Goal: Task Accomplishment & Management: Manage account settings

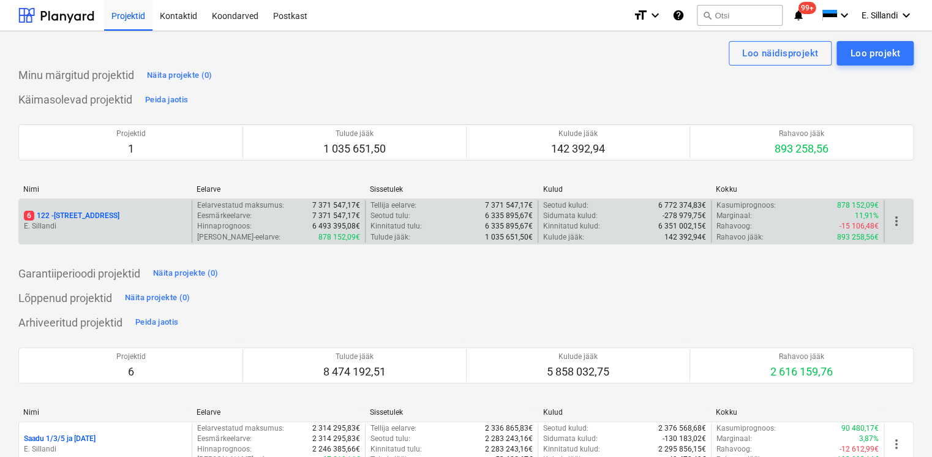
click at [56, 231] on p "E. Sillandi" at bounding box center [105, 226] width 163 height 10
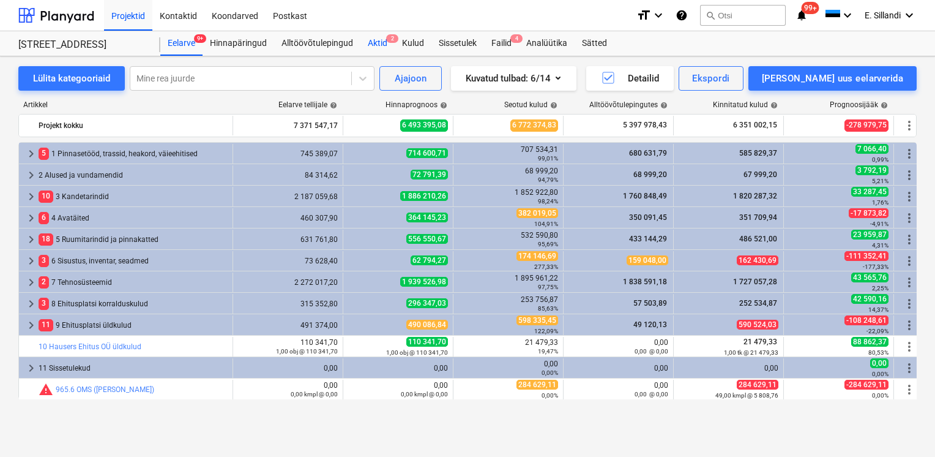
click at [372, 44] on div "Aktid 2" at bounding box center [378, 43] width 34 height 24
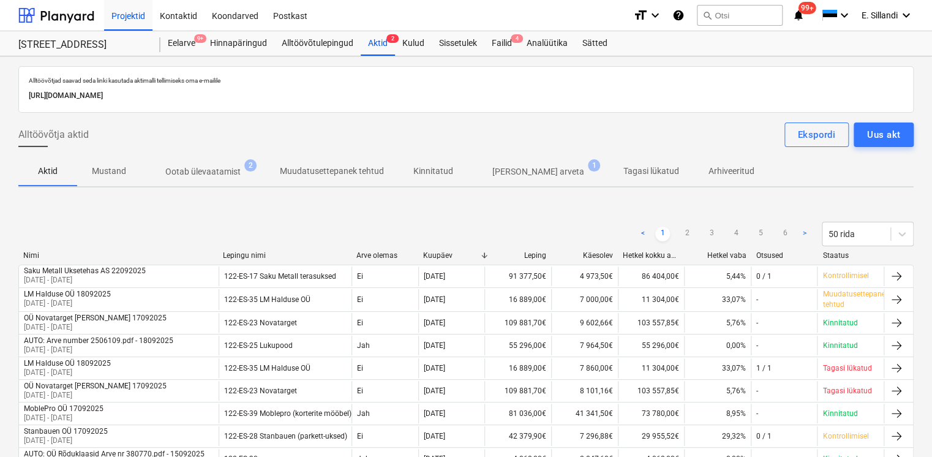
click at [513, 180] on span "Ilma arveta 1" at bounding box center [538, 171] width 141 height 22
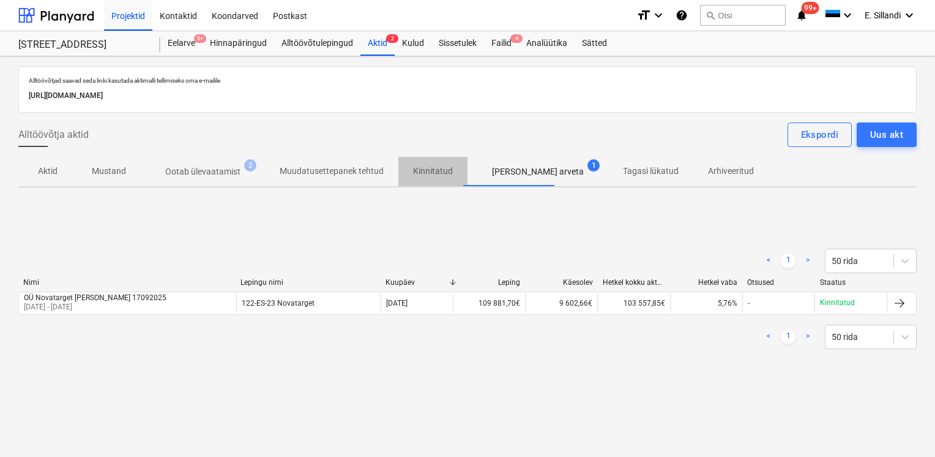
click at [426, 174] on p "Kinnitatud" at bounding box center [433, 171] width 40 height 13
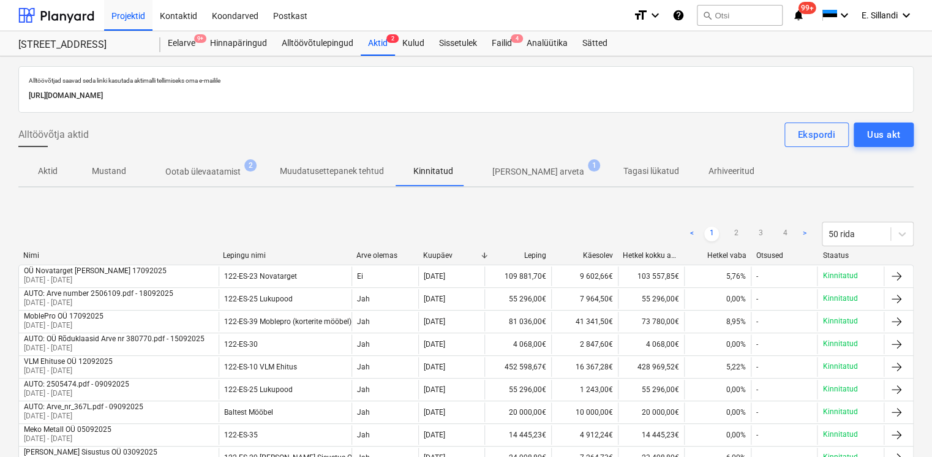
scroll to position [312, 0]
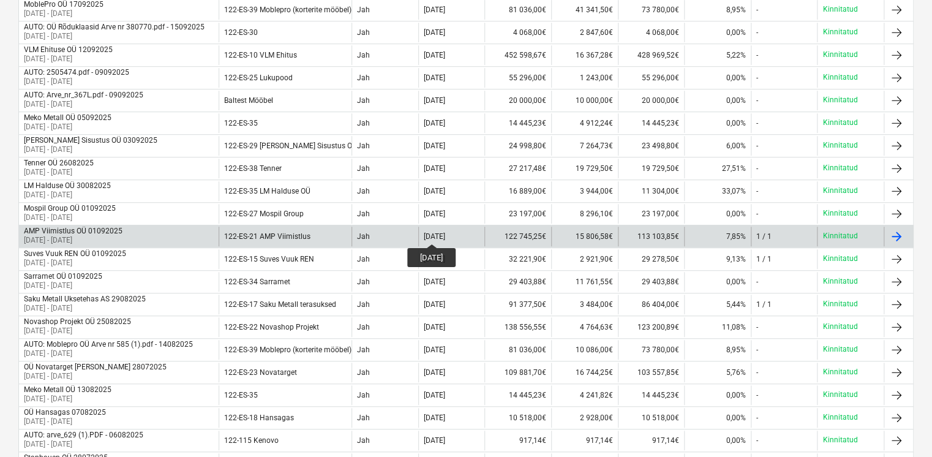
click at [442, 233] on div "[DATE]" at bounding box center [434, 236] width 21 height 9
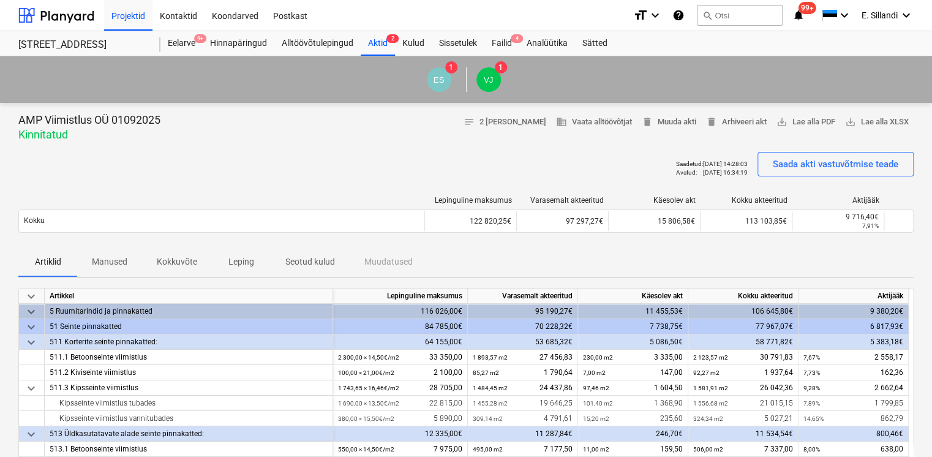
click at [483, 157] on div "Saadetud : 17.09.2025 14:28:03 Avatud : 18.09.2025 16:34:19 Saada akti vastuvõt…" at bounding box center [465, 169] width 895 height 34
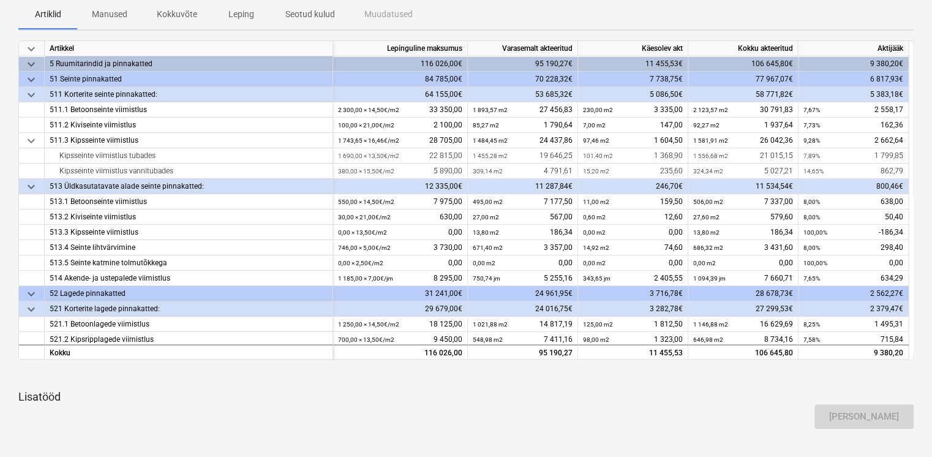
scroll to position [285, 0]
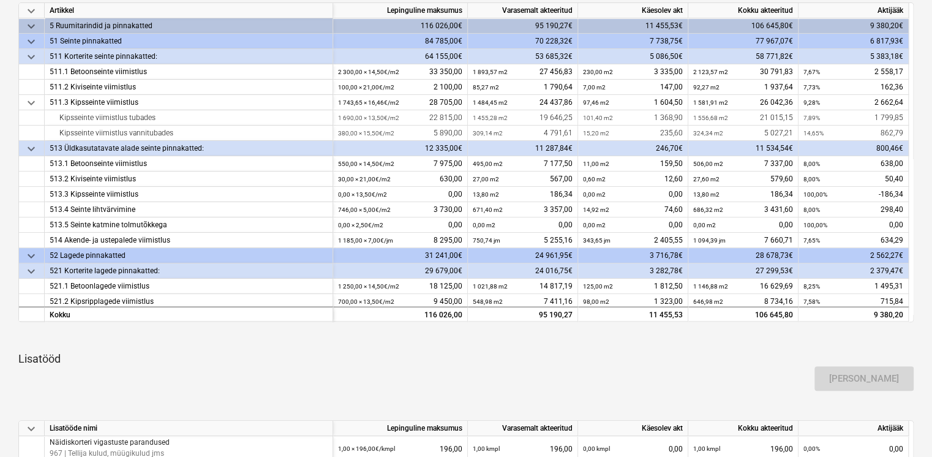
click at [757, 380] on div "Lisa lisatöö" at bounding box center [465, 378] width 905 height 34
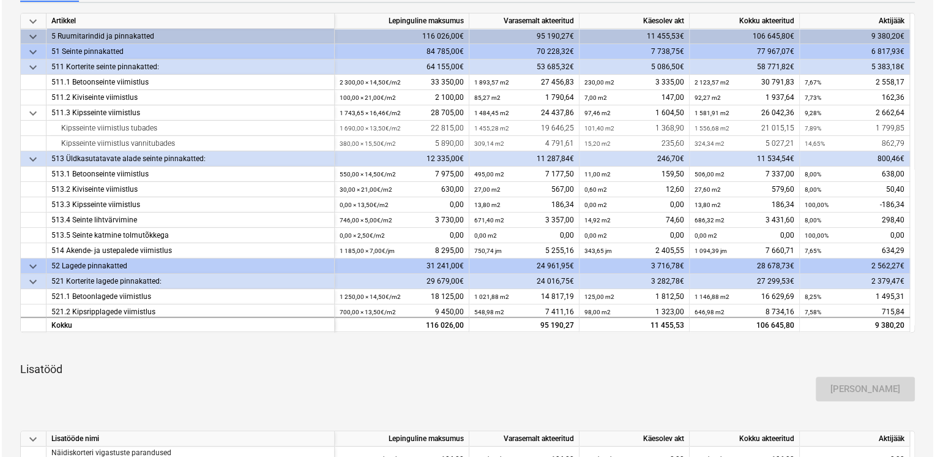
scroll to position [0, 0]
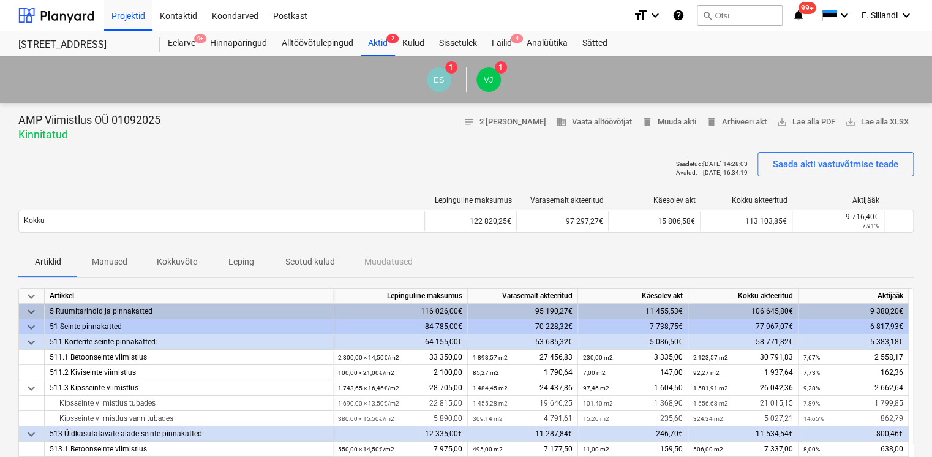
drag, startPoint x: 118, startPoint y: 120, endPoint x: 130, endPoint y: 124, distance: 12.8
drag, startPoint x: 130, startPoint y: 124, endPoint x: 99, endPoint y: 136, distance: 33.5
click at [99, 136] on p "Kinnitatud" at bounding box center [89, 134] width 142 height 15
drag, startPoint x: 115, startPoint y: 122, endPoint x: 167, endPoint y: 125, distance: 51.6
click at [167, 125] on div "AMP Viimistlus OÜ 01092025 Kinnitatud notes 2 märget business Vaata alltöövõtja…" at bounding box center [465, 127] width 895 height 29
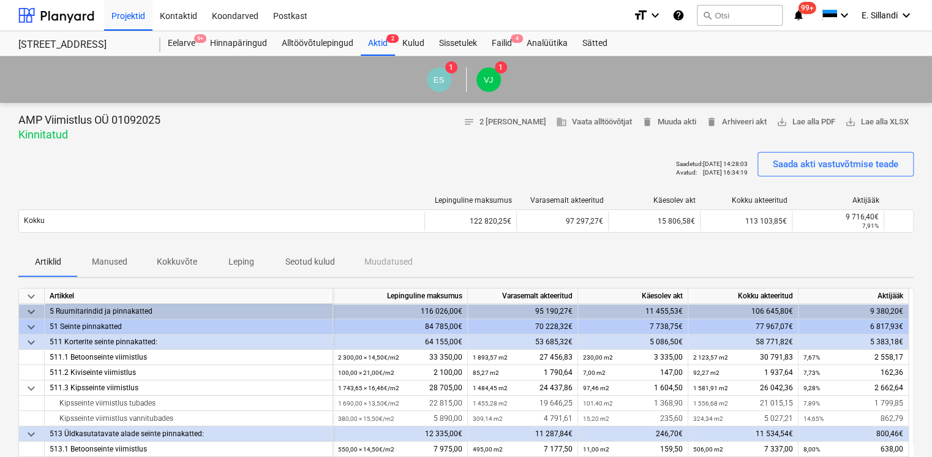
click at [92, 152] on div "Saadetud : 17.09.2025 14:28:03 Avatud : 18.09.2025 16:34:19 Saada akti vastuvõt…" at bounding box center [465, 169] width 895 height 34
click at [502, 43] on div "Failid 4" at bounding box center [501, 43] width 35 height 24
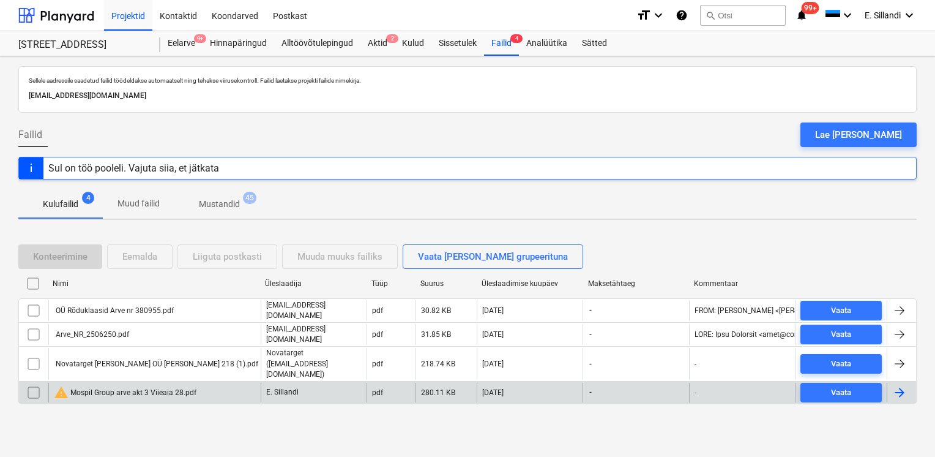
click at [31, 383] on input "checkbox" at bounding box center [34, 393] width 20 height 20
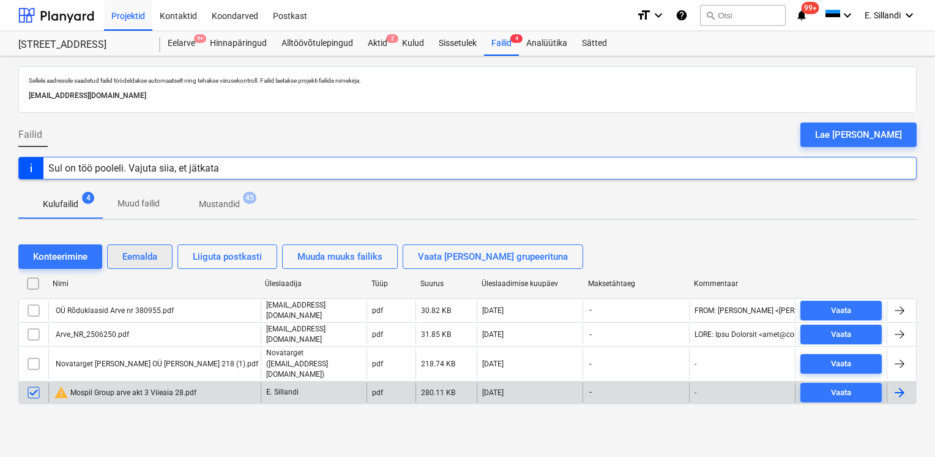
click at [142, 258] on div "Eemalda" at bounding box center [139, 257] width 35 height 16
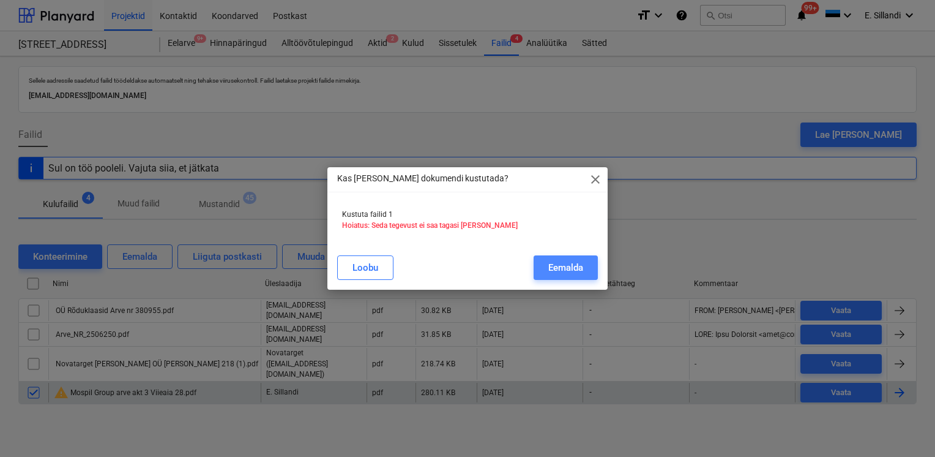
click at [586, 273] on button "Eemalda" at bounding box center [566, 267] width 64 height 24
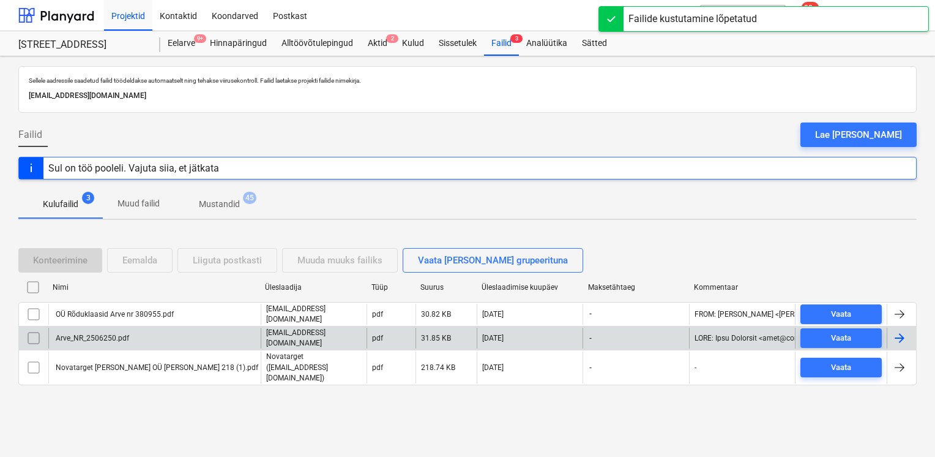
click at [111, 340] on div "Arve_NR_2506250.pdf" at bounding box center [91, 338] width 75 height 9
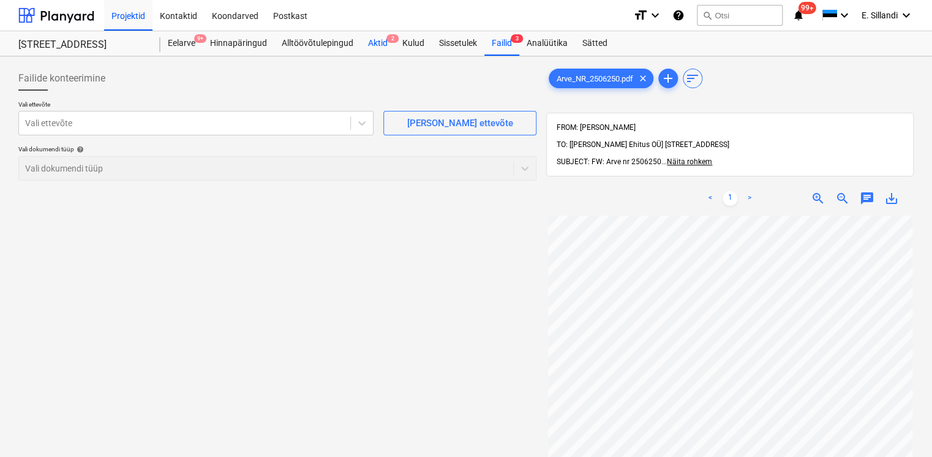
click at [372, 51] on div "Aktid 2" at bounding box center [378, 43] width 34 height 24
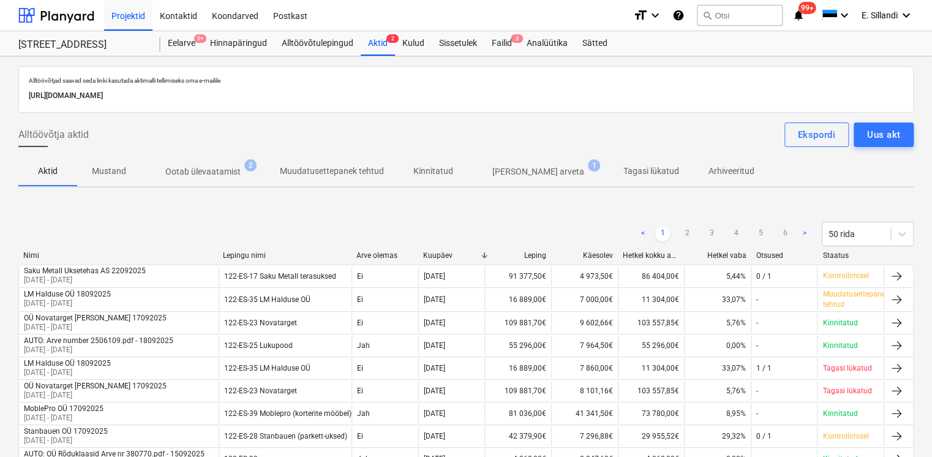
click at [214, 174] on p "Ootab ülevaatamist" at bounding box center [202, 171] width 75 height 13
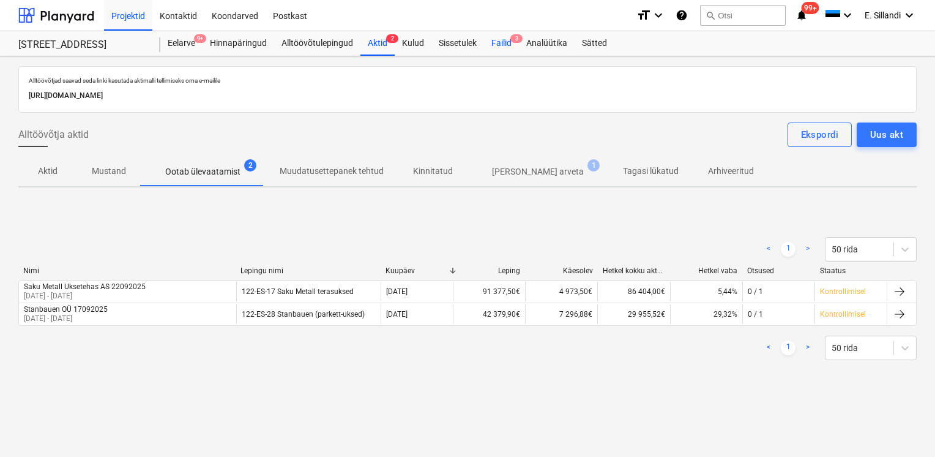
click at [500, 47] on div "Failid 3" at bounding box center [501, 43] width 35 height 24
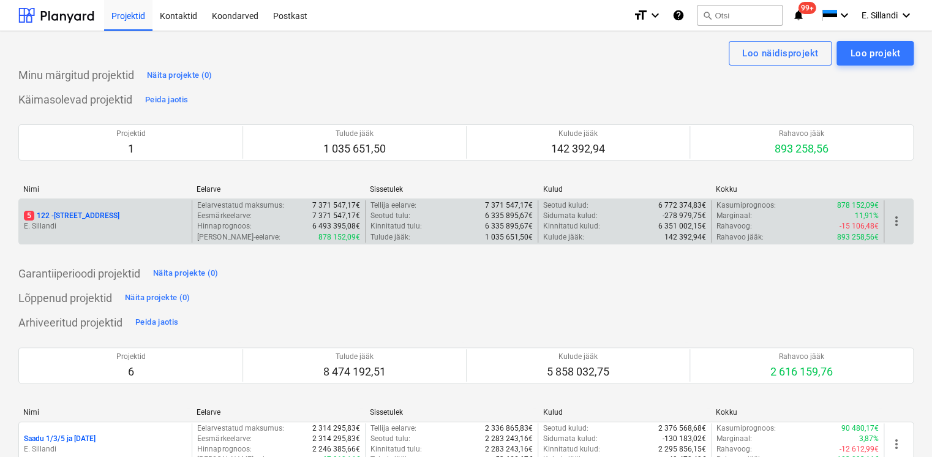
click at [93, 222] on p "E. Sillandi" at bounding box center [105, 226] width 163 height 10
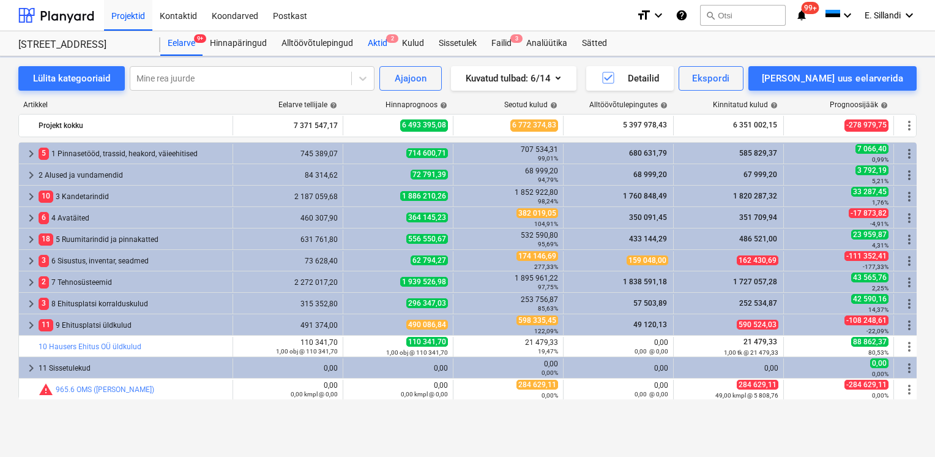
click at [377, 51] on div "Aktid 2" at bounding box center [378, 43] width 34 height 24
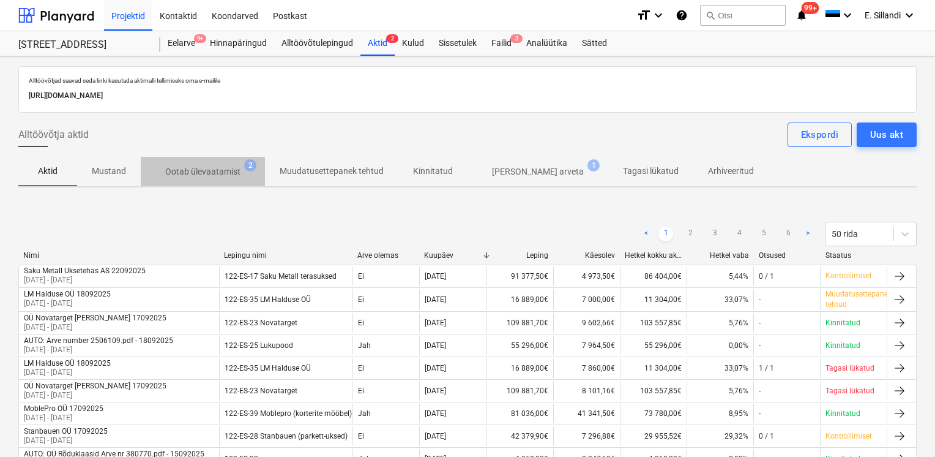
click at [229, 172] on p "Ootab ülevaatamist" at bounding box center [202, 171] width 75 height 13
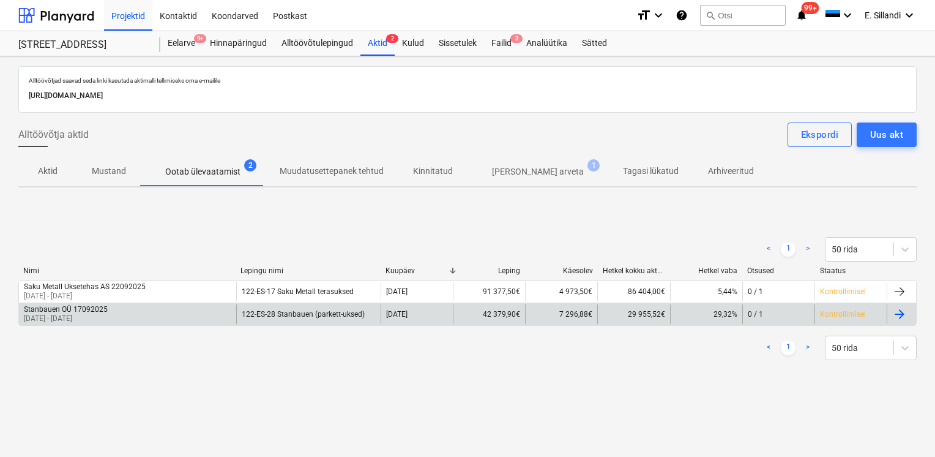
click at [122, 312] on div "Stanbauen OÜ 17092025 01 Aug 2025 - 10 Sep 2025" at bounding box center [127, 314] width 217 height 20
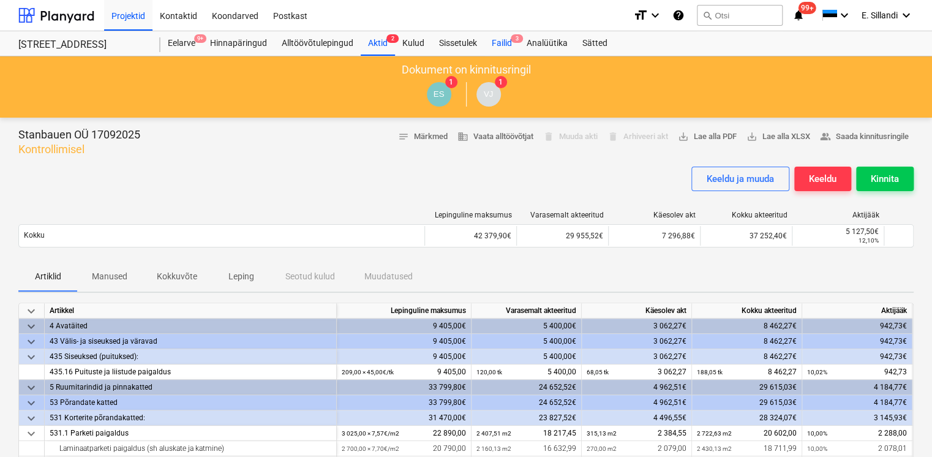
click at [504, 39] on div "Failid 3" at bounding box center [501, 43] width 35 height 24
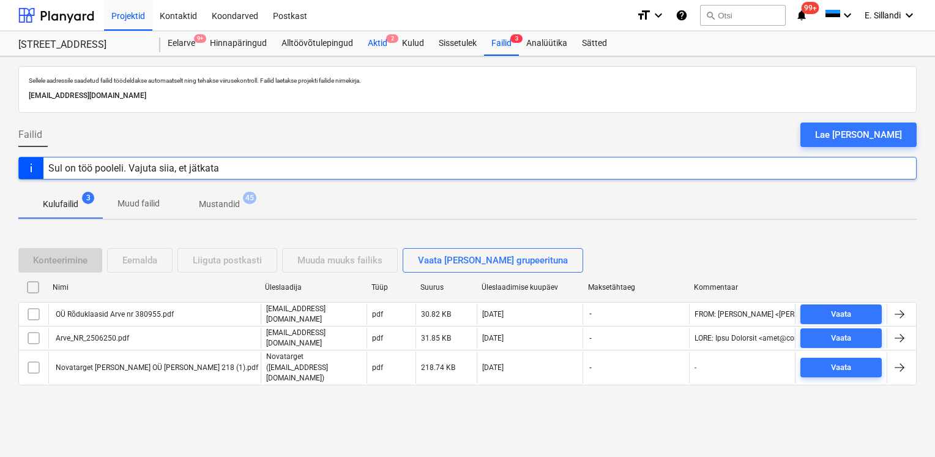
click at [376, 46] on div "Aktid 2" at bounding box center [378, 43] width 34 height 24
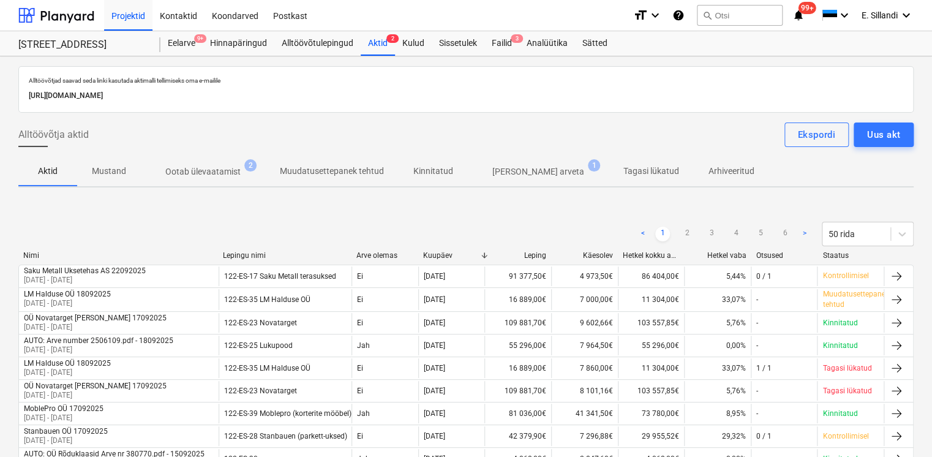
click at [505, 170] on p "[PERSON_NAME] arveta" at bounding box center [538, 171] width 92 height 13
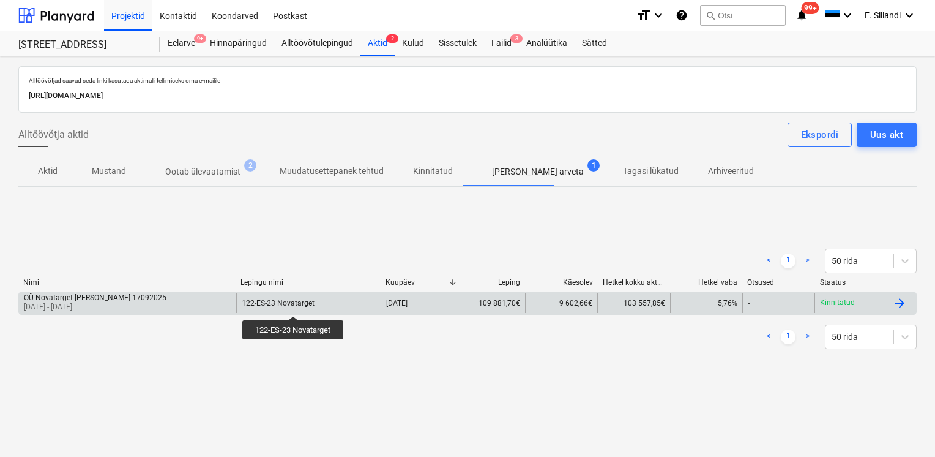
click at [294, 305] on div "122-ES-23 Novatarget" at bounding box center [278, 303] width 73 height 9
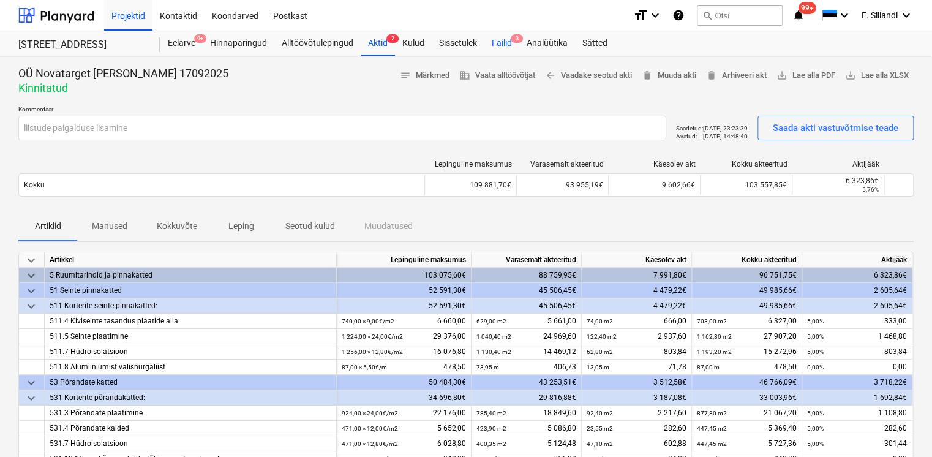
click at [492, 41] on div "Failid 3" at bounding box center [501, 43] width 35 height 24
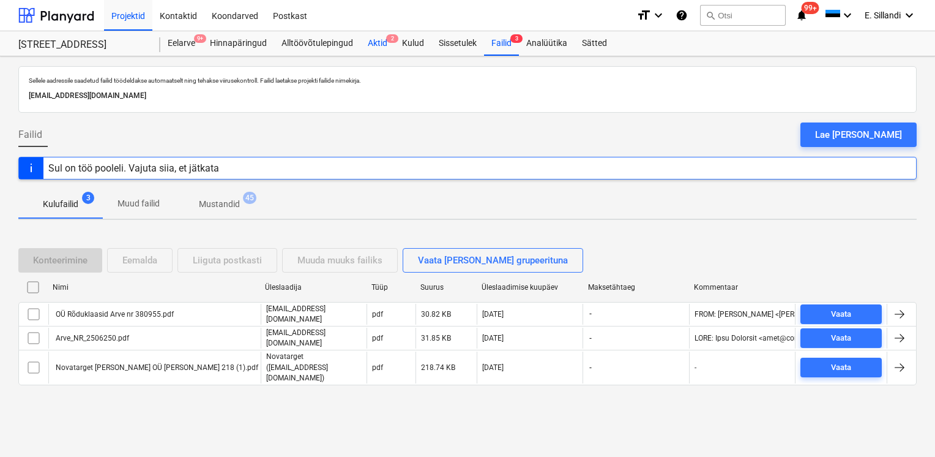
click at [378, 45] on div "Aktid 2" at bounding box center [378, 43] width 34 height 24
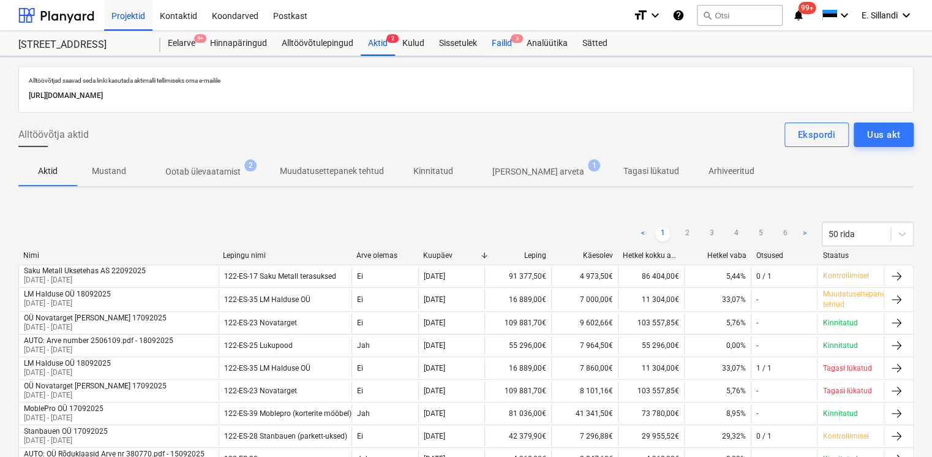
click at [493, 46] on div "Failid 3" at bounding box center [501, 43] width 35 height 24
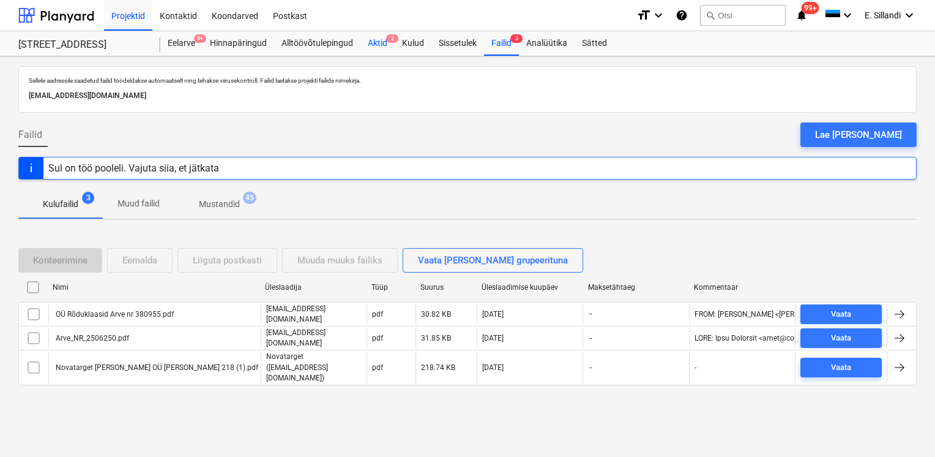
click at [373, 47] on div "Aktid 2" at bounding box center [378, 43] width 34 height 24
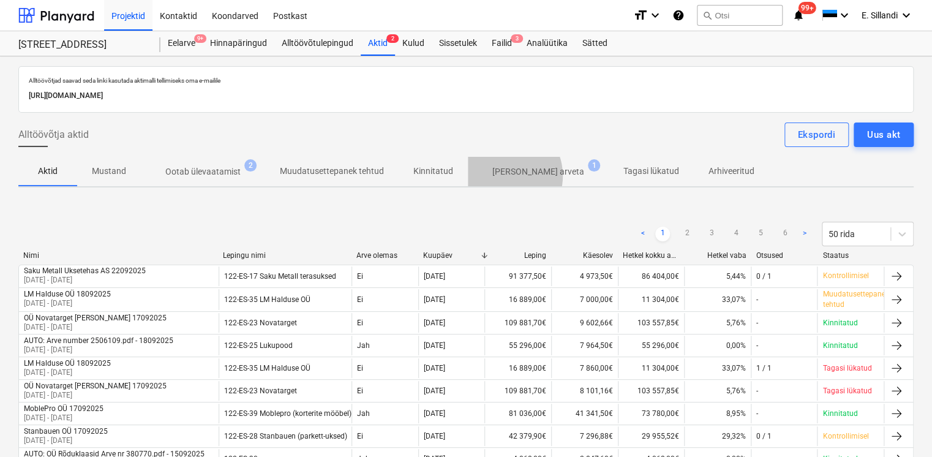
click at [497, 175] on p "[PERSON_NAME] arveta" at bounding box center [538, 171] width 92 height 13
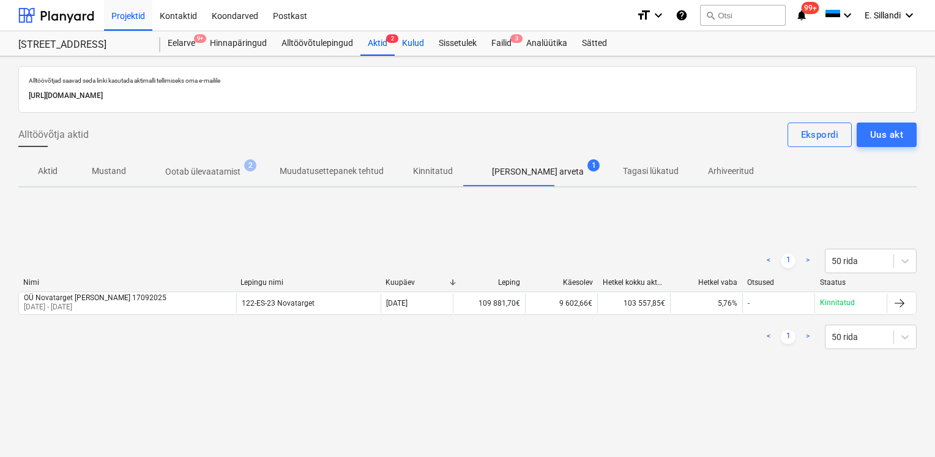
click at [413, 50] on div "Kulud" at bounding box center [413, 43] width 37 height 24
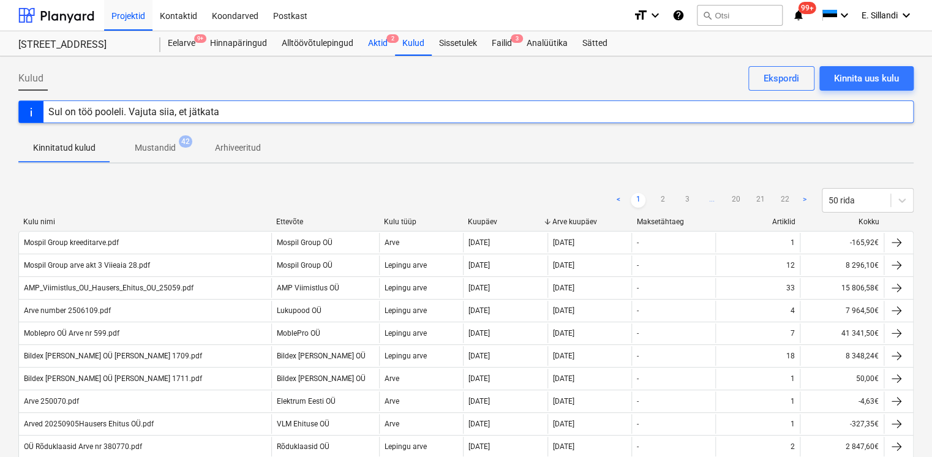
click at [372, 47] on div "Aktid 2" at bounding box center [378, 43] width 34 height 24
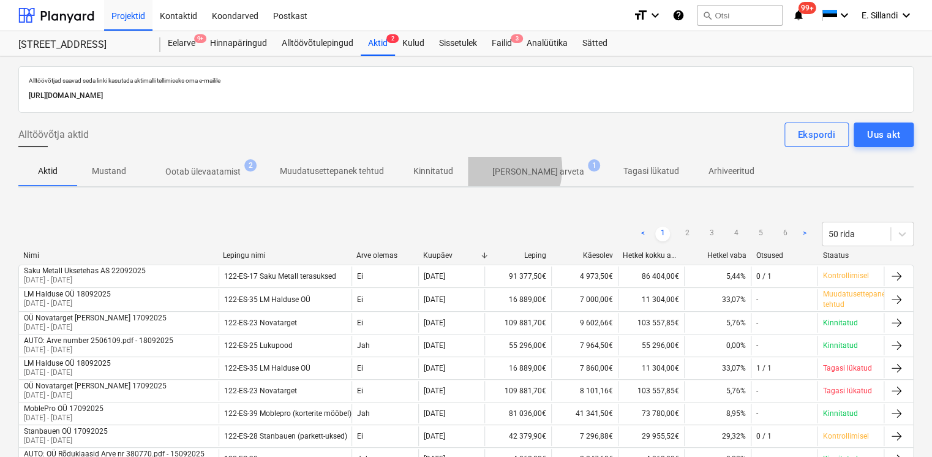
click at [492, 168] on p "[PERSON_NAME] arveta" at bounding box center [538, 171] width 92 height 13
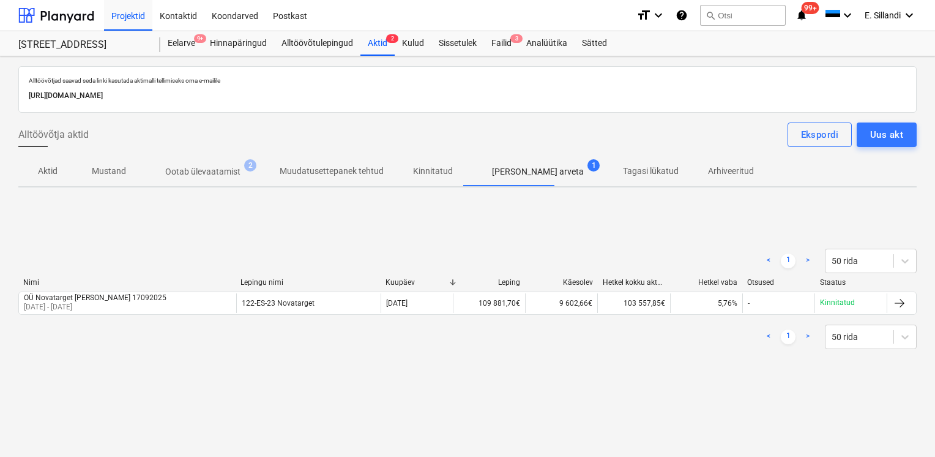
click at [233, 161] on span "Ootab ülevaatamist 2" at bounding box center [203, 171] width 124 height 22
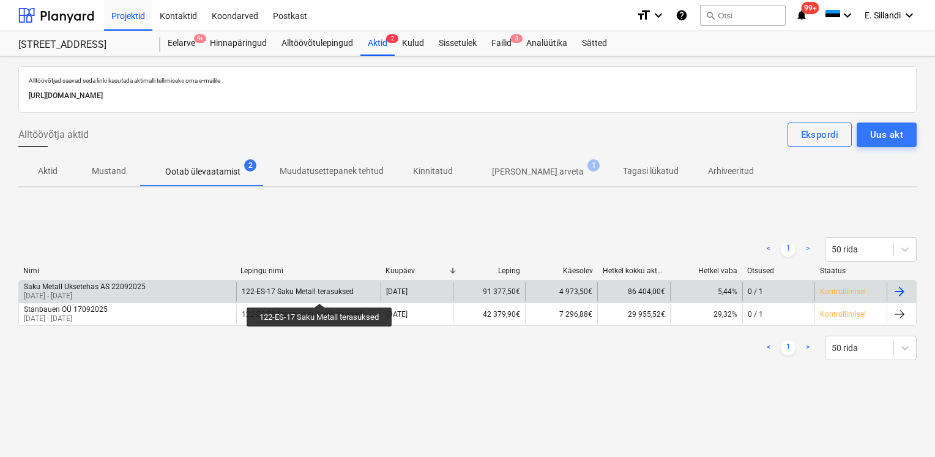
click at [320, 292] on div "122-ES-17 Saku Metall terasuksed" at bounding box center [298, 291] width 112 height 9
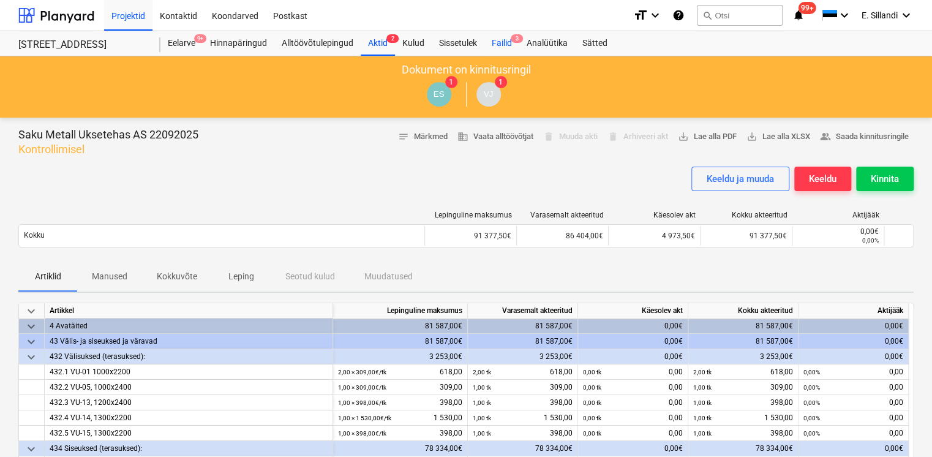
click at [500, 52] on div "Failid 3" at bounding box center [501, 43] width 35 height 24
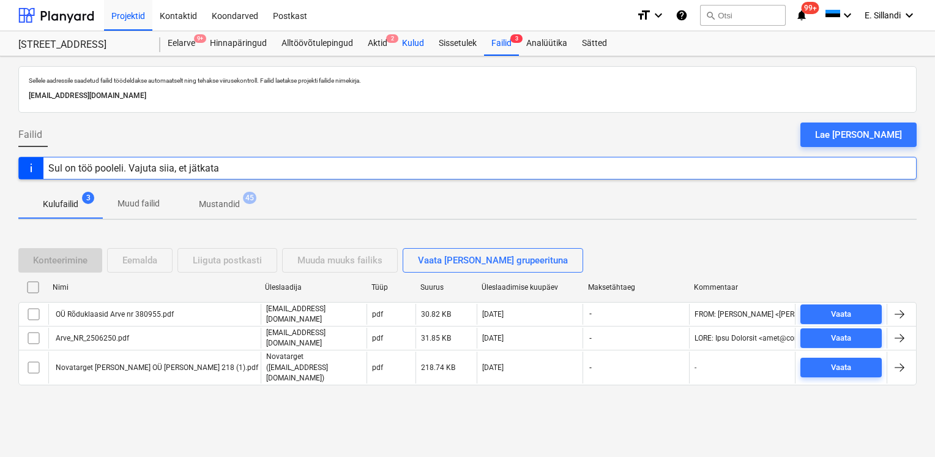
click at [411, 43] on div "Kulud" at bounding box center [413, 43] width 37 height 24
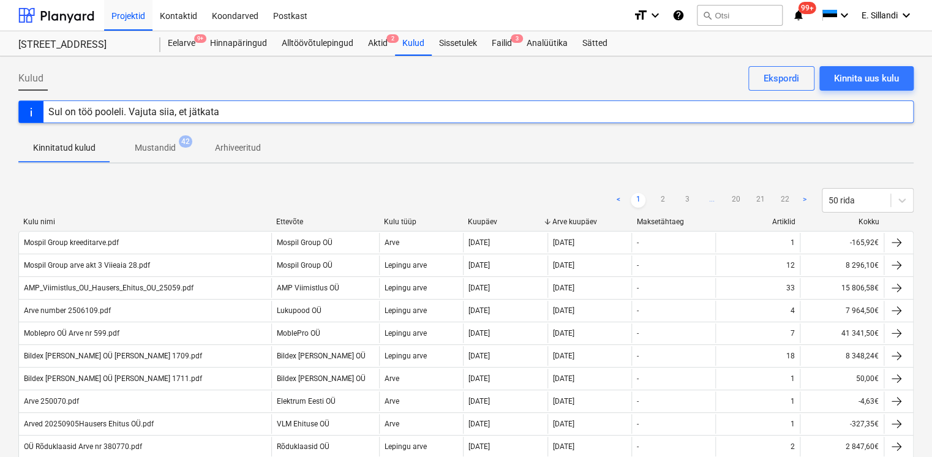
click at [377, 184] on div "< 1 2 3 ... 20 21 22 > 50 rida" at bounding box center [465, 200] width 895 height 34
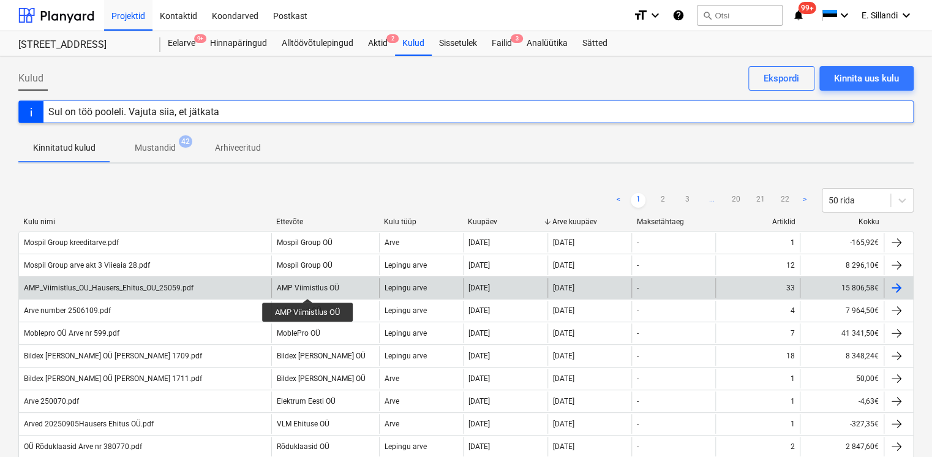
click at [309, 287] on div "AMP Viimistlus OÜ" at bounding box center [308, 287] width 62 height 9
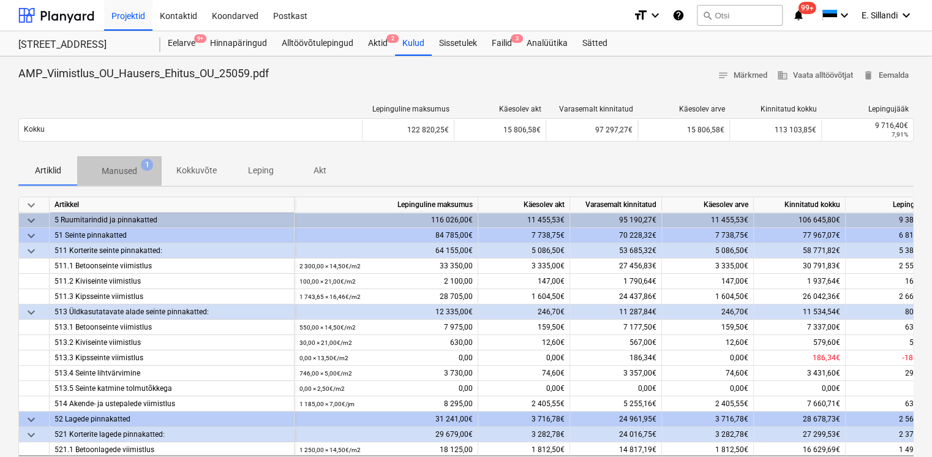
click at [114, 168] on p "Manused" at bounding box center [120, 171] width 36 height 13
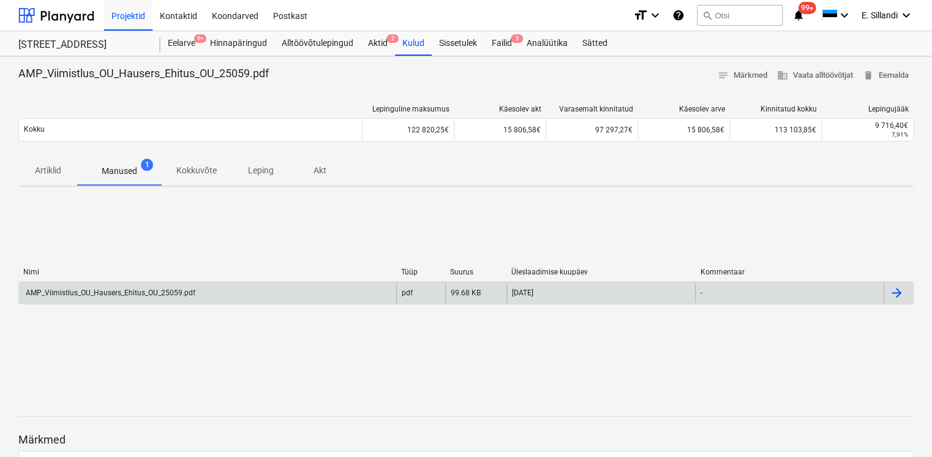
click at [157, 286] on div "AMP_Viimistlus_OU_Hausers_Ehitus_OU_25059.pdf" at bounding box center [207, 293] width 377 height 20
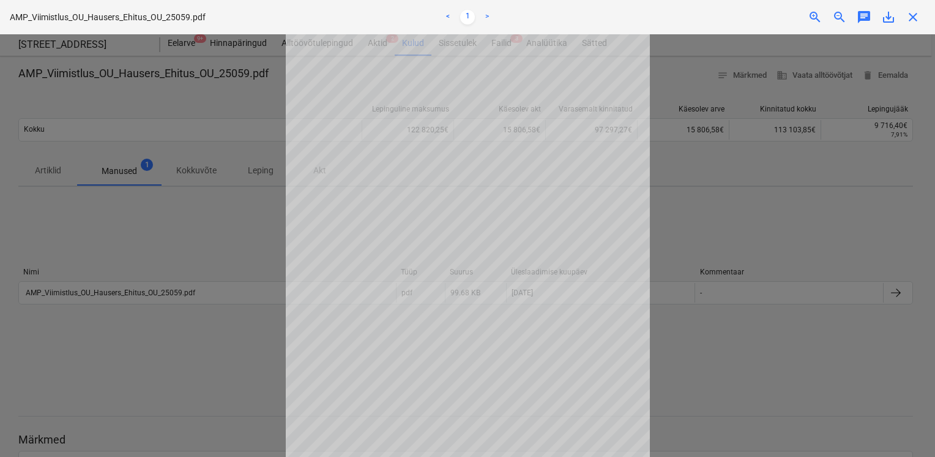
click at [232, 211] on div at bounding box center [467, 245] width 935 height 422
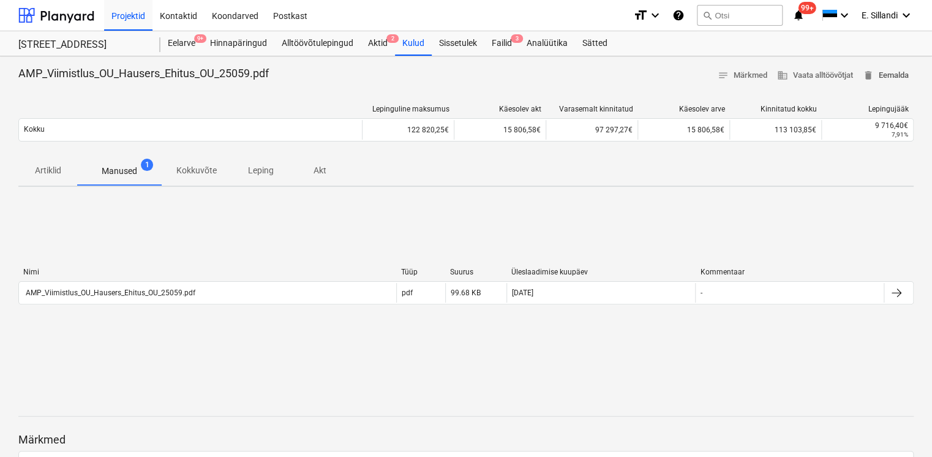
click at [891, 70] on span "delete Eemalda" at bounding box center [886, 76] width 46 height 14
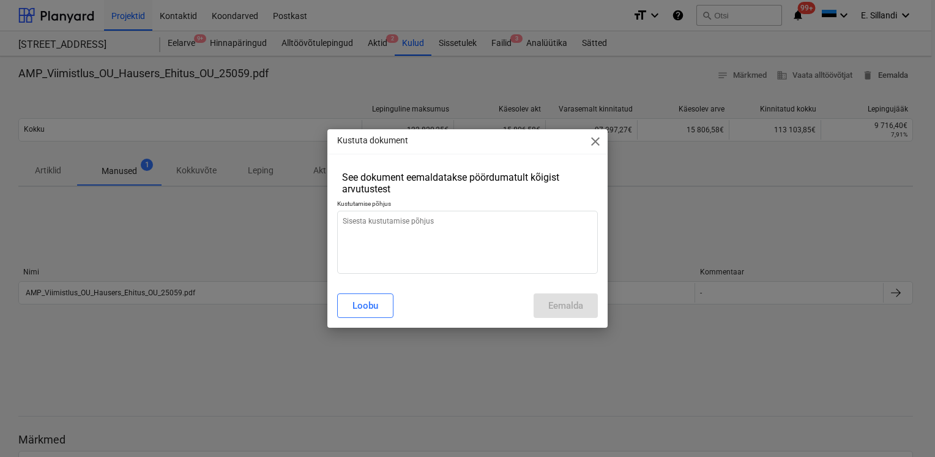
type textarea "x"
click at [431, 232] on textarea at bounding box center [467, 242] width 261 height 63
type textarea "T"
type textarea "x"
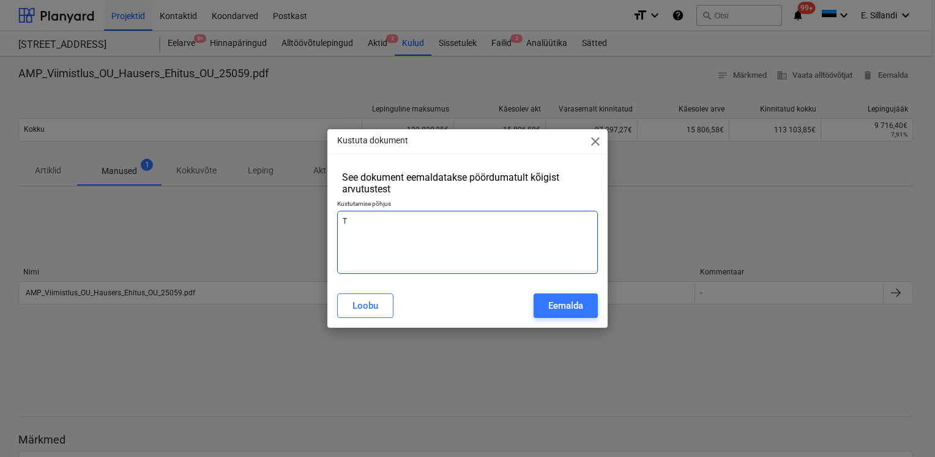
type textarea "Ta"
type textarea "x"
type textarea "Tar"
type textarea "x"
type textarea "Tarv"
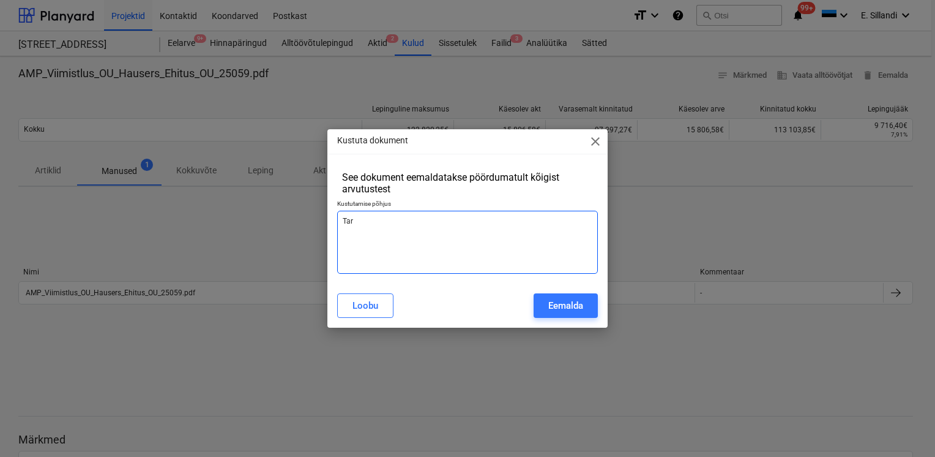
type textarea "x"
type textarea "Tarvi"
type textarea "x"
type textarea "Tarvi"
type textarea "x"
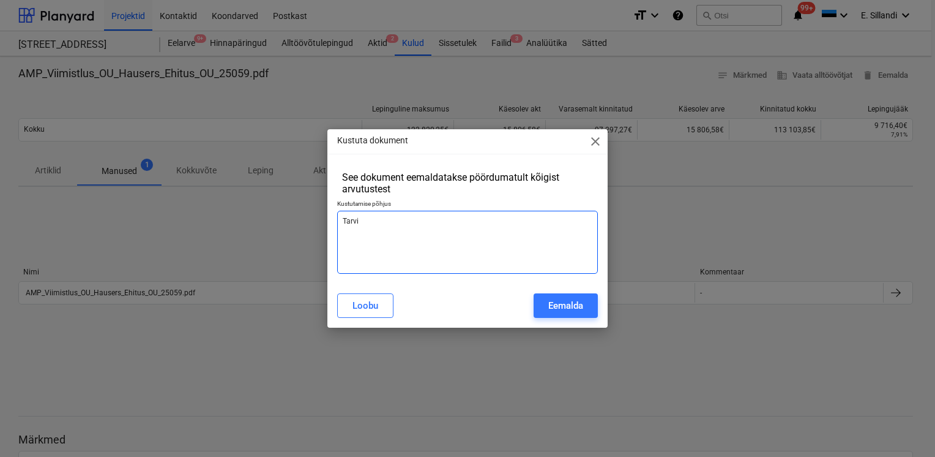
type textarea "Tarvi p"
type textarea "x"
type textarea "Tarvi pa"
type textarea "x"
type textarea "Tarvi pal"
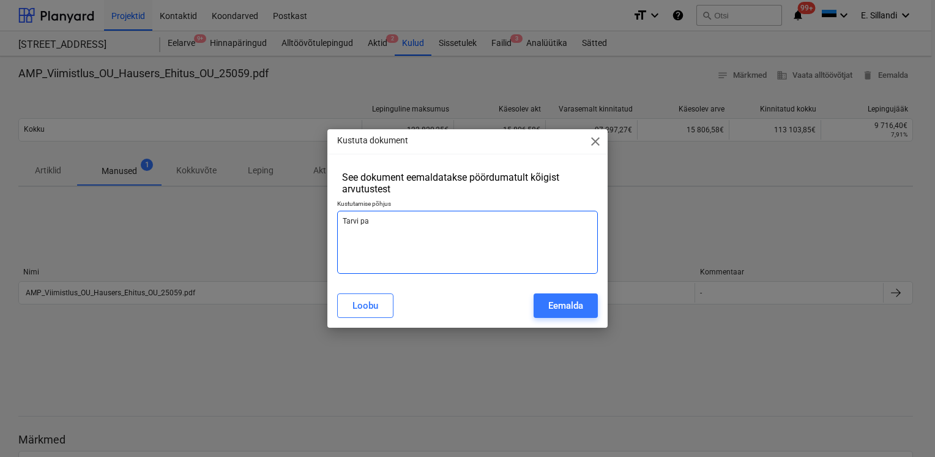
type textarea "x"
type textarea "Tarvi palv"
type textarea "x"
type textarea "Tarvi palve"
type textarea "x"
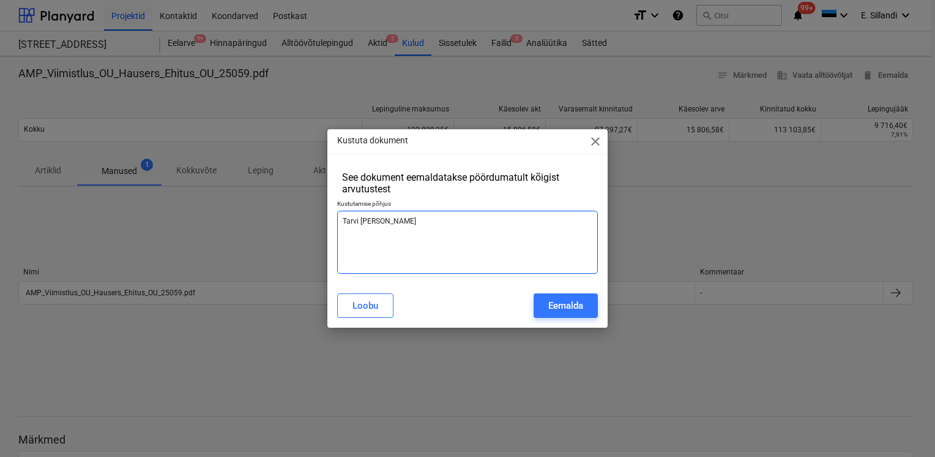
type textarea "Tarvi palvel"
type textarea "x"
type textarea "Tarvi palvel"
type textarea "x"
type textarea "Tarvi palvel a"
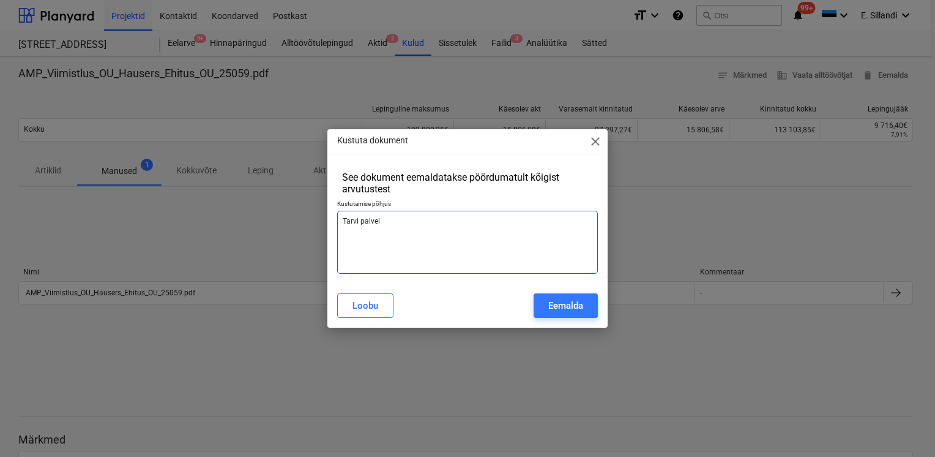
type textarea "x"
type textarea "Tarvi palvel ar"
type textarea "x"
type textarea "Tarvi palvel a"
type textarea "x"
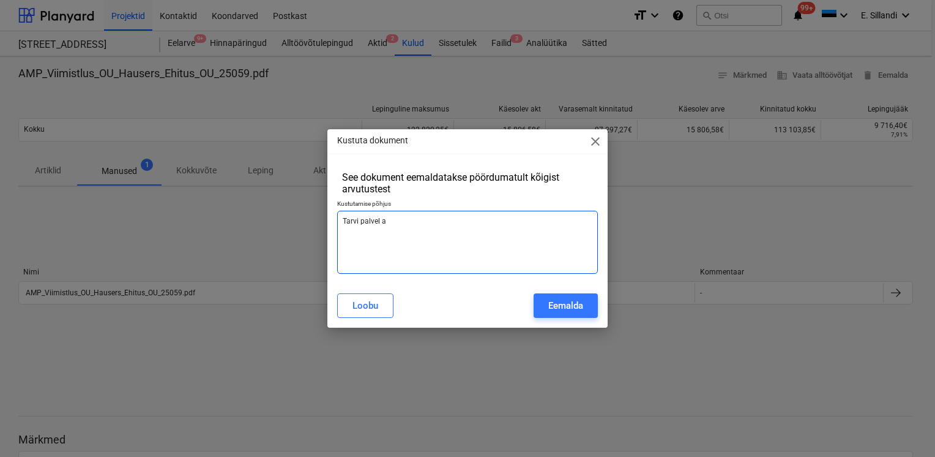
type textarea "Tarvi palvel"
type textarea "x"
type textarea "Tarvi palvel m"
type textarea "x"
type textarea "Tarvi palvel mu"
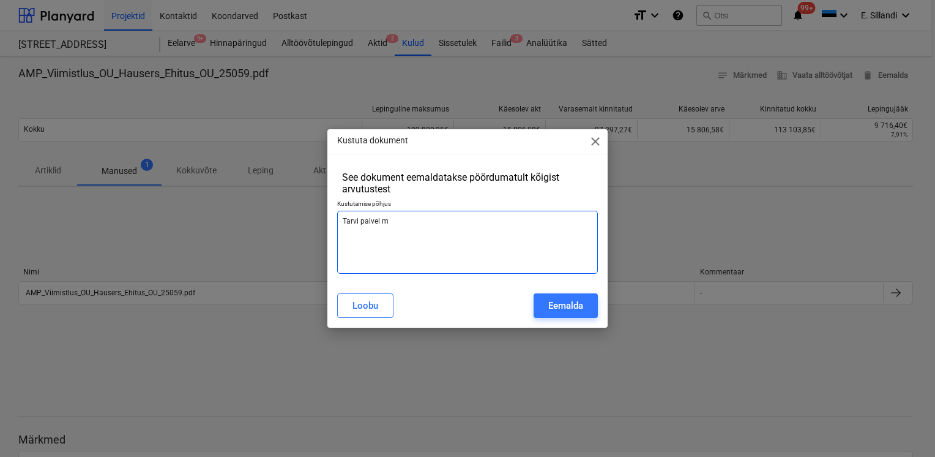
type textarea "x"
type textarea "Tarvi palvel muu"
type textarea "x"
type textarea "Tarvi palvel muud"
type textarea "x"
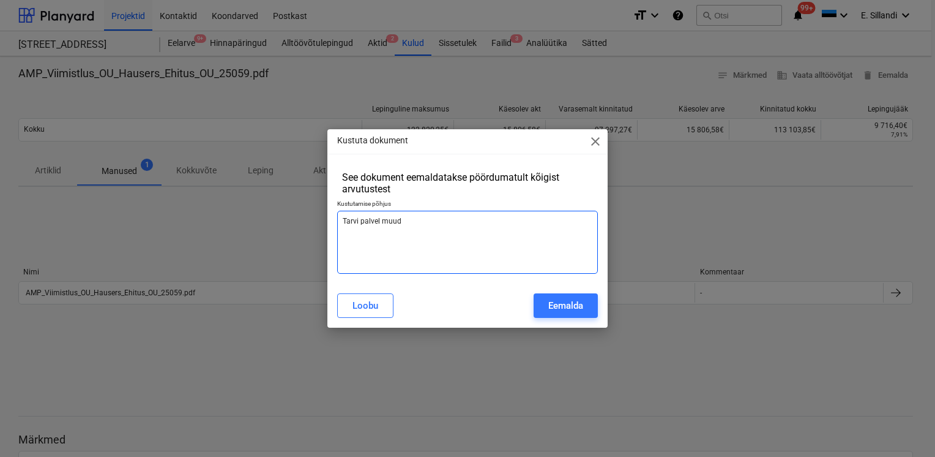
type textarea "Tarvi palvel muuda"
type textarea "x"
type textarea "Tarvi palvel muudan"
type textarea "x"
type textarea "Tarvi palvel muudan"
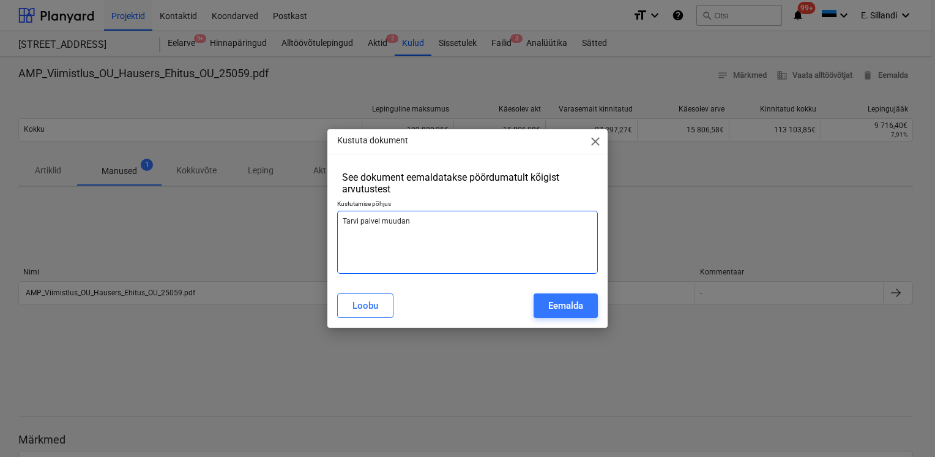
type textarea "x"
type textarea "Tarvi palvel muudan a"
type textarea "x"
type textarea "Tarvi palvel muudan ar"
type textarea "x"
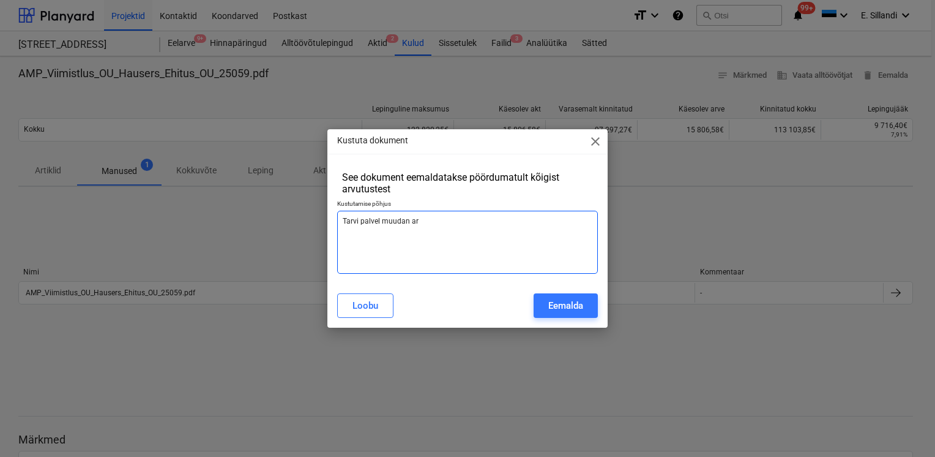
type textarea "Tarvi palvel muudan arv"
type textarea "x"
type textarea "Tarvi palvel muudan arve"
type textarea "x"
type textarea "Tarvi palvel muudan arve"
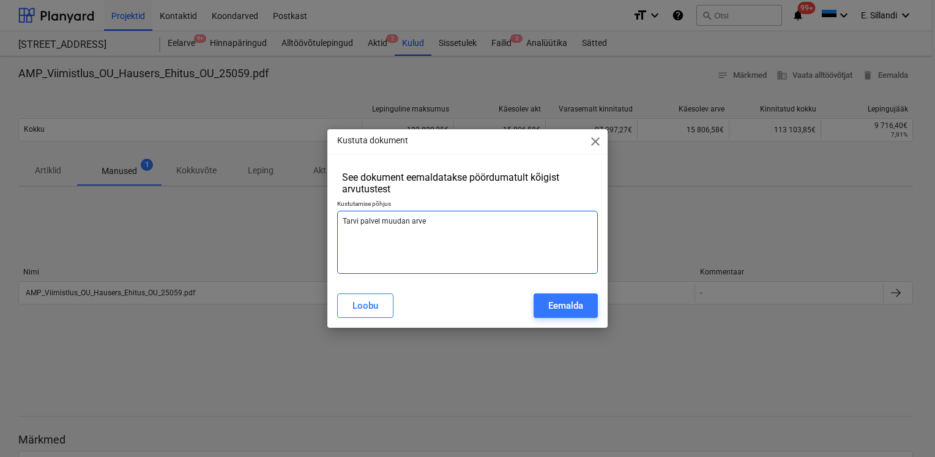
type textarea "x"
type textarea "Tarvi palvel muudan arve k"
type textarea "x"
type textarea "Tarvi palvel muudan arve ku"
type textarea "x"
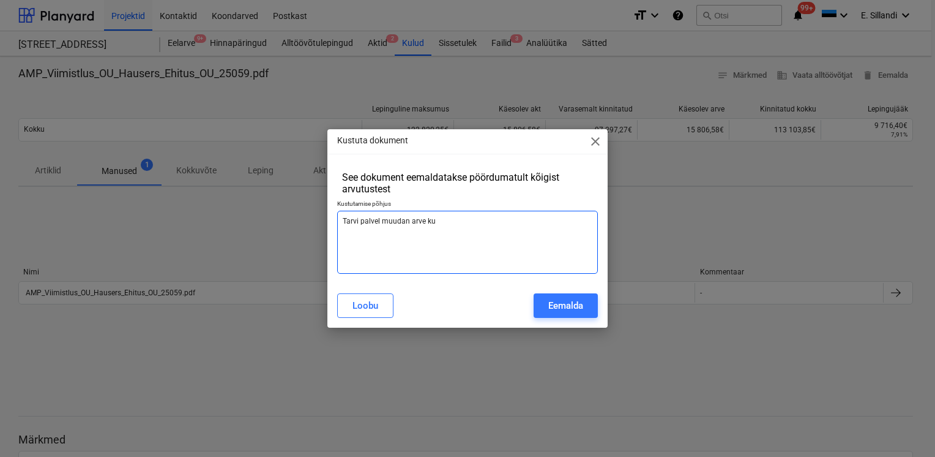
type textarea "Tarvi palvel muudan arve kuu"
type textarea "x"
type textarea "Tarvi palvel muudan arve kuuu"
type textarea "x"
type textarea "Tarvi palvel muudan arve kuu"
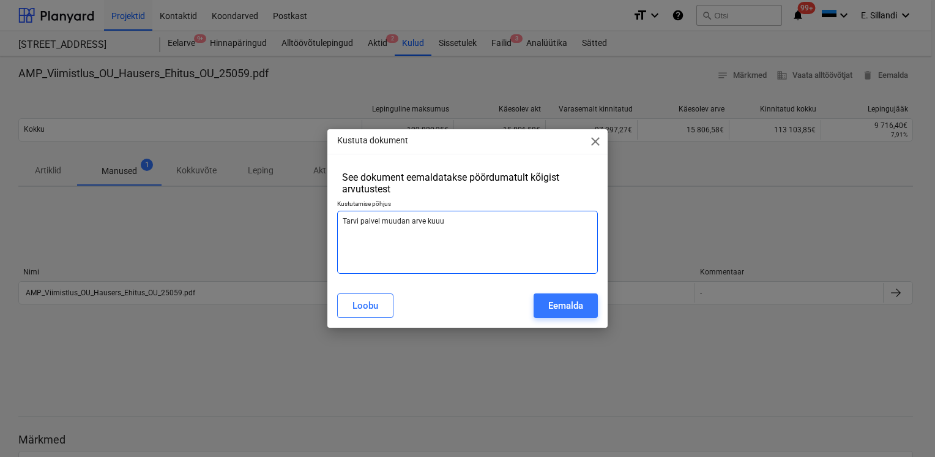
type textarea "x"
type textarea "Tarvi palvel muudan arve ku"
type textarea "x"
type textarea "Tarvi palvel muudan arve k"
type textarea "x"
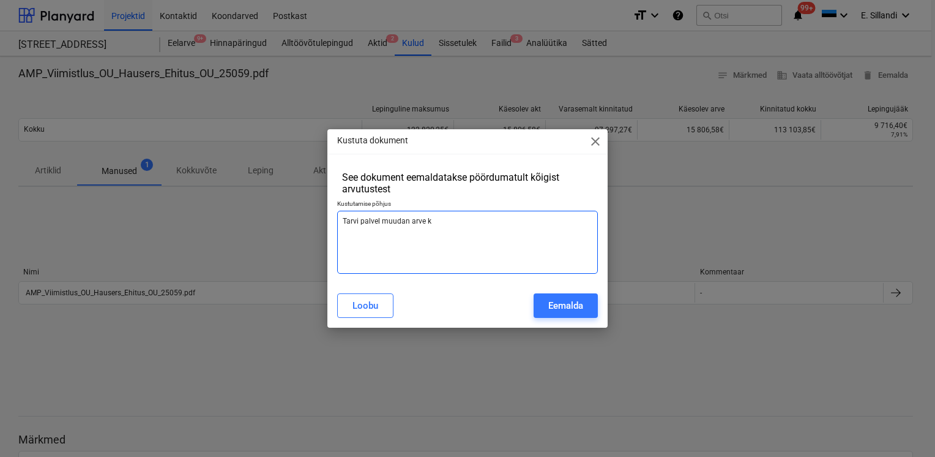
type textarea "Tarvi palvel muudan arve"
type textarea "x"
type textarea "Tarvi palvel muudan arve"
type textarea "x"
type textarea "Tarvi palvel muudan arv"
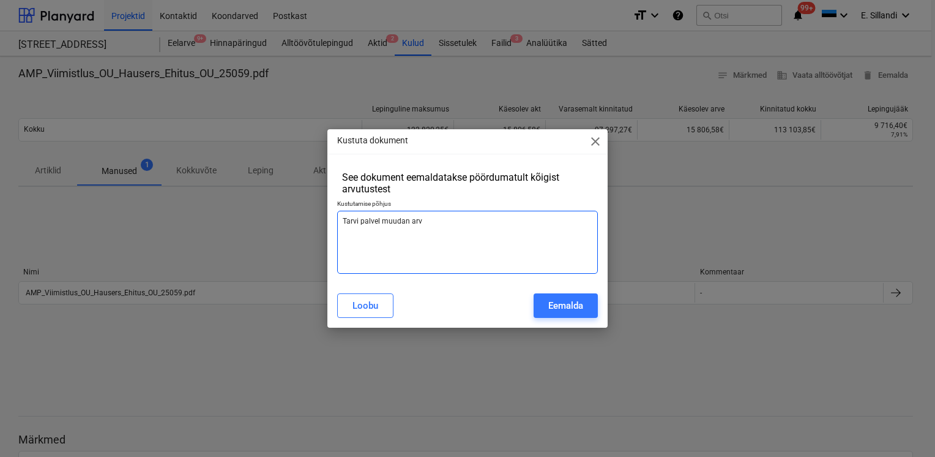
type textarea "x"
type textarea "Tarvi palvel muudan ar"
type textarea "x"
type textarea "Tarvi palvel muudan a"
type textarea "x"
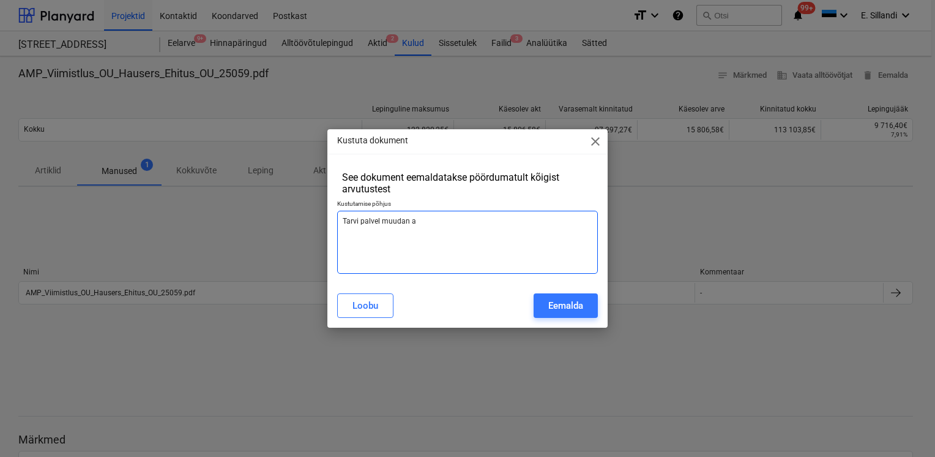
type textarea "Tarvi palvel muudan"
type textarea "x"
type textarea "Tarvi palvel muudan"
type textarea "x"
type textarea "Tarvi palvel muuda"
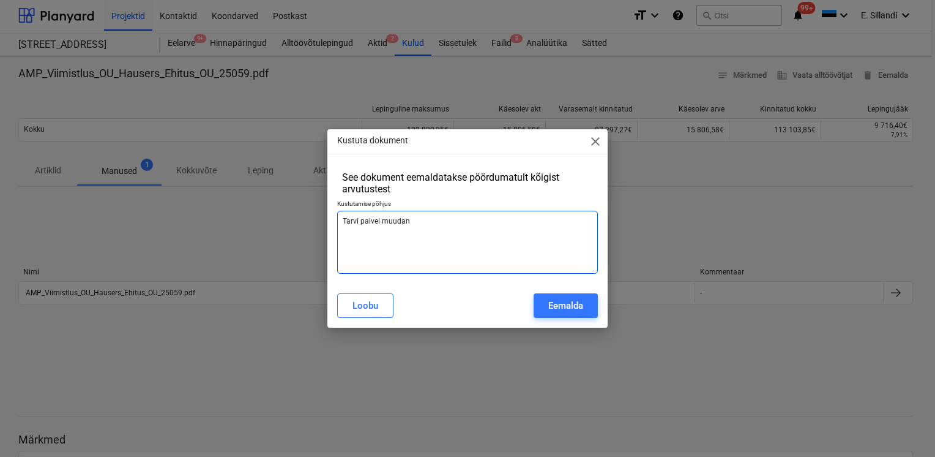
type textarea "x"
type textarea "Tarvi palvel muud"
type textarea "x"
type textarea "Tarvi palvel muu"
type textarea "x"
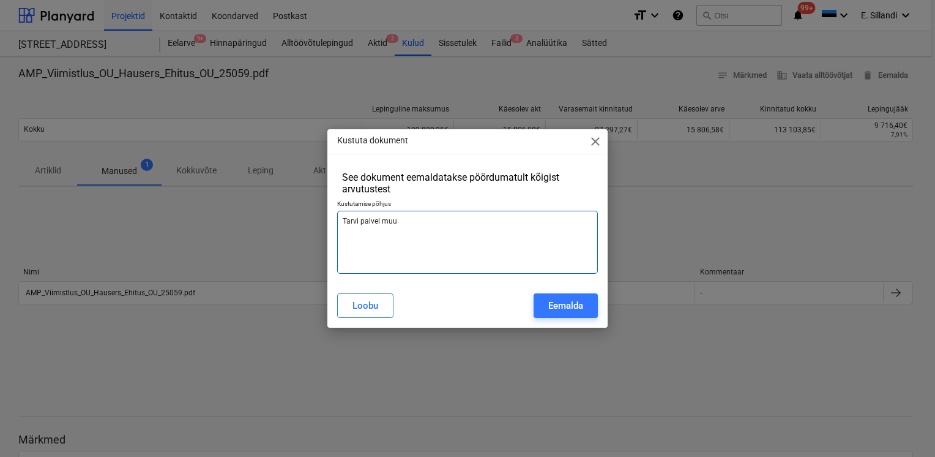
type textarea "Tarvi palvel mu"
type textarea "x"
type textarea "Tarvi palvel m"
type textarea "x"
type textarea "Tarvi palvel"
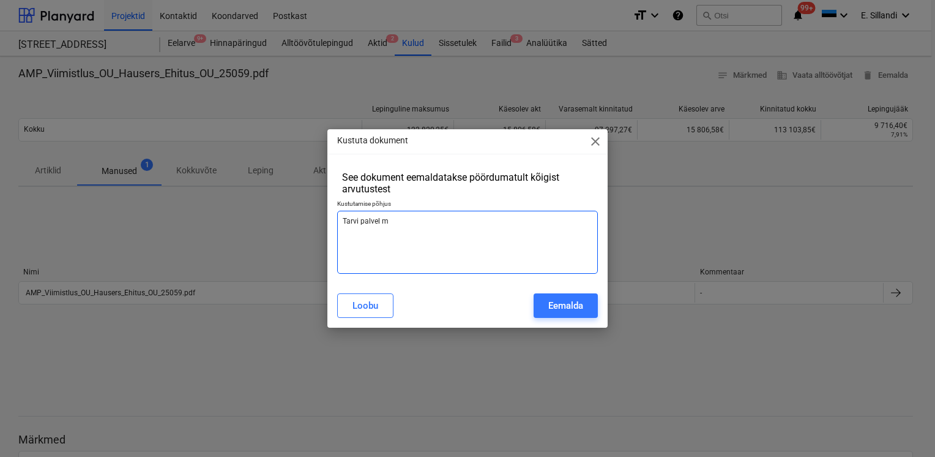
type textarea "x"
type textarea "Tarvi palvel"
type textarea "x"
type textarea "Tarvi palve"
type textarea "x"
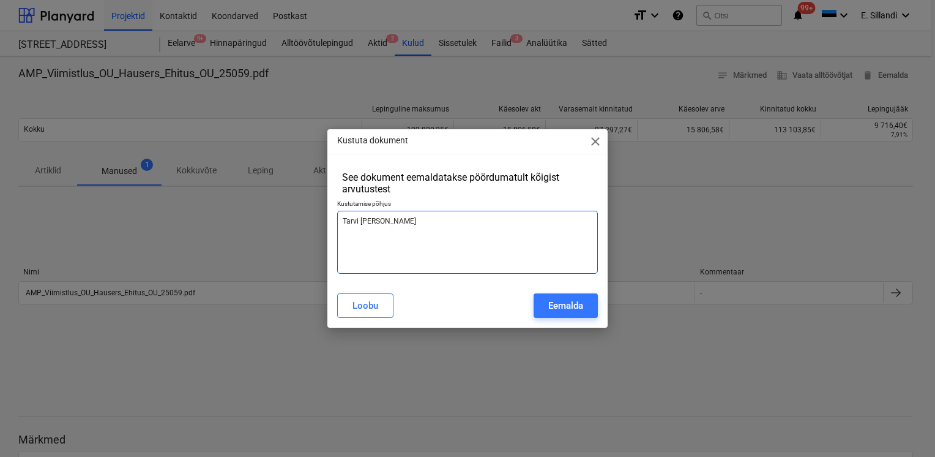
type textarea "Tarvi palv"
type textarea "x"
type textarea "Tarvi pal"
type textarea "x"
type textarea "Tarvi pa"
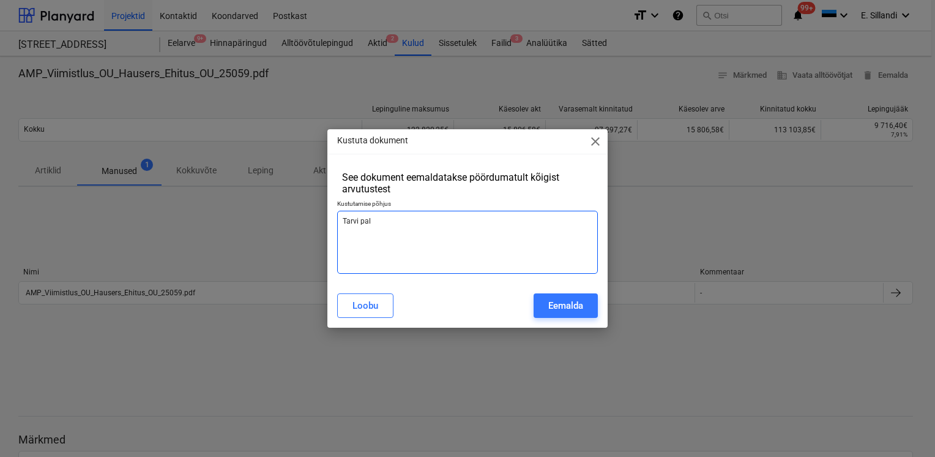
type textarea "x"
type textarea "Tarvi p"
type textarea "x"
type textarea "Tarvi"
type textarea "x"
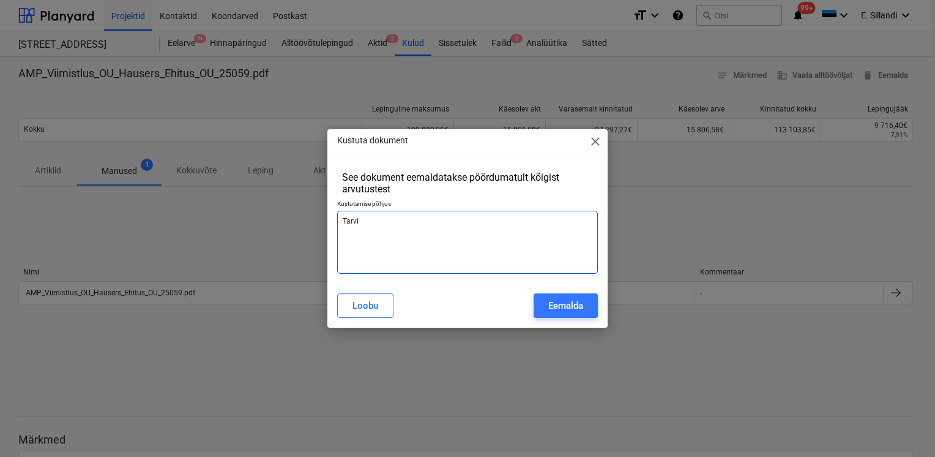
type textarea "Tarvi"
type textarea "x"
type textarea "Tarv"
type textarea "x"
type textarea "Tar"
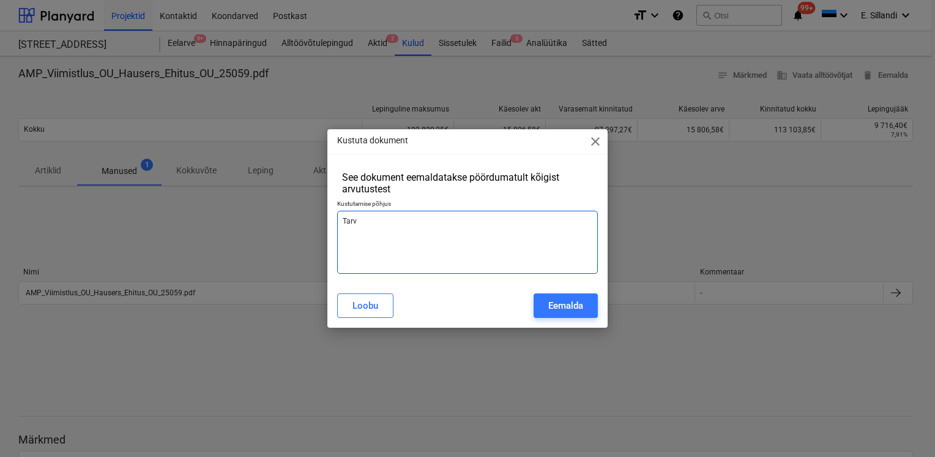
type textarea "x"
type textarea "Ta"
type textarea "x"
type textarea "T"
type textarea "x"
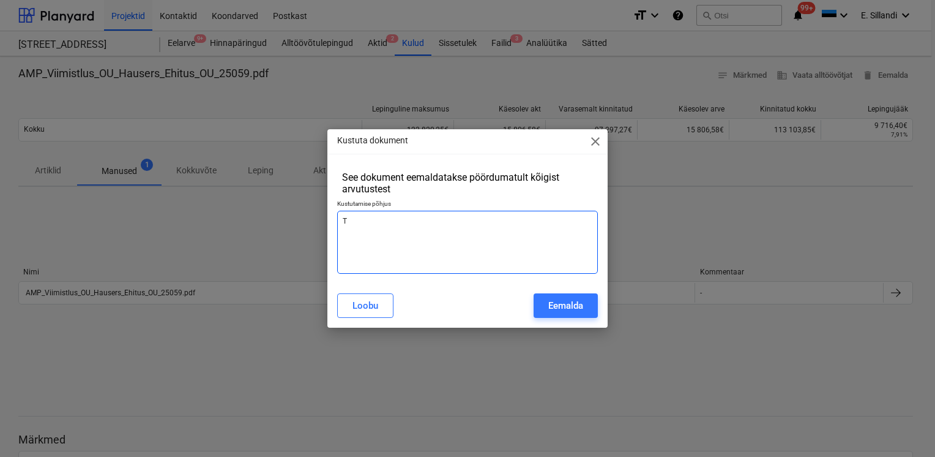
type textarea "x"
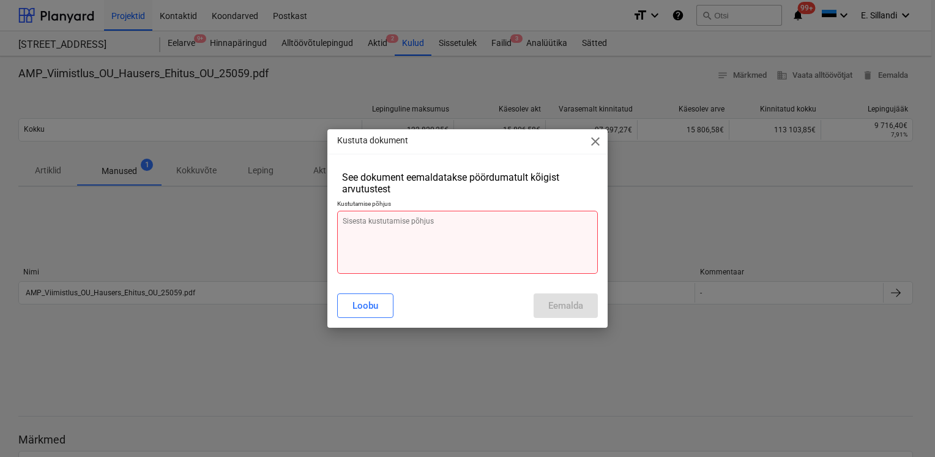
type textarea "J"
type textarea "x"
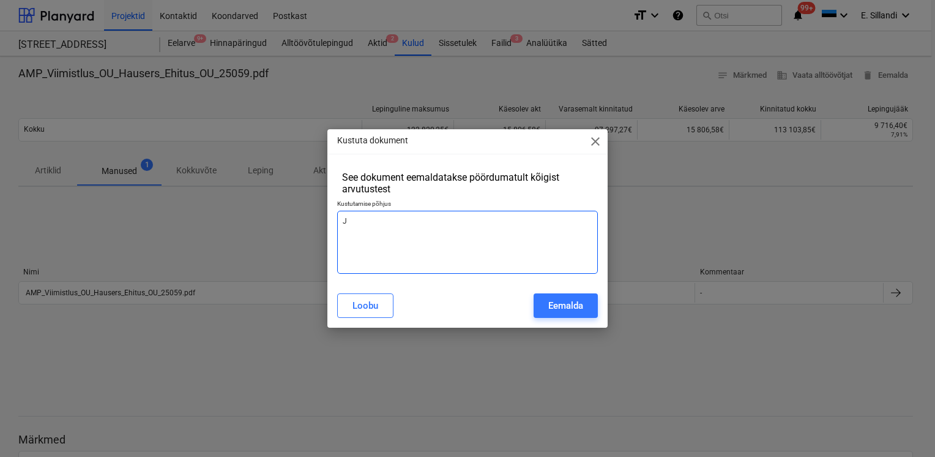
type textarea "Ju"
type textarea "x"
type textarea "Juh"
type textarea "x"
type textarea "Juha"
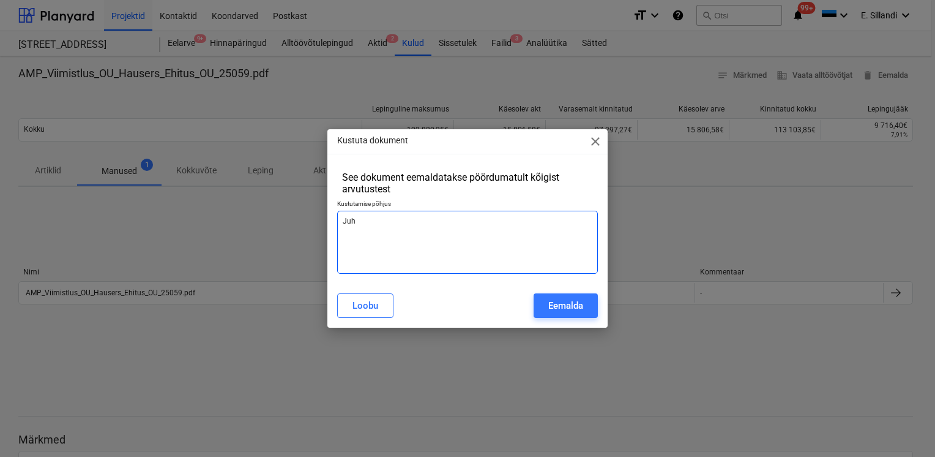
type textarea "x"
type textarea "Juhat"
type textarea "x"
type textarea "Juhatu"
type textarea "x"
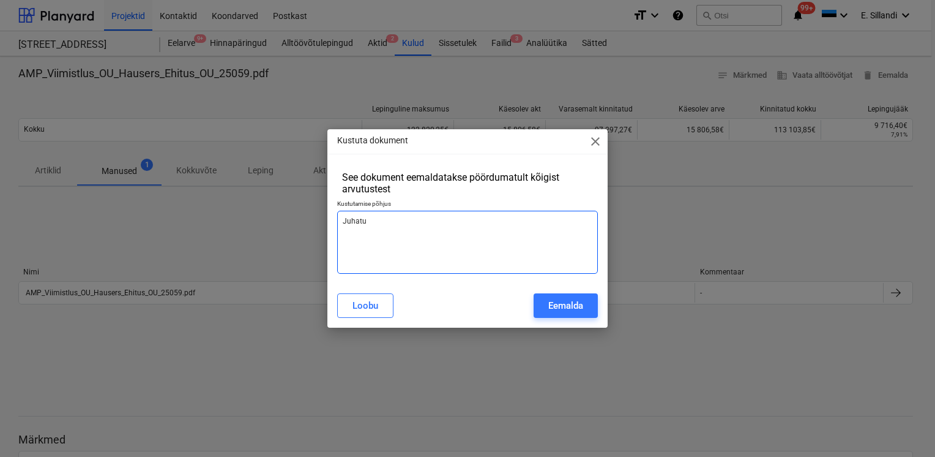
type textarea "Juhatus"
type textarea "x"
type textarea "Juhatuse"
type textarea "x"
type textarea "Juhatuse"
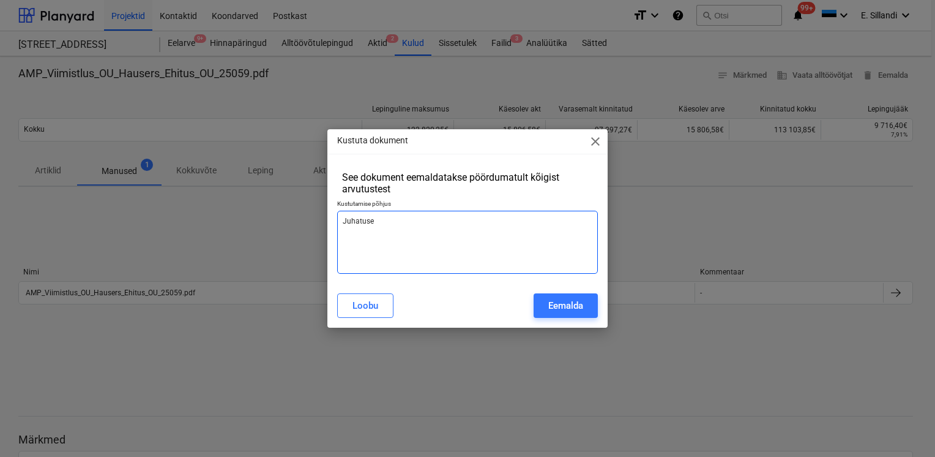
type textarea "x"
type textarea "Juhatuse p"
type textarea "x"
type textarea "Juhatuse pa"
type textarea "x"
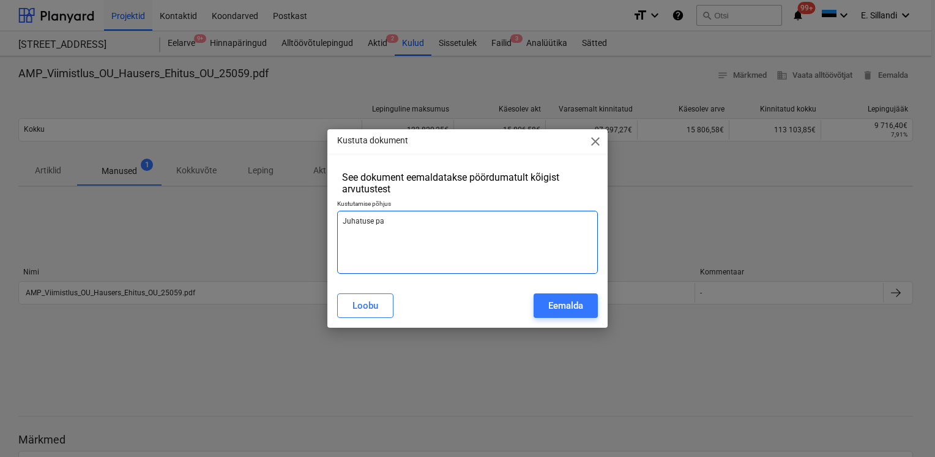
type textarea "Juhatuse pal"
type textarea "x"
type textarea "Juhatuse palv"
type textarea "x"
type textarea "Juhatuse palve"
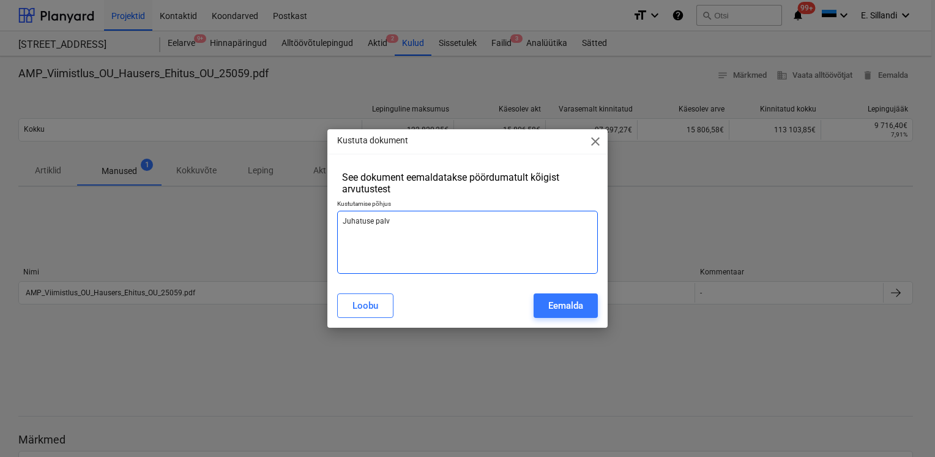
type textarea "x"
type textarea "Juhatuse palvel"
type textarea "x"
type textarea "Juhatuse palvel"
type textarea "x"
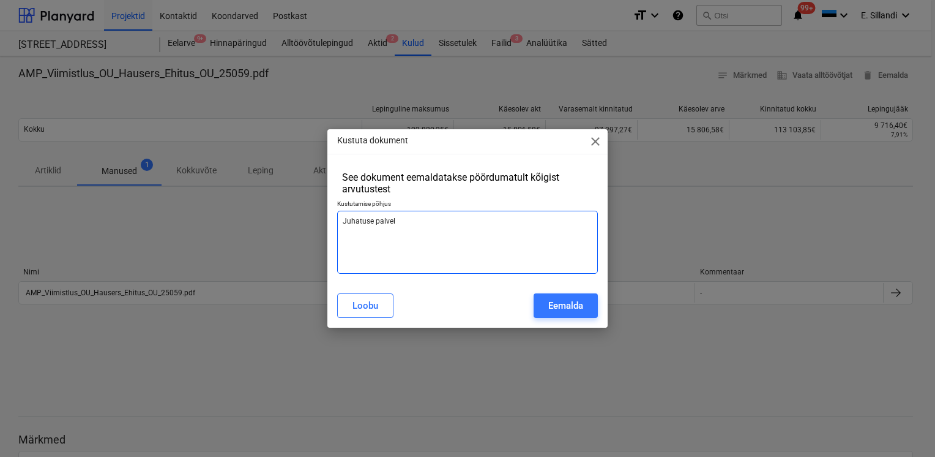
type textarea "Juhatuse palvel a"
type textarea "x"
type textarea "Juhatuse palvel ar"
type textarea "x"
type textarea "Juhatuse palvel arv"
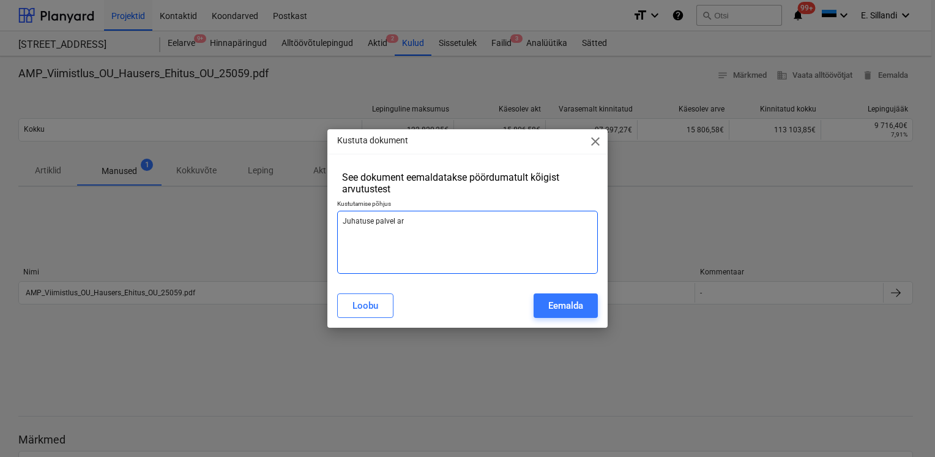
type textarea "x"
type textarea "Juhatuse palvel arve"
type textarea "x"
type textarea "Juhatuse palvel arve"
type textarea "x"
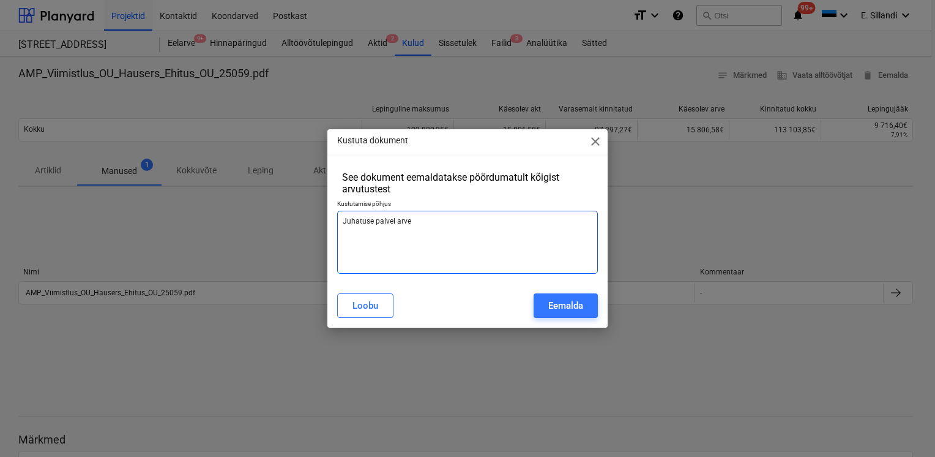
type textarea "Juhatuse palvel arve k"
type textarea "x"
type textarea "Juhatuse palvel arve ku"
type textarea "x"
type textarea "Juhatuse palvel arve kuu"
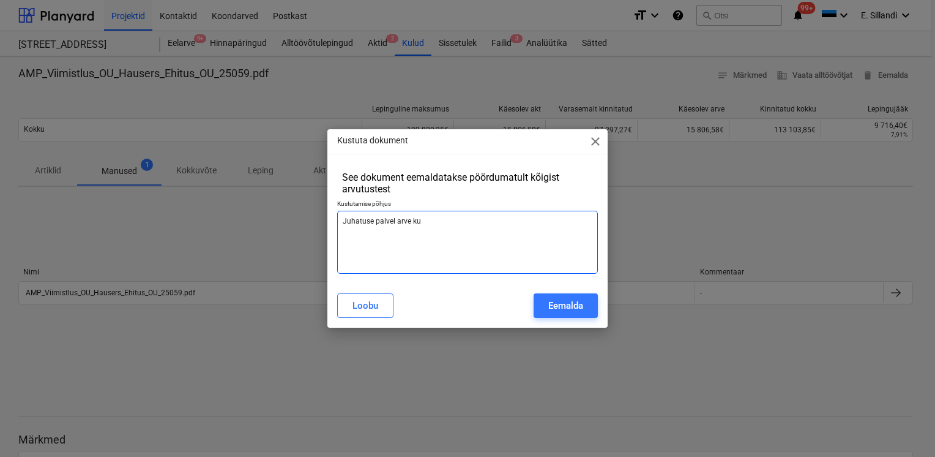
type textarea "x"
type textarea "Juhatuse palvel arve ku"
type textarea "x"
type textarea "Juhatuse palvel arve k"
type textarea "x"
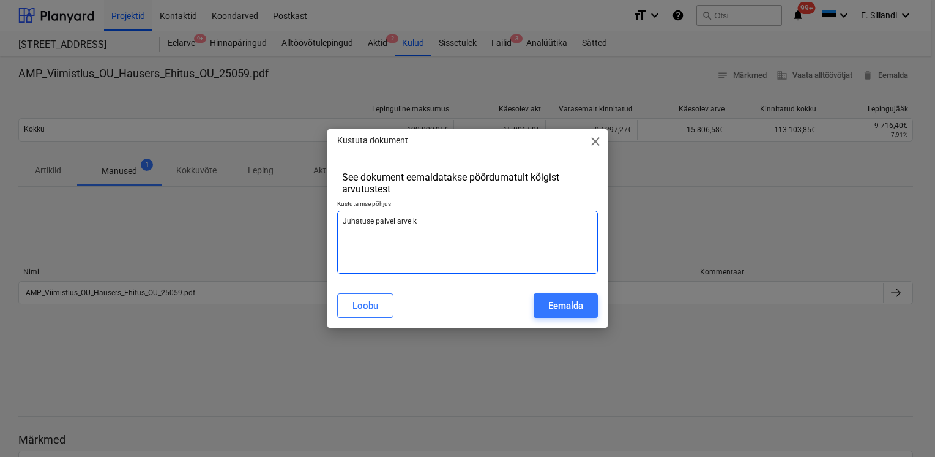
type textarea "Juhatuse palvel arve"
type textarea "x"
type textarea "Juhatuse palvel arve"
type textarea "x"
type textarea "Juhatuse palvel arv"
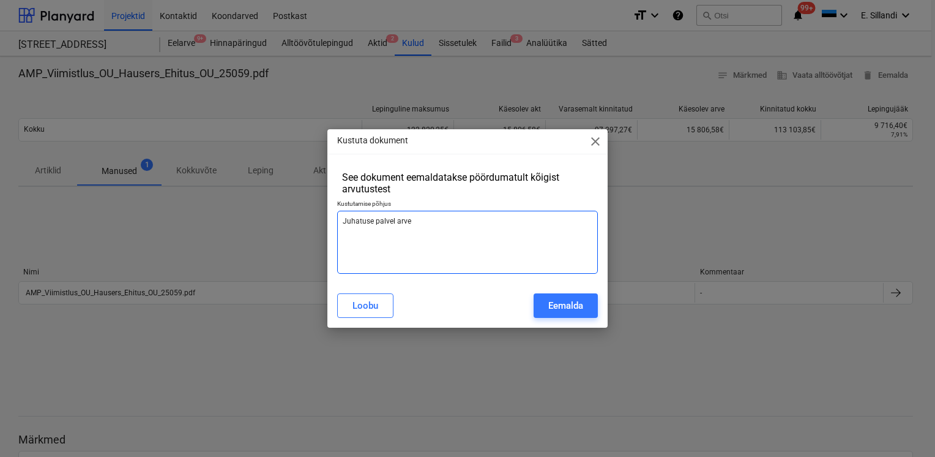
type textarea "x"
type textarea "Juhatuse palvel ar"
type textarea "x"
type textarea "Juhatuse palvel a"
type textarea "x"
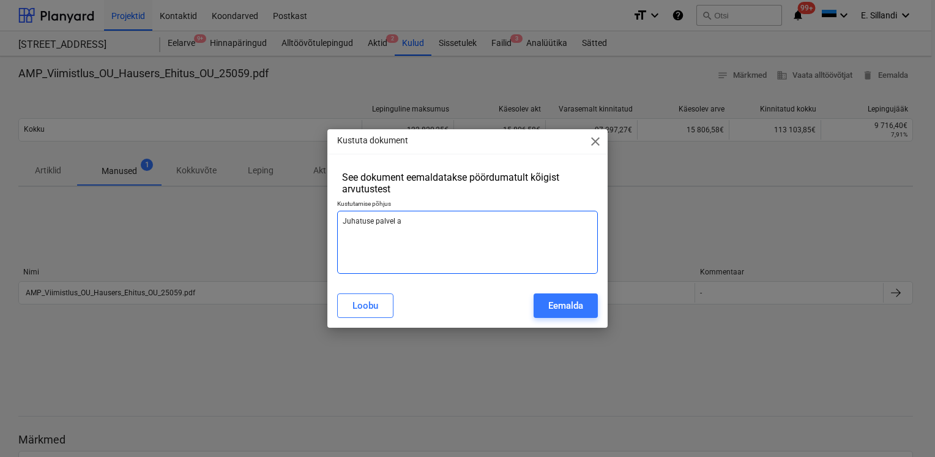
type textarea "Juhatuse palvel"
type textarea "x"
type textarea "Juhatuse palvel"
type textarea "x"
type textarea "Juhatuse palve"
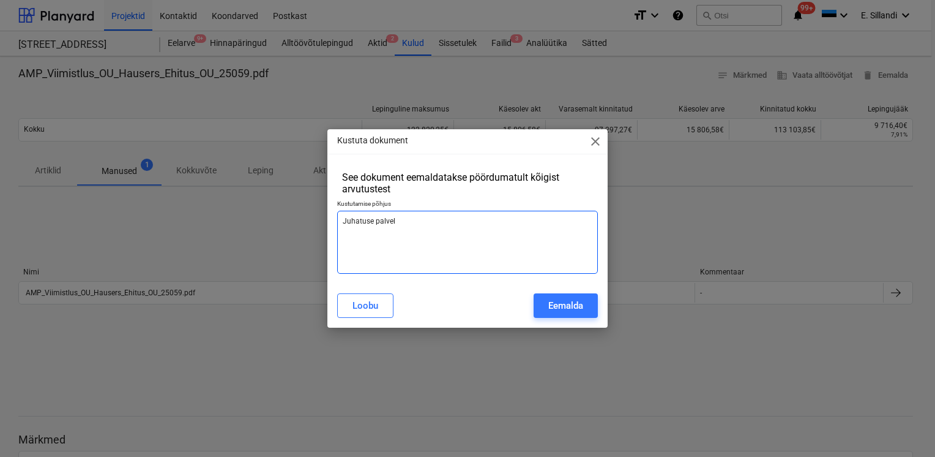
type textarea "x"
type textarea "Juhatuse palv"
type textarea "x"
type textarea "Juhatuse pal"
type textarea "x"
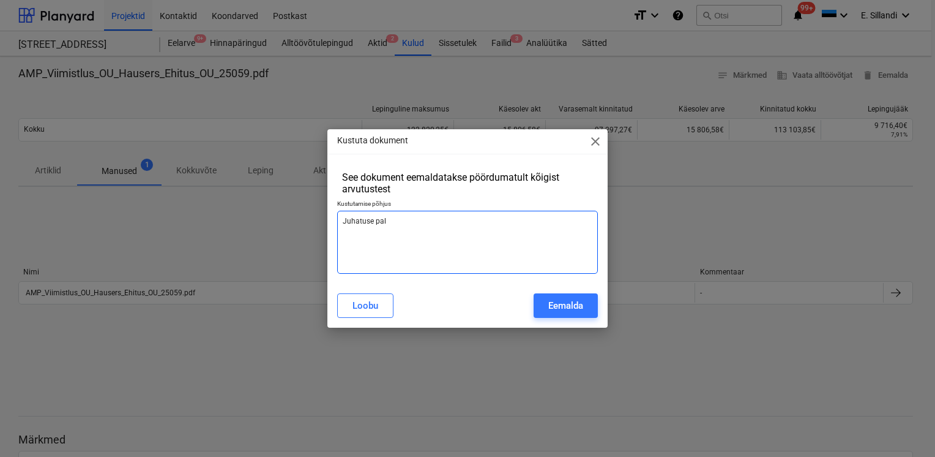
type textarea "Juhatuse pa"
type textarea "x"
type textarea "Juhatuse p"
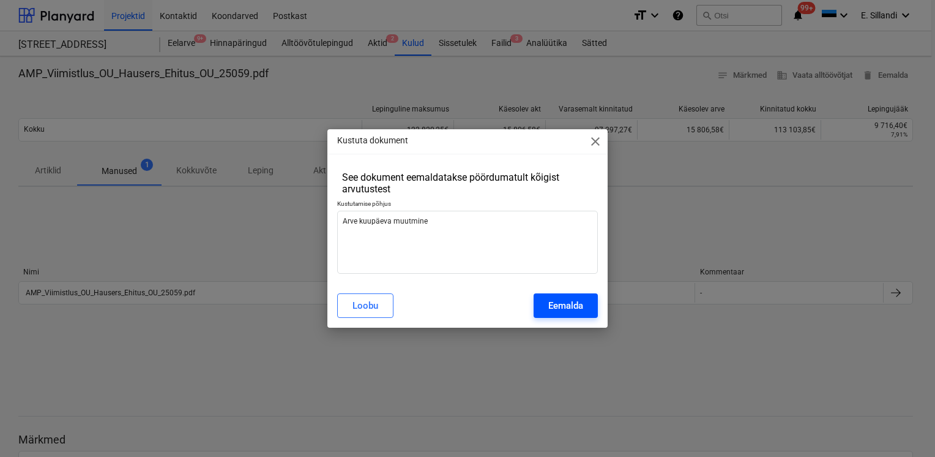
click at [552, 305] on div "Eemalda" at bounding box center [566, 306] width 35 height 16
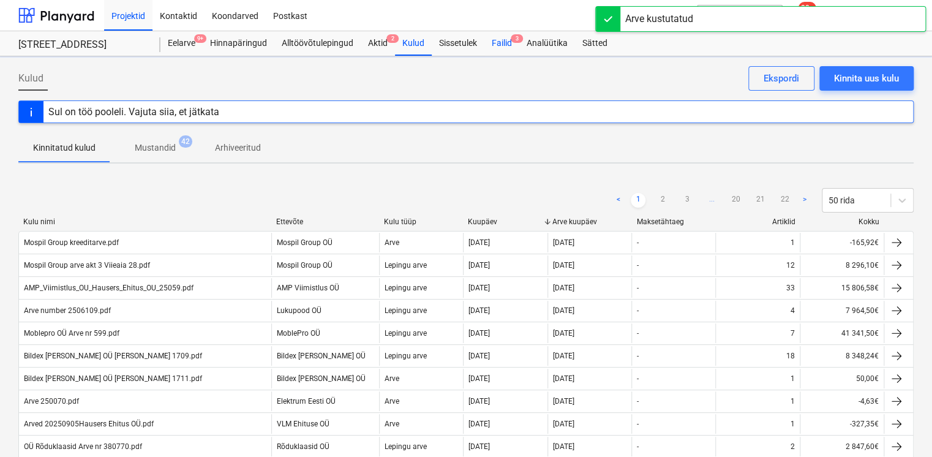
click at [500, 43] on div "Failid 3" at bounding box center [501, 43] width 35 height 24
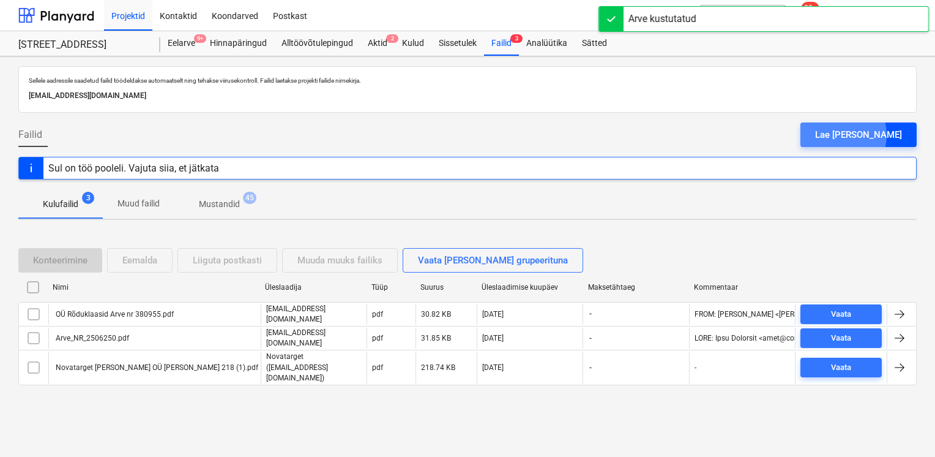
click at [863, 135] on div "Lae [PERSON_NAME]" at bounding box center [858, 135] width 87 height 16
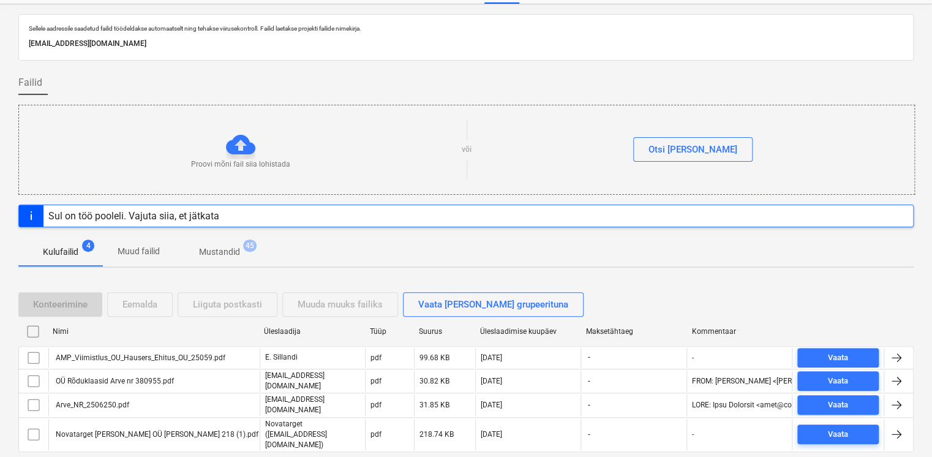
scroll to position [76, 0]
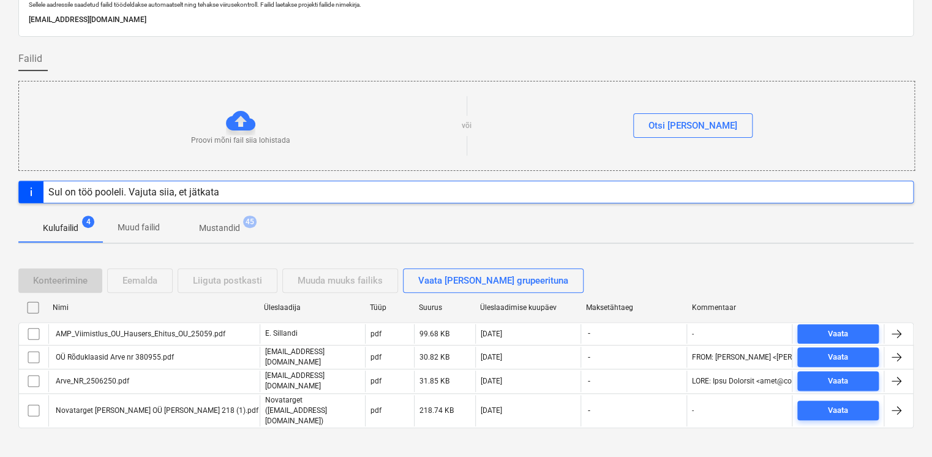
click at [346, 231] on div "Kulufailid 4 Muud failid Mustandid 45" at bounding box center [465, 227] width 895 height 29
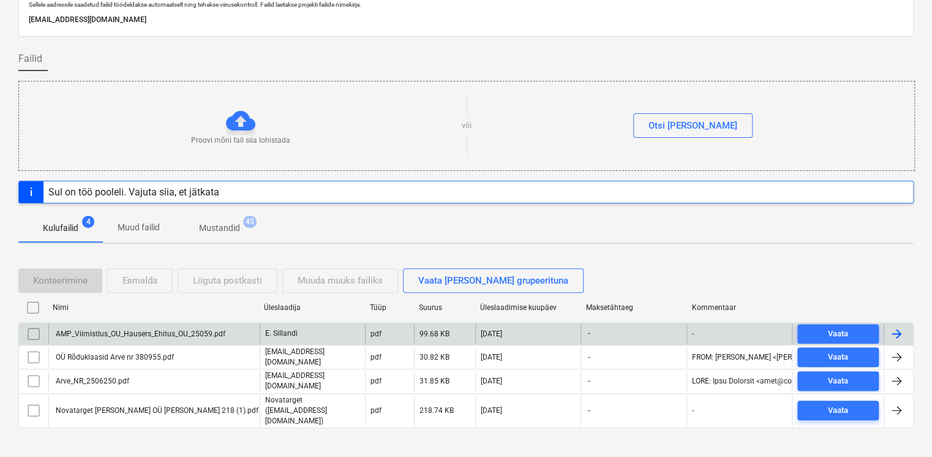
click at [211, 329] on div "AMP_Viimistlus_OU_Hausers_Ehitus_OU_25059.pdf" at bounding box center [139, 333] width 171 height 9
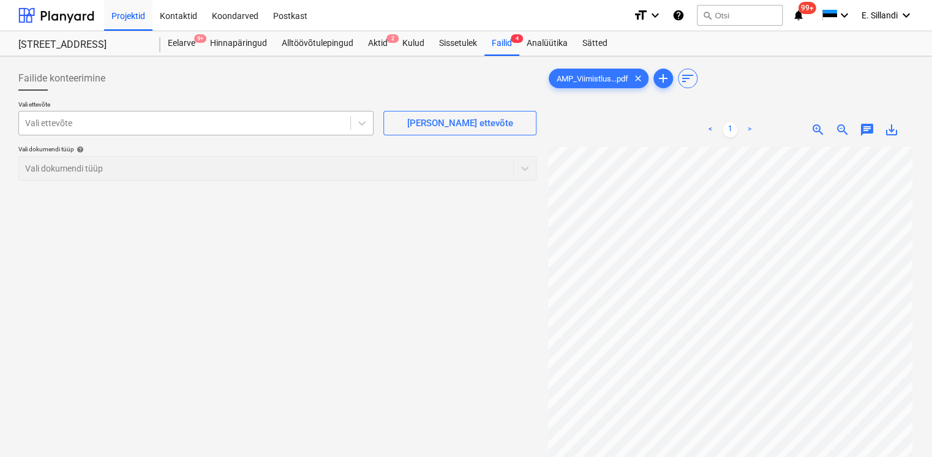
click at [190, 122] on div at bounding box center [184, 123] width 319 height 12
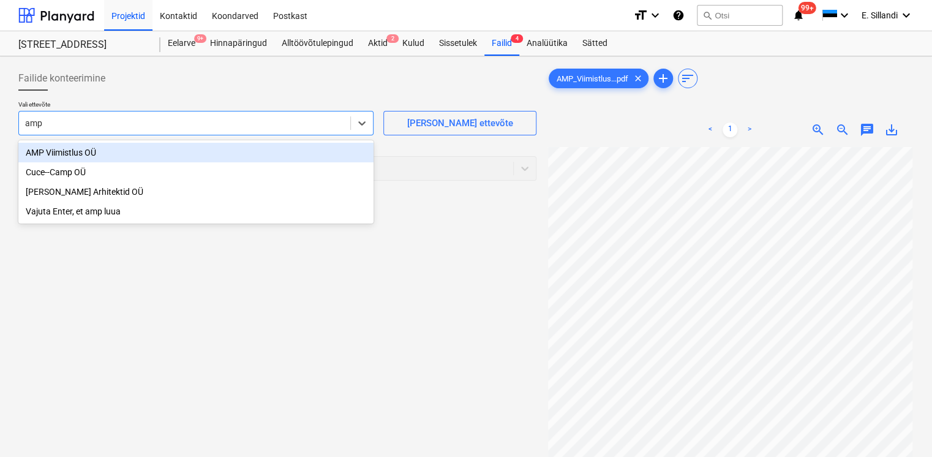
drag, startPoint x: 163, startPoint y: 154, endPoint x: 184, endPoint y: 111, distance: 46.8
click at [163, 152] on div "AMP Viimistlus OÜ" at bounding box center [195, 153] width 355 height 20
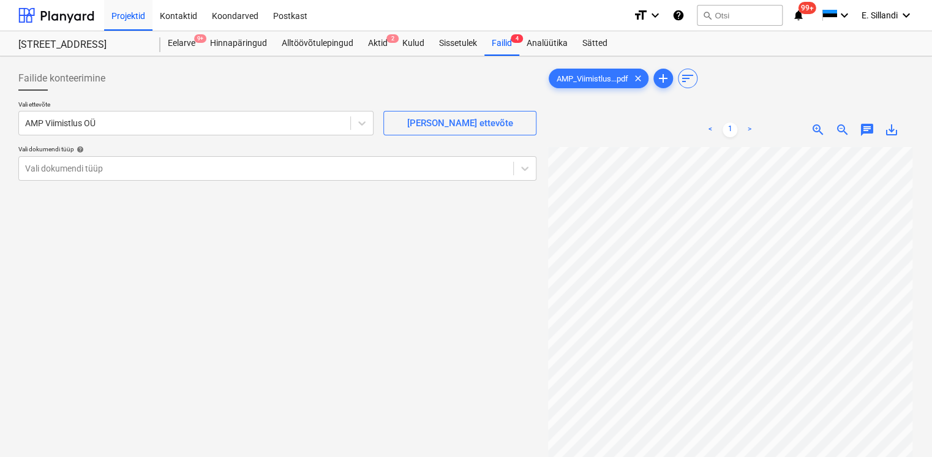
click at [188, 82] on div "Failide konteerimine" at bounding box center [277, 78] width 518 height 24
click at [121, 170] on div at bounding box center [266, 168] width 482 height 12
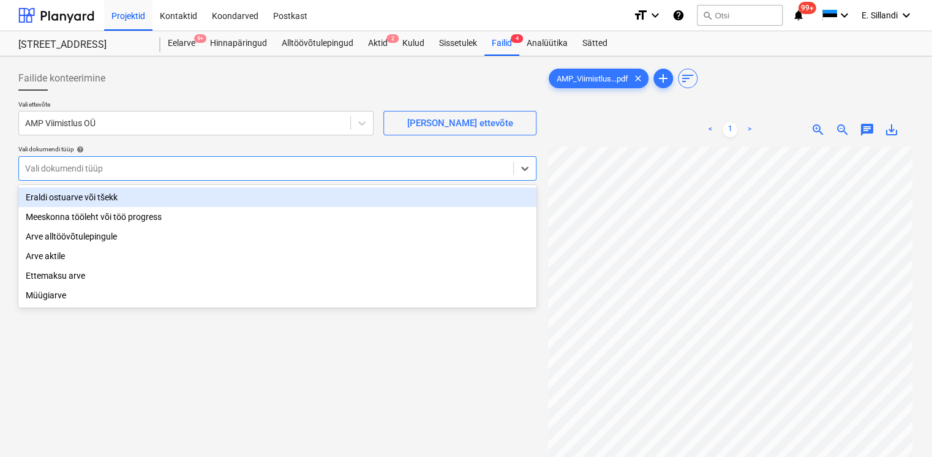
click at [117, 197] on div "Eraldi ostuarve või tšekk" at bounding box center [277, 197] width 518 height 20
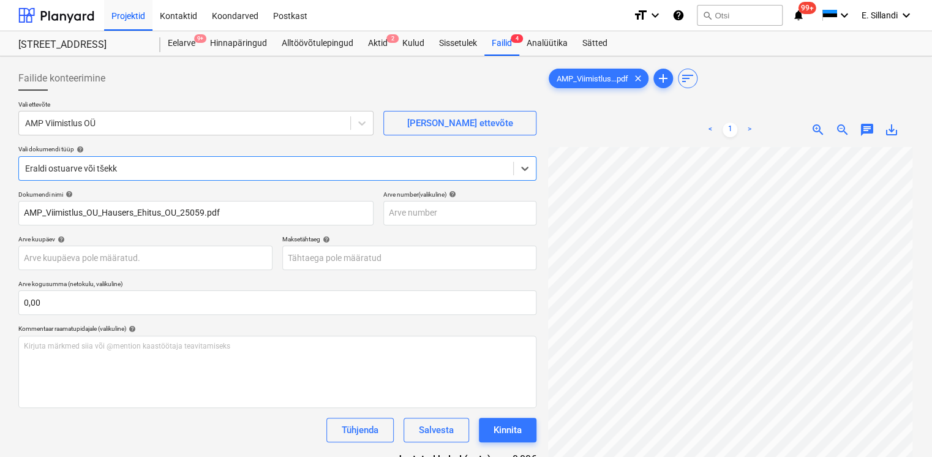
click at [115, 170] on div at bounding box center [266, 168] width 482 height 12
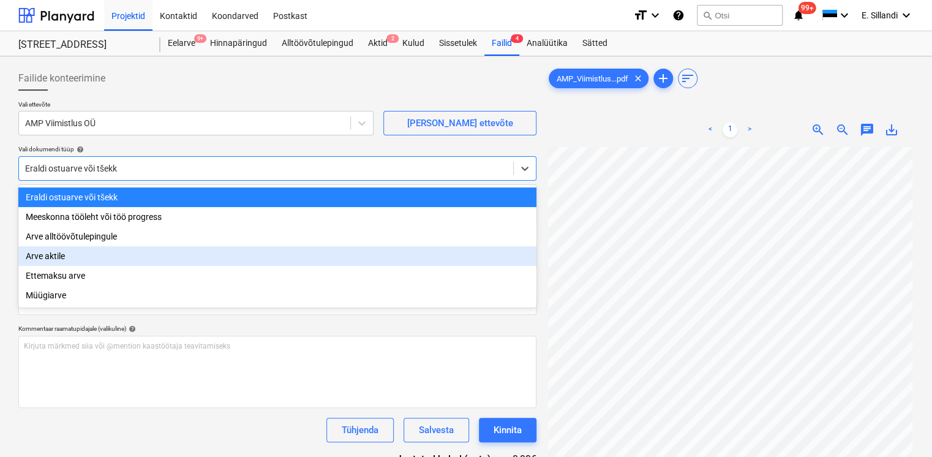
click at [64, 261] on div "Arve aktile" at bounding box center [277, 256] width 518 height 20
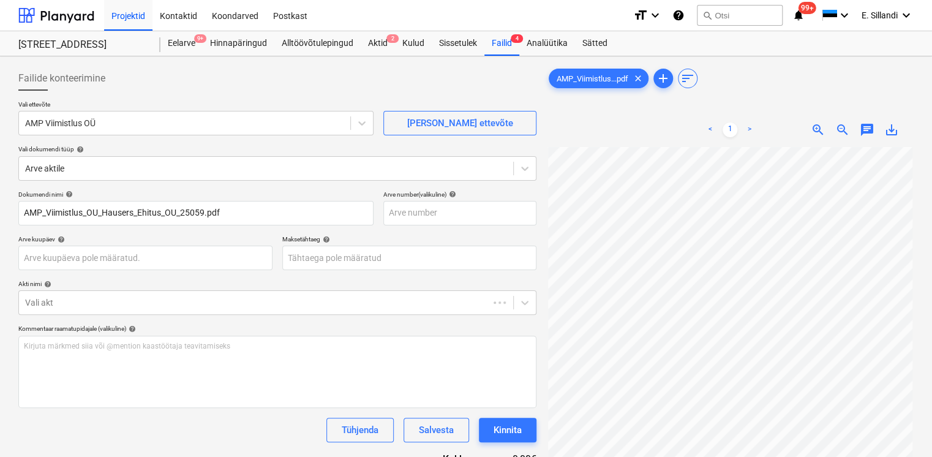
click at [144, 142] on div "Vali ettevõte AMP Viimistlus OÜ Lisa uus ettevõte Vali dokumendi tüüp help Arve…" at bounding box center [277, 145] width 518 height 90
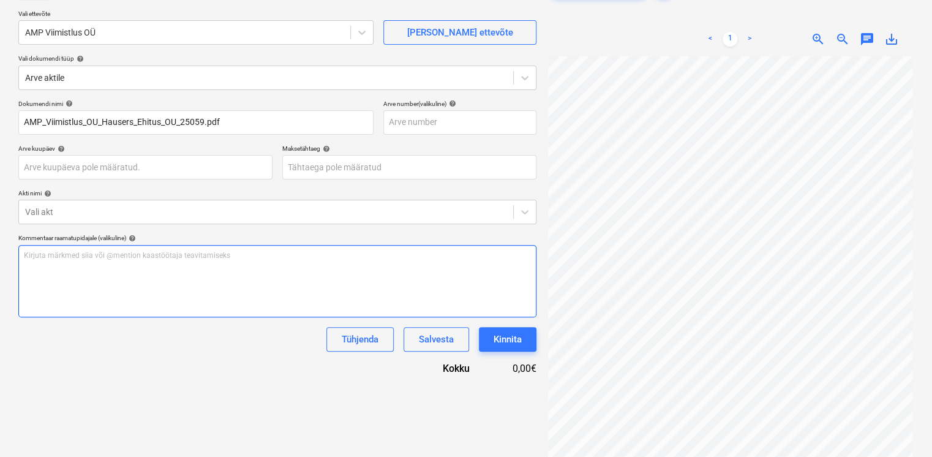
scroll to position [122, 0]
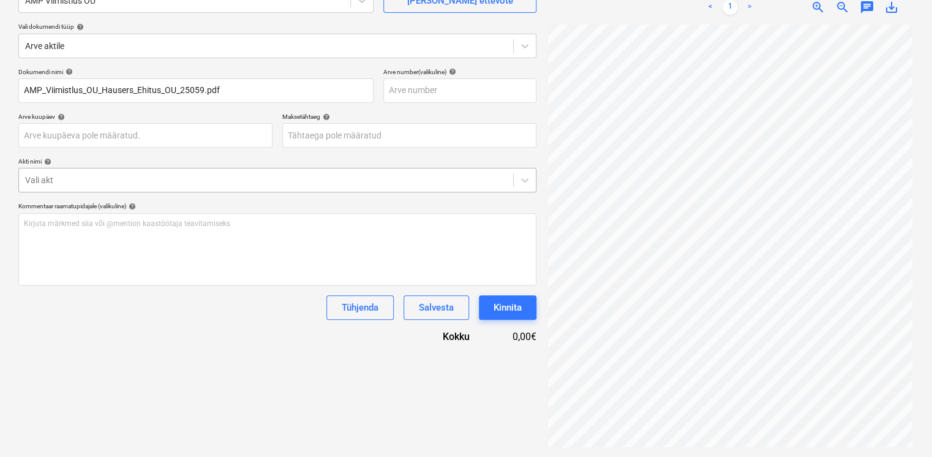
click at [115, 179] on div at bounding box center [266, 180] width 482 height 12
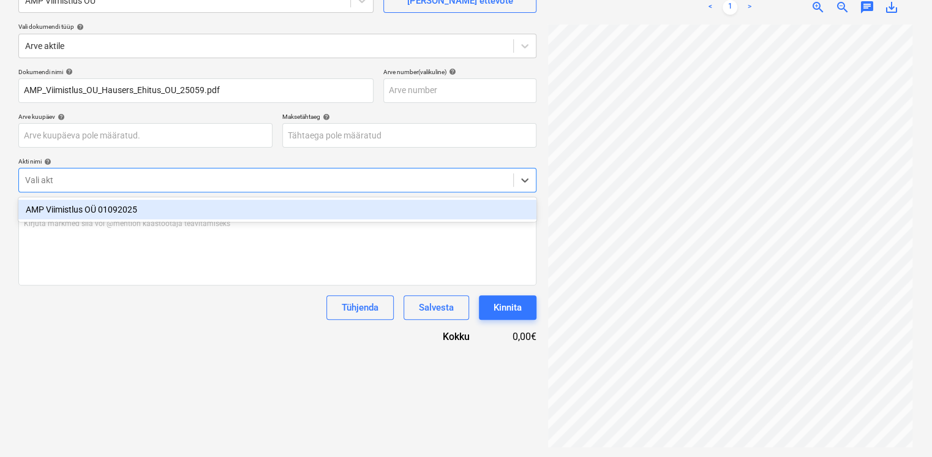
click at [115, 212] on div "AMP Viimistlus OÜ 01092025" at bounding box center [277, 210] width 518 height 20
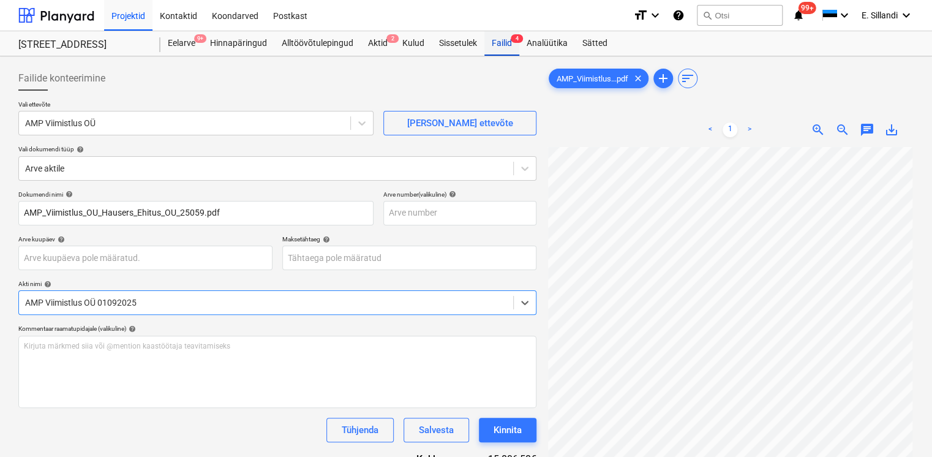
click at [500, 48] on div "Failid 4" at bounding box center [501, 43] width 35 height 24
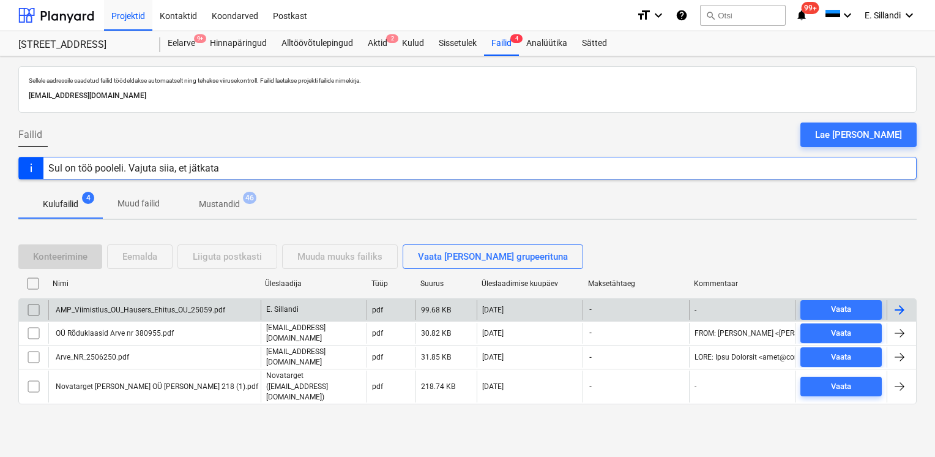
click at [37, 305] on input "checkbox" at bounding box center [34, 310] width 20 height 20
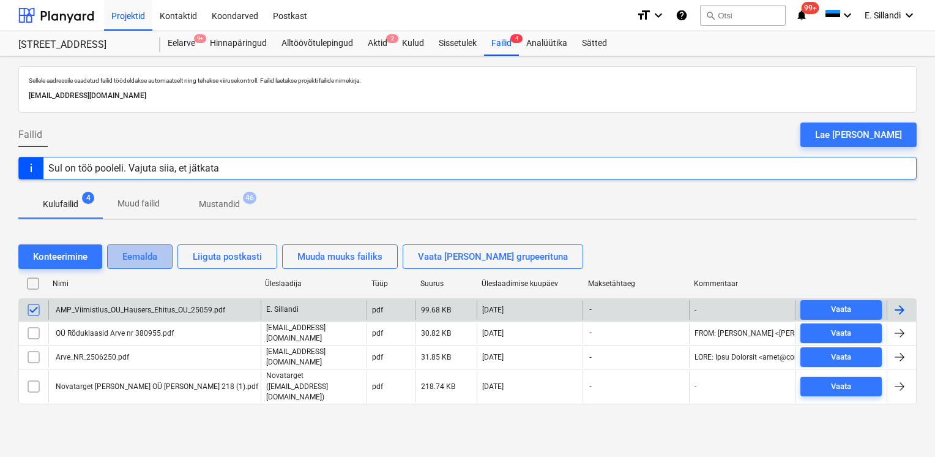
click at [159, 257] on button "Eemalda" at bounding box center [140, 256] width 66 height 24
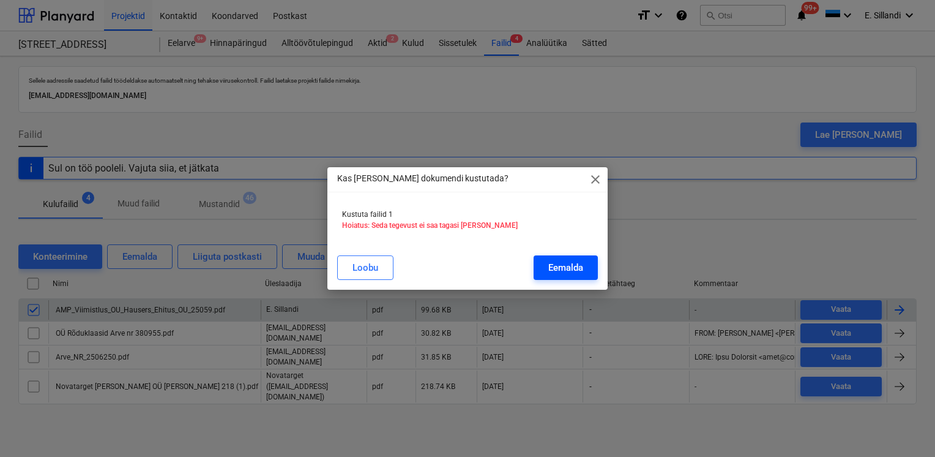
click at [575, 267] on div "Eemalda" at bounding box center [566, 268] width 35 height 16
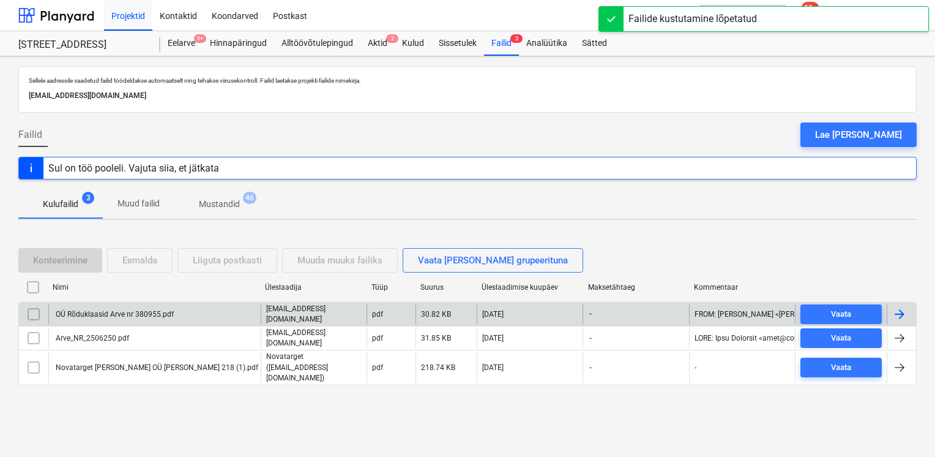
click at [201, 319] on div "OÜ Rõduklaasid Arve nr 380955.pdf" at bounding box center [154, 314] width 212 height 21
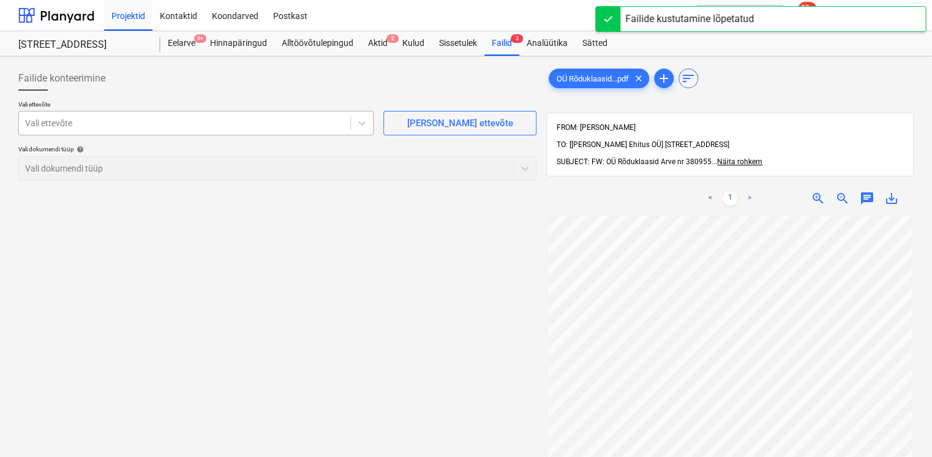
click at [196, 126] on div at bounding box center [184, 123] width 319 height 12
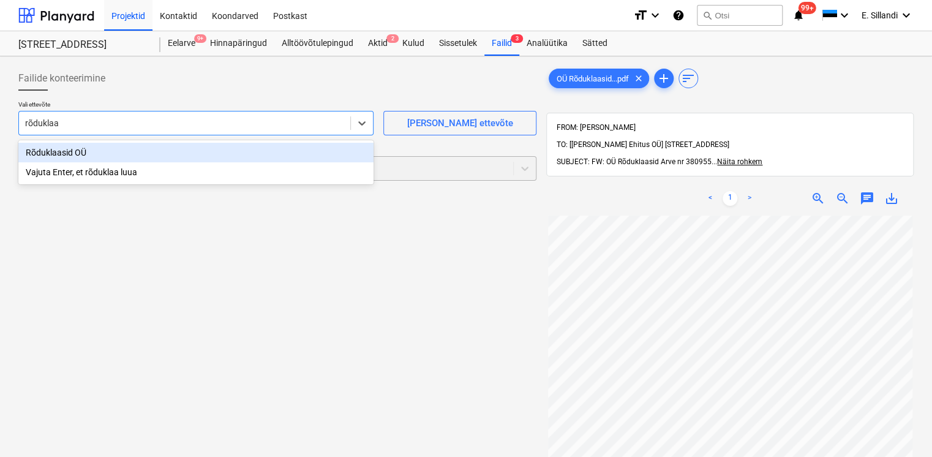
click at [47, 158] on div "Rõduklaasid OÜ" at bounding box center [195, 153] width 355 height 20
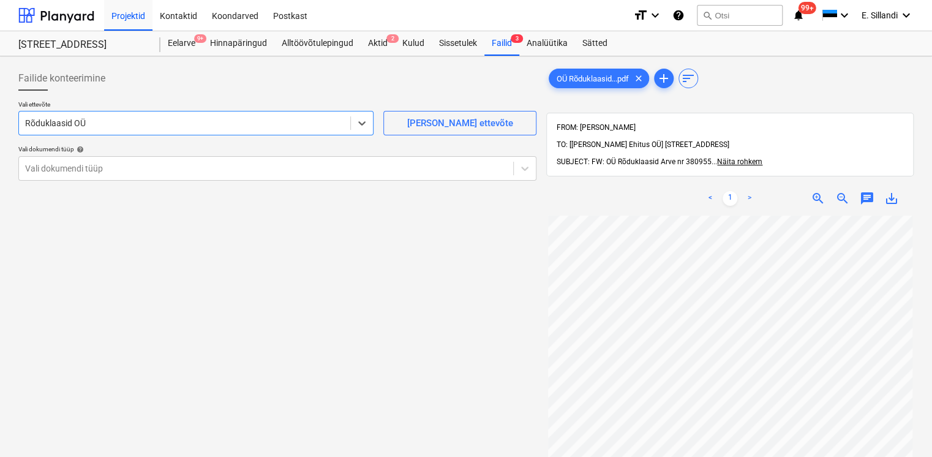
click at [130, 97] on div at bounding box center [277, 96] width 518 height 10
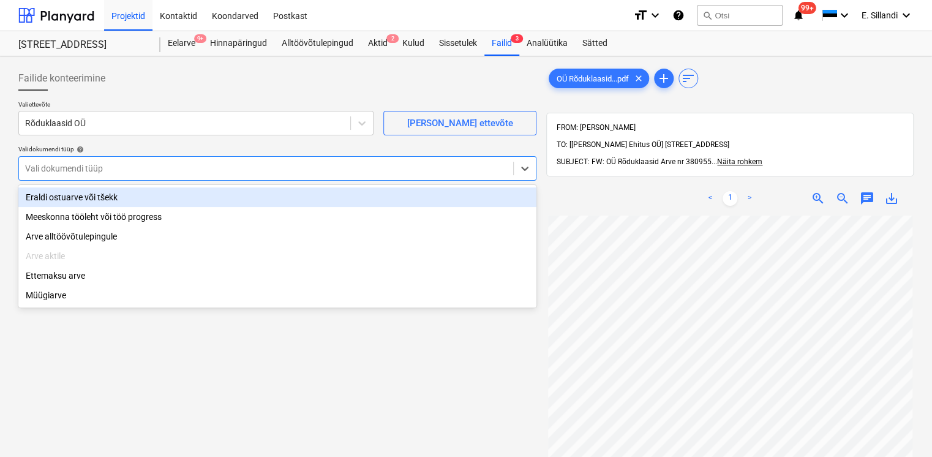
click at [91, 170] on div at bounding box center [266, 168] width 482 height 12
click at [78, 200] on div "Eraldi ostuarve või tšekk" at bounding box center [277, 197] width 518 height 20
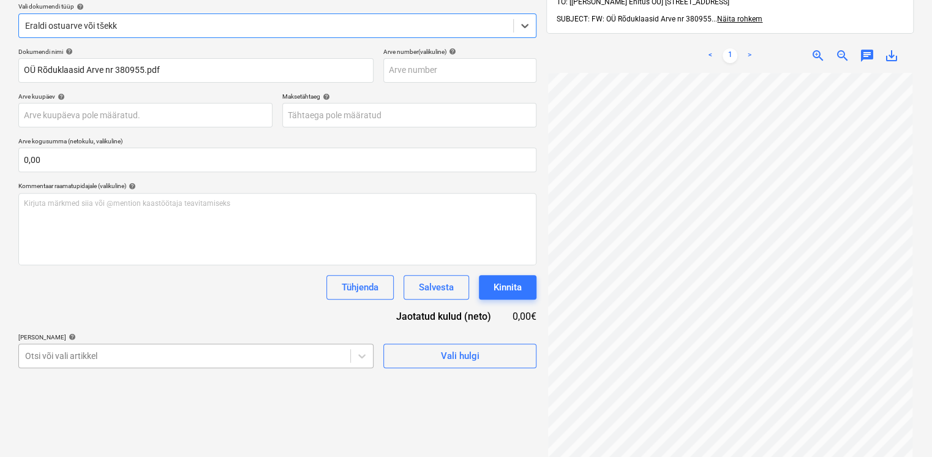
click at [169, 314] on body "Projektid Kontaktid Koondarved Postkast format_size keyboard_arrow_down help se…" at bounding box center [466, 85] width 932 height 457
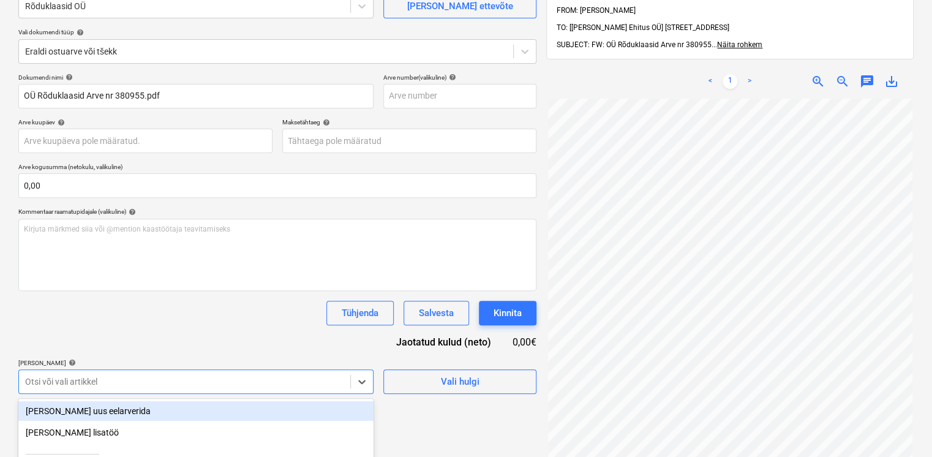
scroll to position [101, 0]
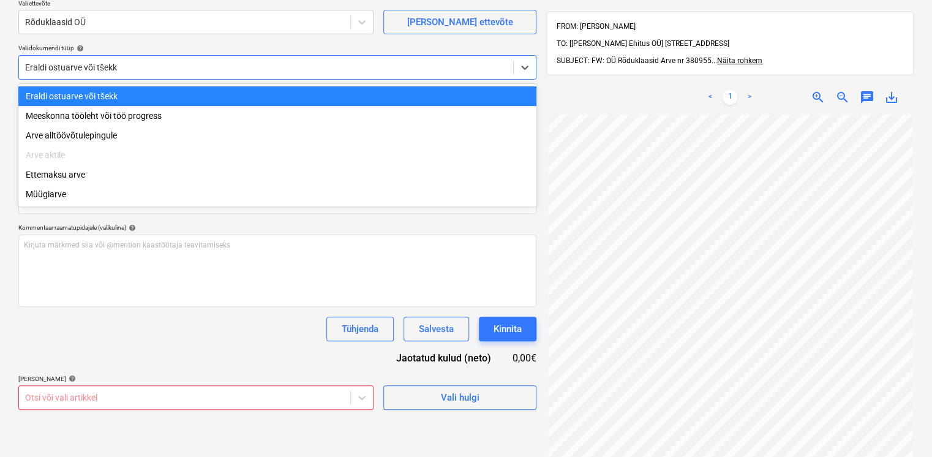
click at [138, 76] on div "Eraldi ostuarve või tšekk" at bounding box center [277, 67] width 518 height 24
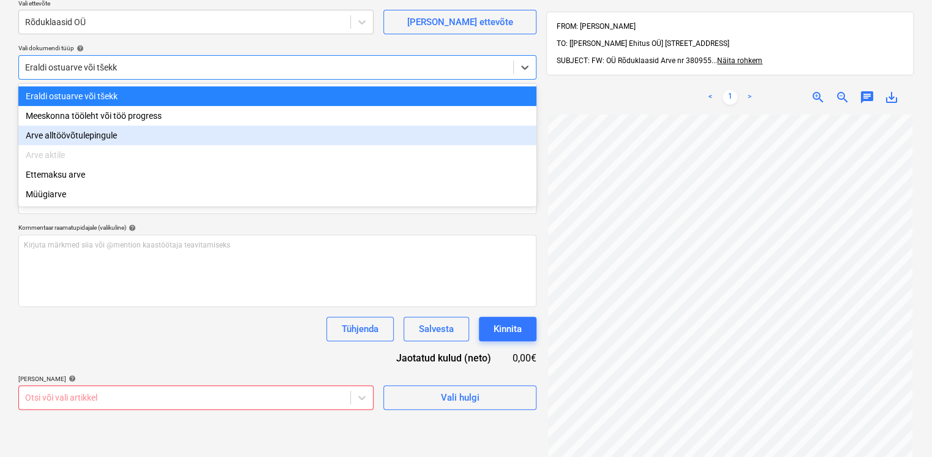
click at [109, 138] on div "Arve alltöövõtulepingule" at bounding box center [277, 135] width 518 height 20
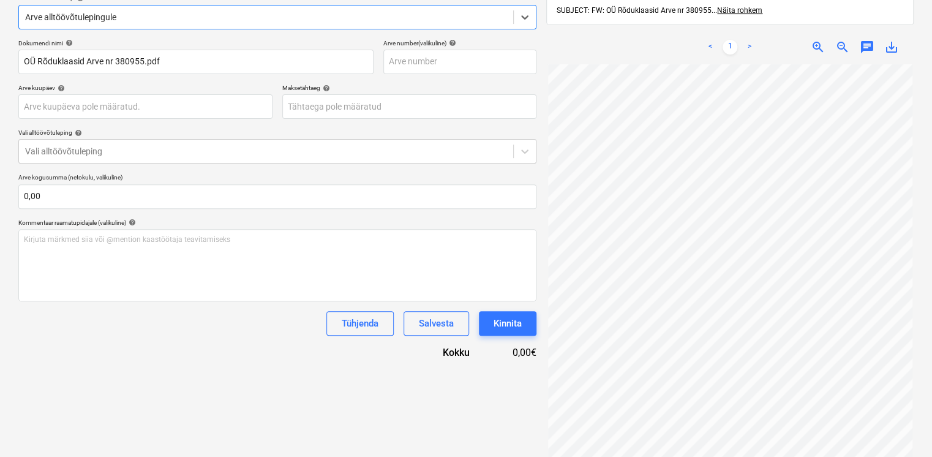
scroll to position [174, 0]
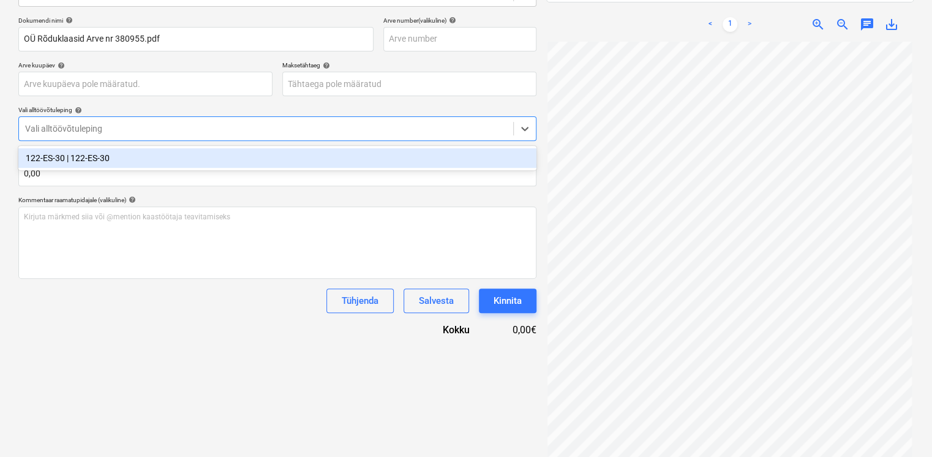
click at [115, 138] on div "Vali alltöövõtuleping" at bounding box center [277, 128] width 518 height 24
click at [106, 158] on div "122-ES-30 | 122-ES-30" at bounding box center [277, 158] width 518 height 20
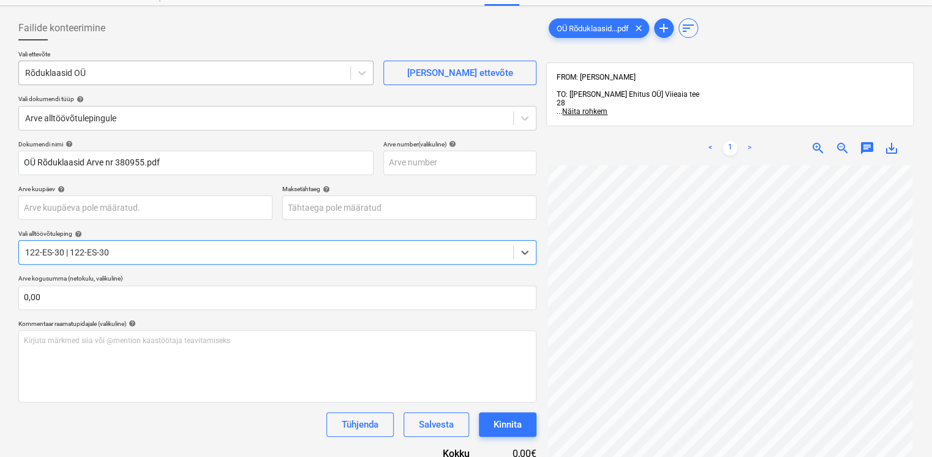
scroll to position [34, 0]
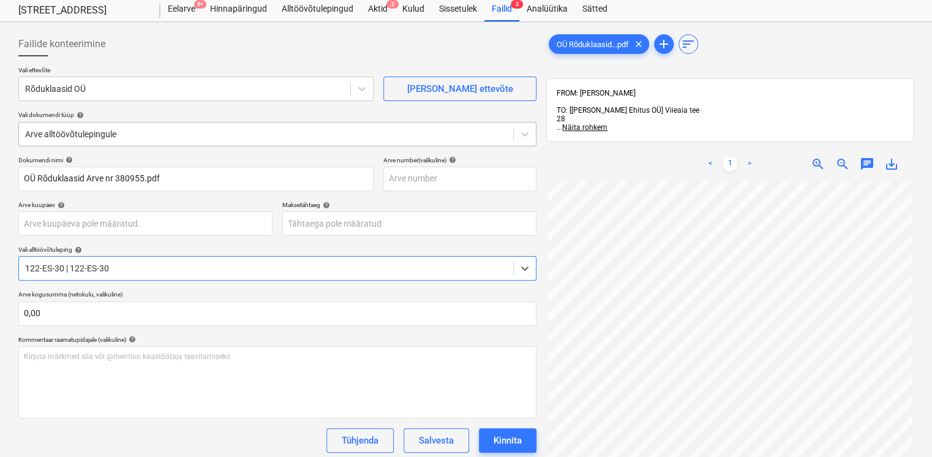
click at [125, 131] on div at bounding box center [266, 134] width 482 height 12
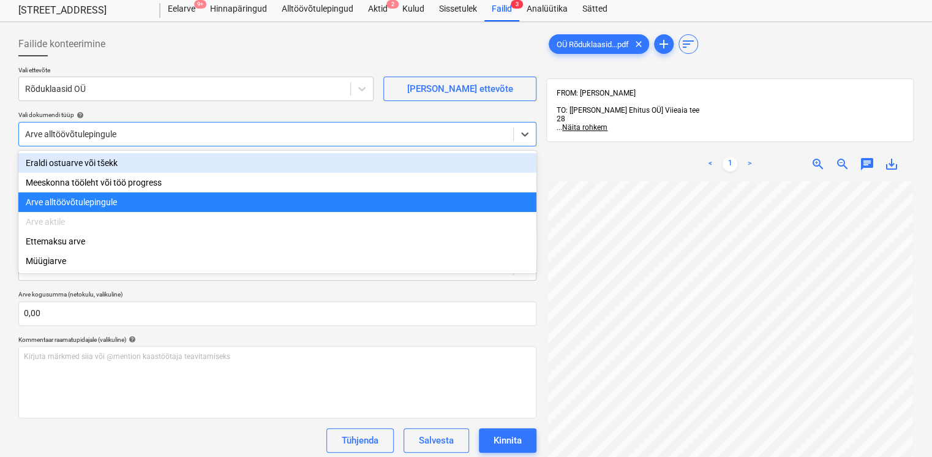
click at [98, 166] on div "Eraldi ostuarve või tšekk" at bounding box center [277, 163] width 518 height 20
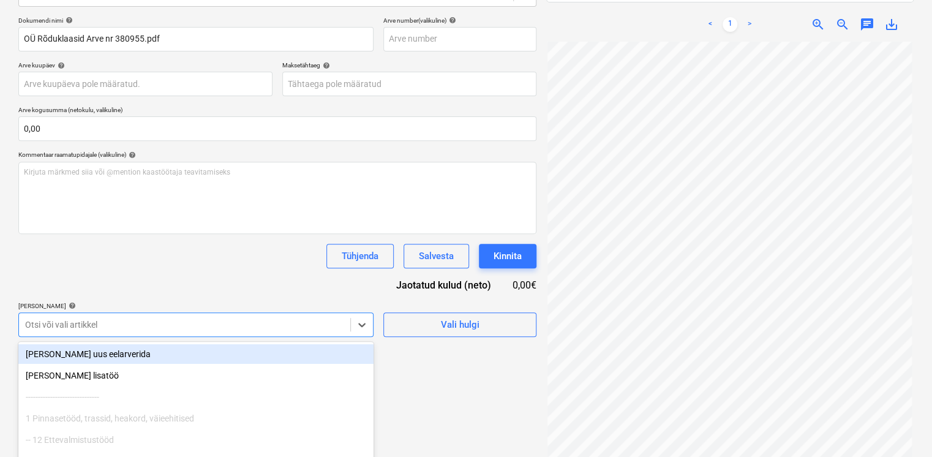
scroll to position [244, 0]
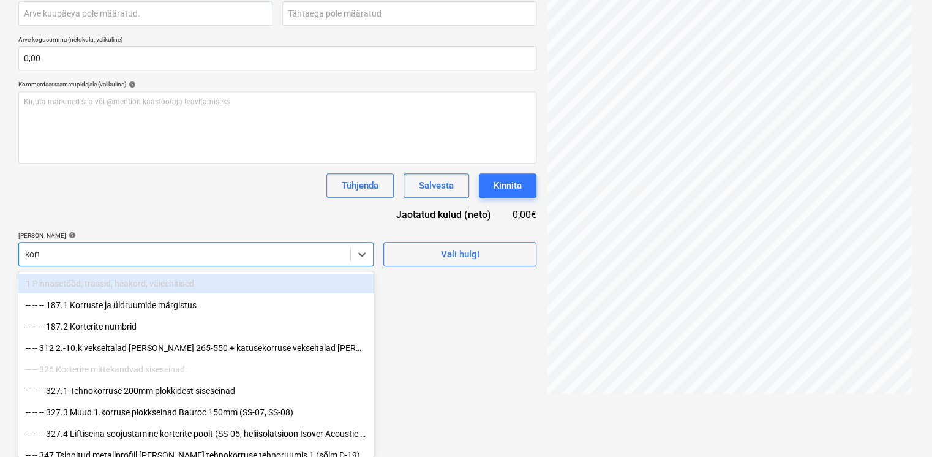
scroll to position [242, 0]
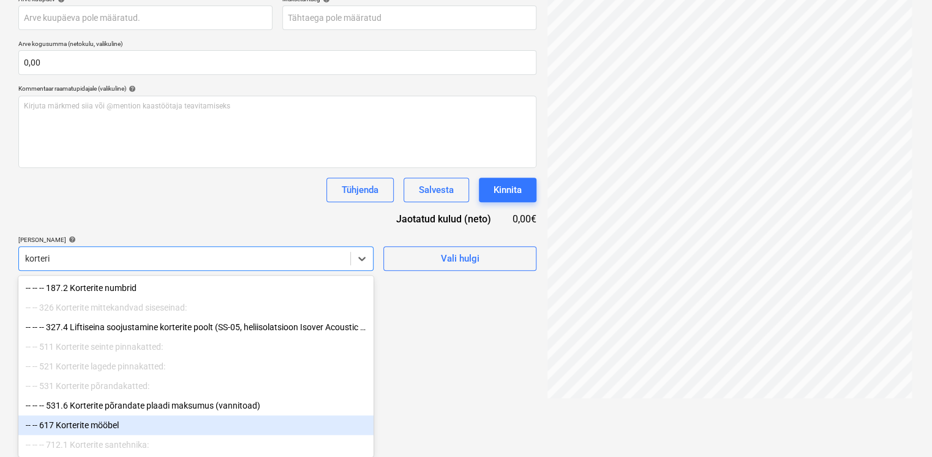
click at [100, 427] on div "-- -- 617 Korterite mööbel" at bounding box center [195, 425] width 355 height 20
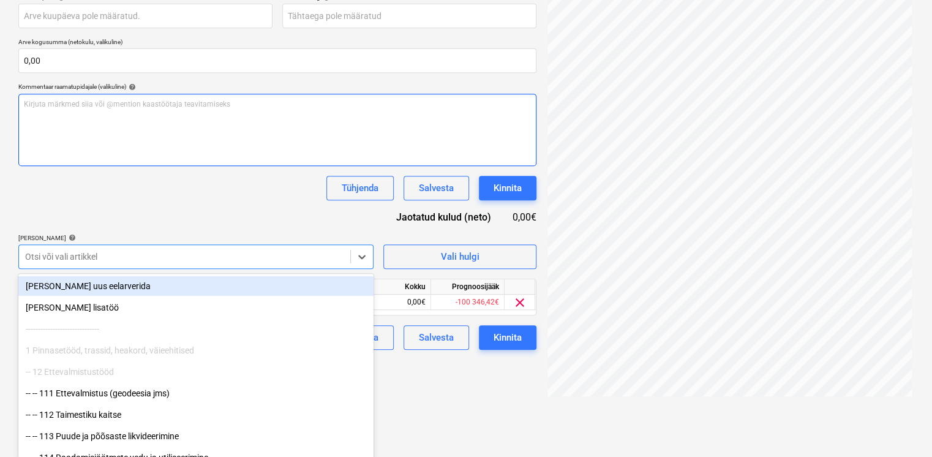
click at [155, 209] on div "Dokumendi nimi help OÜ Rõduklaasid Arve nr 380955.pdf Arve number (valikuline) …" at bounding box center [277, 149] width 518 height 401
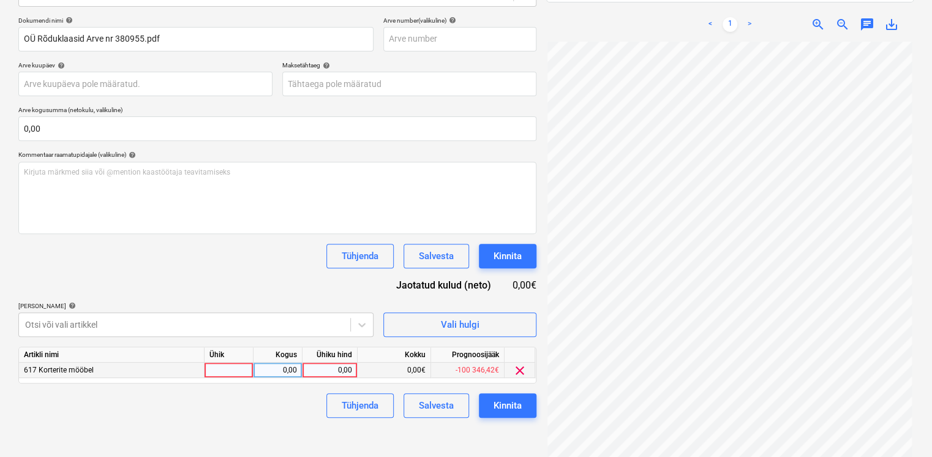
click at [326, 373] on div "0,00" at bounding box center [329, 369] width 45 height 15
click at [250, 266] on div "Tühjenda Salvesta Kinnita" at bounding box center [277, 256] width 518 height 24
click at [509, 405] on div "Kinnita" at bounding box center [507, 405] width 28 height 16
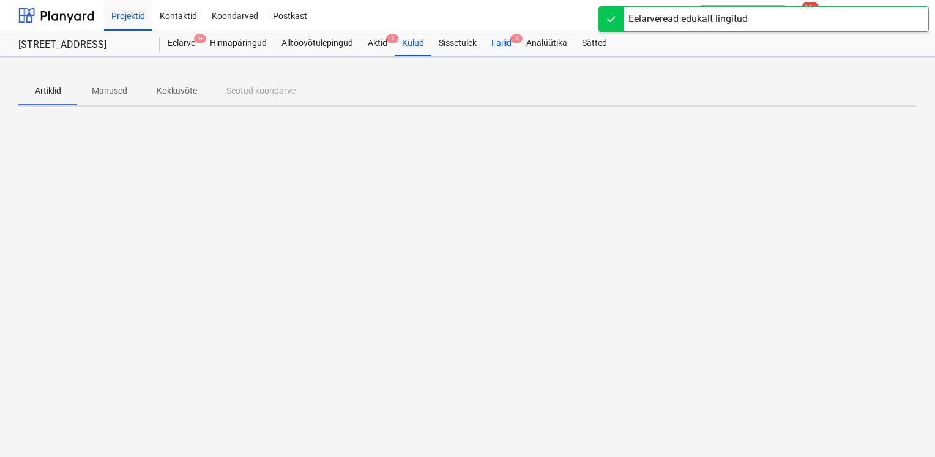
click at [490, 40] on div "Failid 3" at bounding box center [501, 43] width 35 height 24
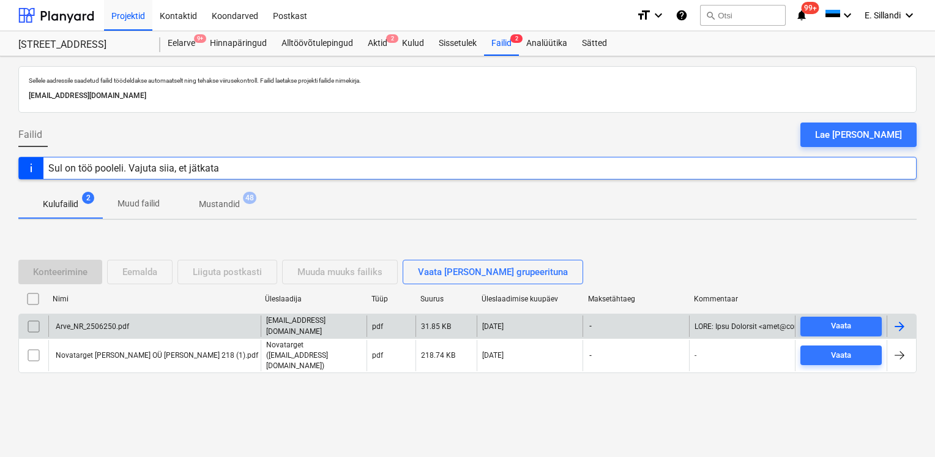
click at [144, 332] on div "Arve_NR_2506250.pdf" at bounding box center [154, 325] width 212 height 21
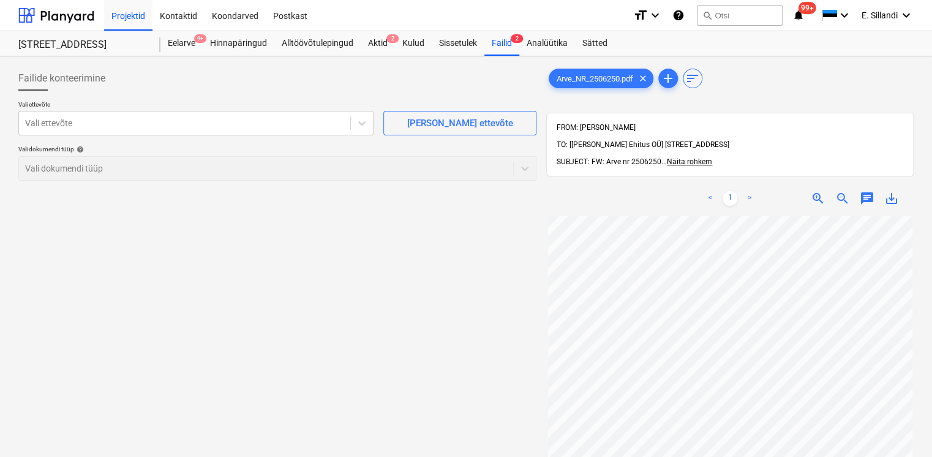
scroll to position [101, 0]
click at [193, 129] on div "Vali ettevõte" at bounding box center [184, 122] width 331 height 17
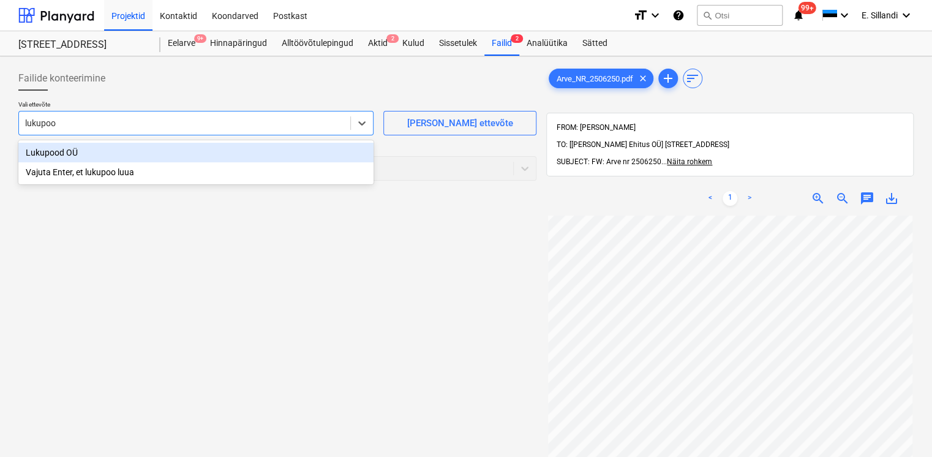
click at [218, 156] on div "Lukupood OÜ" at bounding box center [195, 153] width 355 height 20
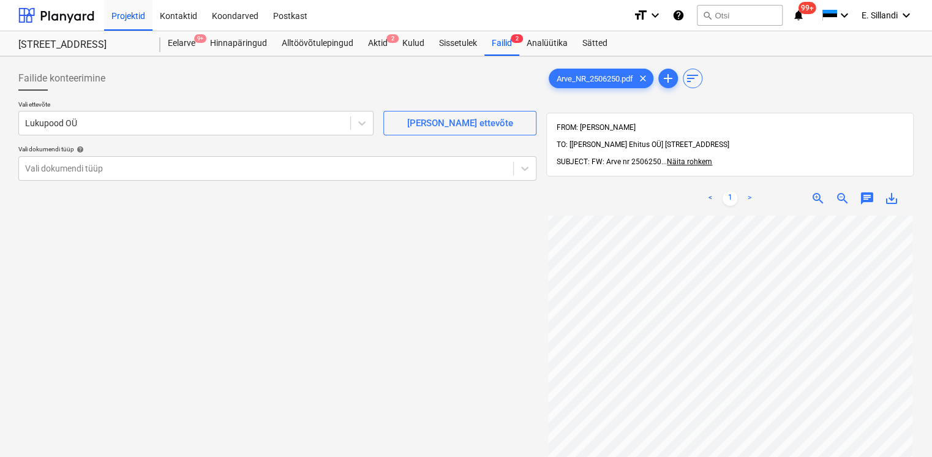
click at [228, 86] on div "Failide konteerimine" at bounding box center [277, 78] width 518 height 24
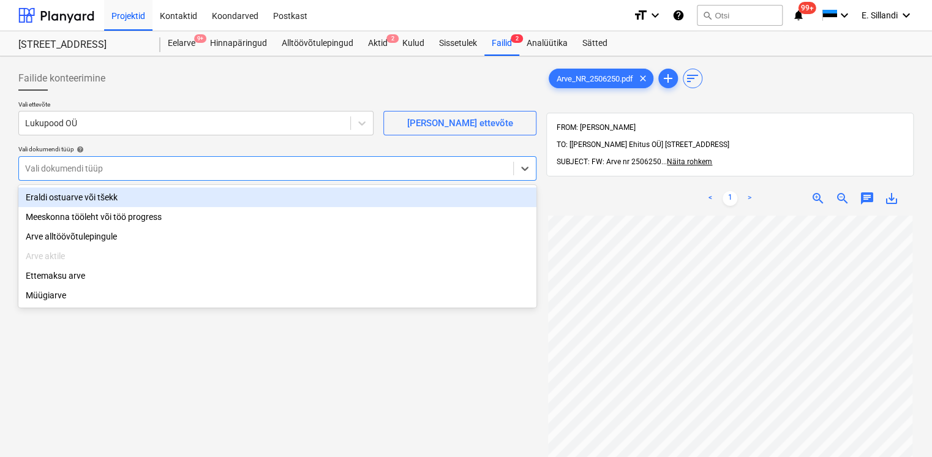
click at [143, 176] on div "Vali dokumendi tüüp" at bounding box center [266, 168] width 494 height 17
click at [113, 197] on div "Eraldi ostuarve või tšekk" at bounding box center [277, 197] width 518 height 20
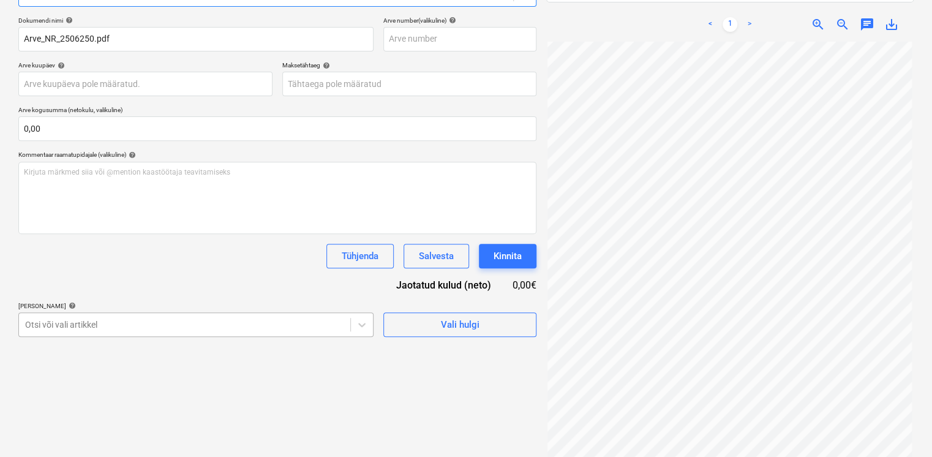
click at [120, 283] on body "Projektid Kontaktid Koondarved Postkast format_size keyboard_arrow_down help se…" at bounding box center [466, 54] width 932 height 457
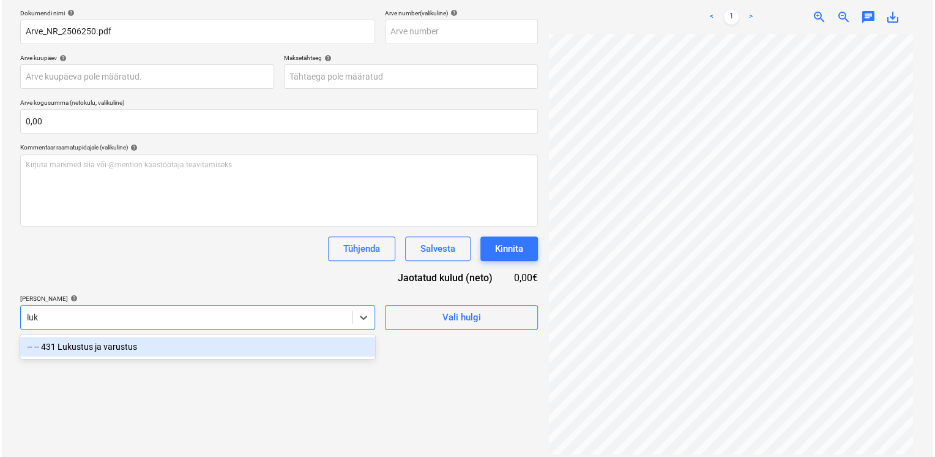
scroll to position [174, 0]
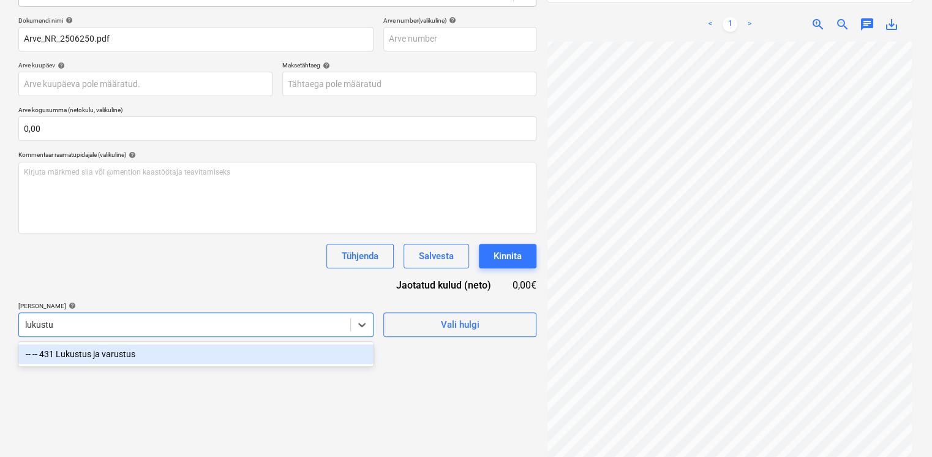
click at [98, 352] on div "-- -- 431 Lukustus ja varustus" at bounding box center [195, 354] width 355 height 20
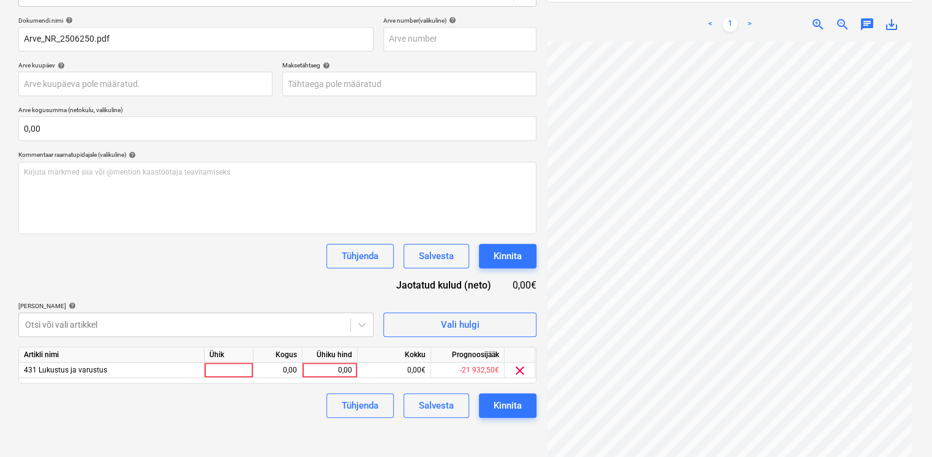
click at [122, 272] on div "Dokumendi nimi help Arve_NR_2506250.pdf Arve number (valikuline) help Arve kuup…" at bounding box center [277, 217] width 518 height 401
click at [220, 370] on div at bounding box center [228, 369] width 49 height 15
click at [342, 365] on div "0,00" at bounding box center [329, 369] width 45 height 15
click at [223, 276] on div "Dokumendi nimi help Arve_NR_2506250.pdf Arve number (valikuline) help Arve kuup…" at bounding box center [277, 217] width 518 height 401
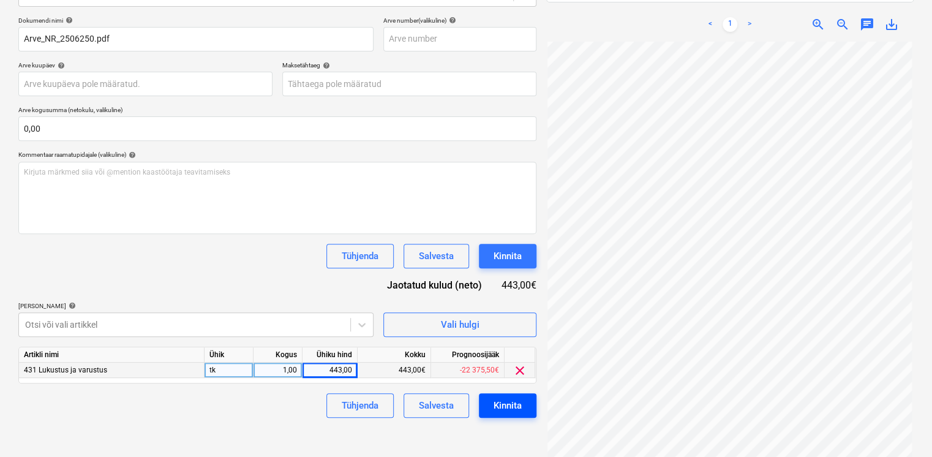
click at [517, 406] on div "Kinnita" at bounding box center [507, 405] width 28 height 16
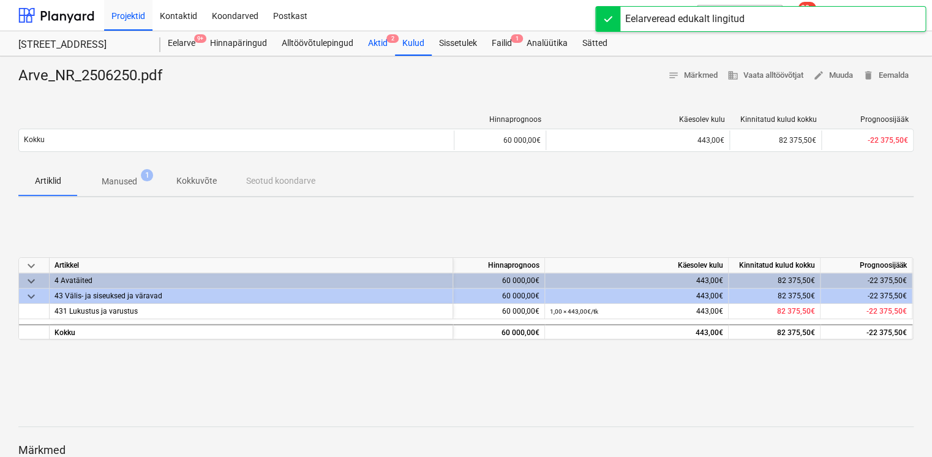
click at [380, 45] on div "Aktid 2" at bounding box center [378, 43] width 34 height 24
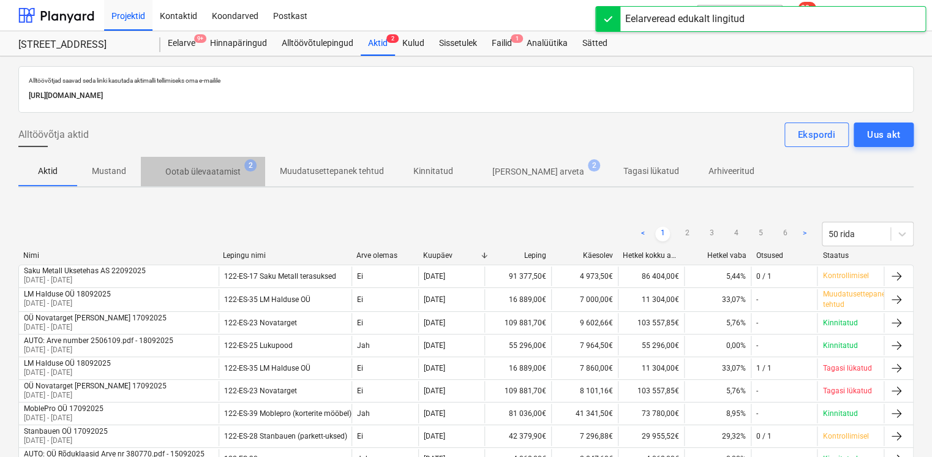
click at [209, 176] on p "Ootab ülevaatamist" at bounding box center [202, 171] width 75 height 13
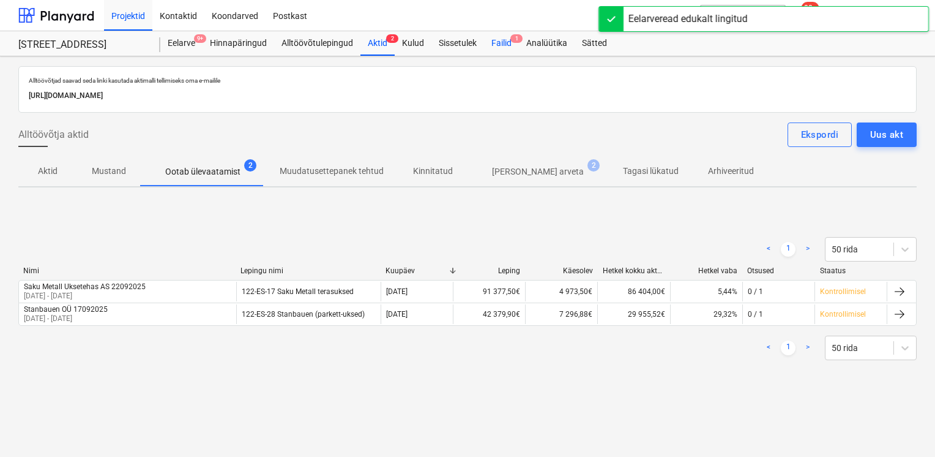
click at [499, 50] on div "Failid 1" at bounding box center [501, 43] width 35 height 24
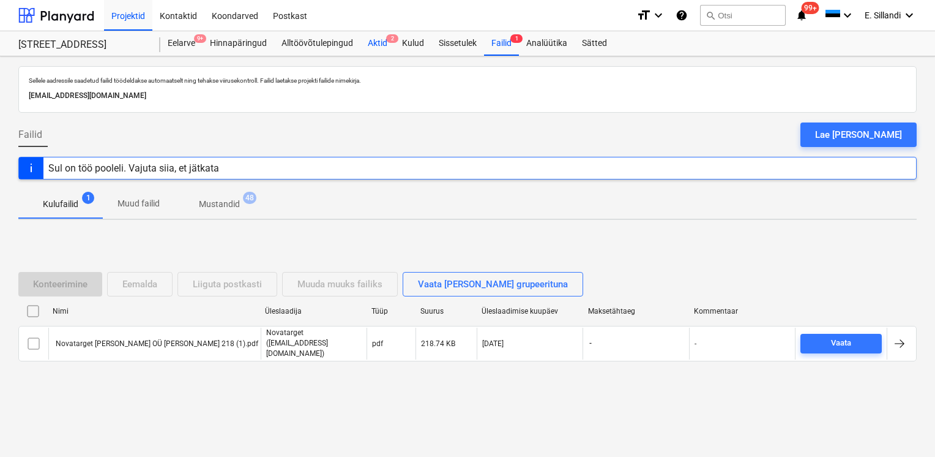
click at [369, 45] on div "Aktid 2" at bounding box center [378, 43] width 34 height 24
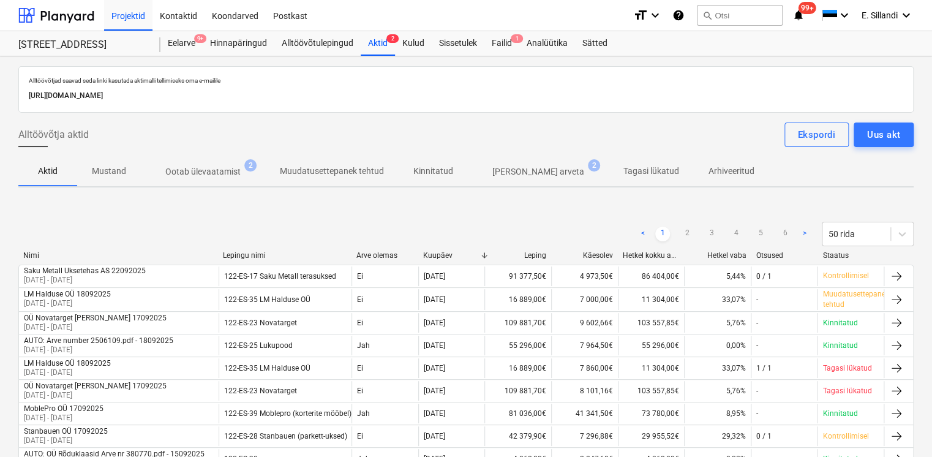
click at [223, 171] on p "Ootab ülevaatamist" at bounding box center [202, 171] width 75 height 13
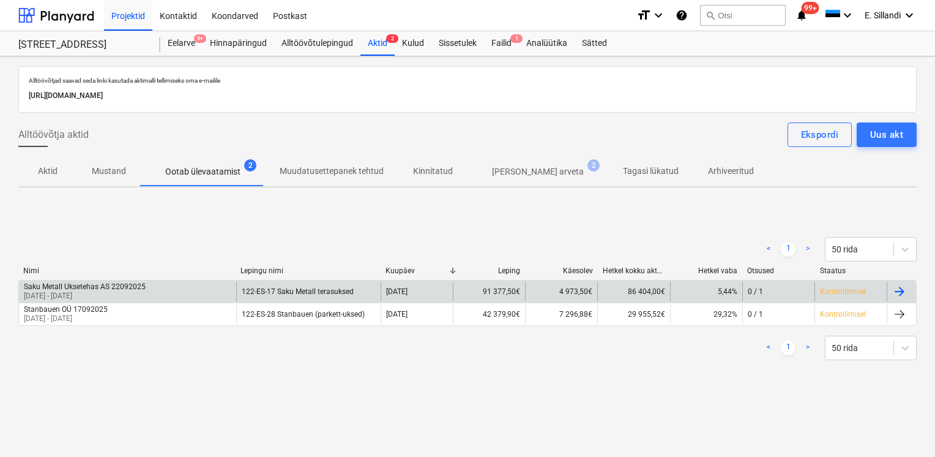
click at [135, 293] on p "[DATE] - [DATE]" at bounding box center [85, 296] width 122 height 10
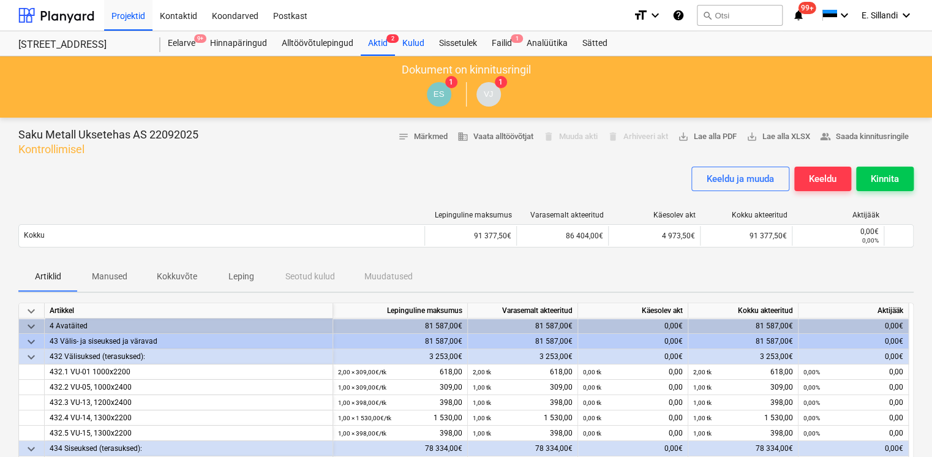
click at [410, 42] on div "Kulud" at bounding box center [413, 43] width 37 height 24
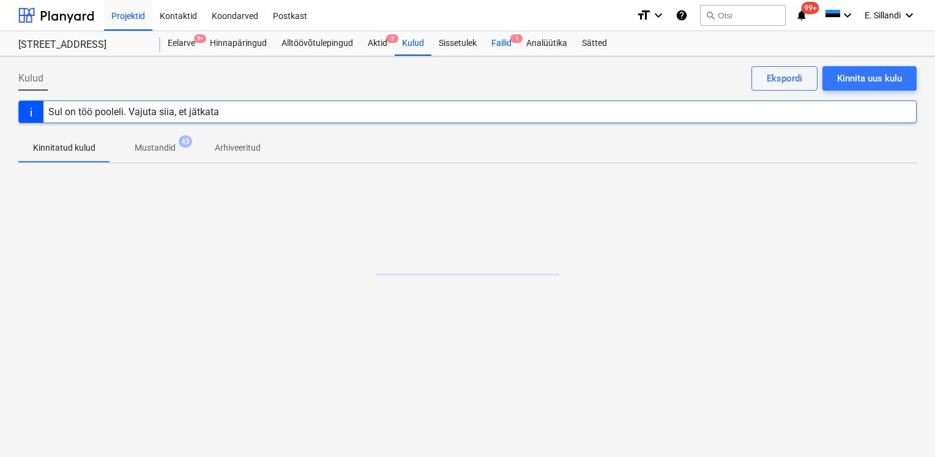
click at [505, 50] on div "Failid 1" at bounding box center [501, 43] width 35 height 24
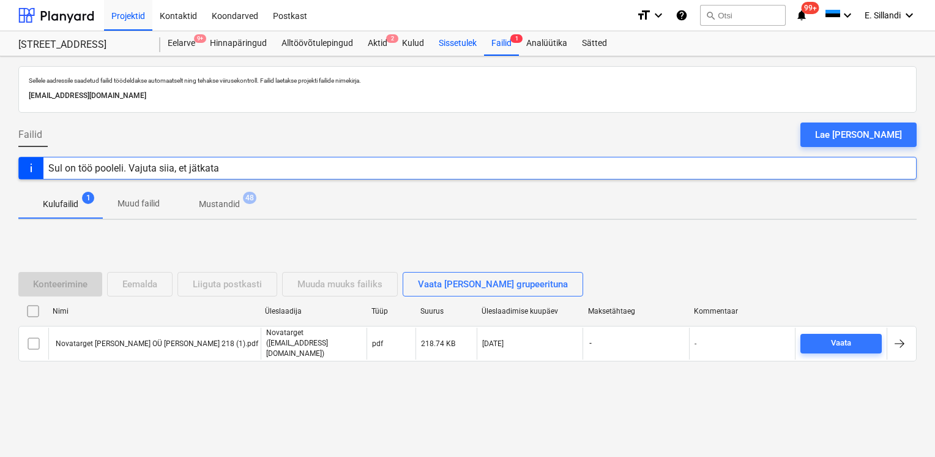
click at [466, 51] on div "Sissetulek" at bounding box center [458, 43] width 53 height 24
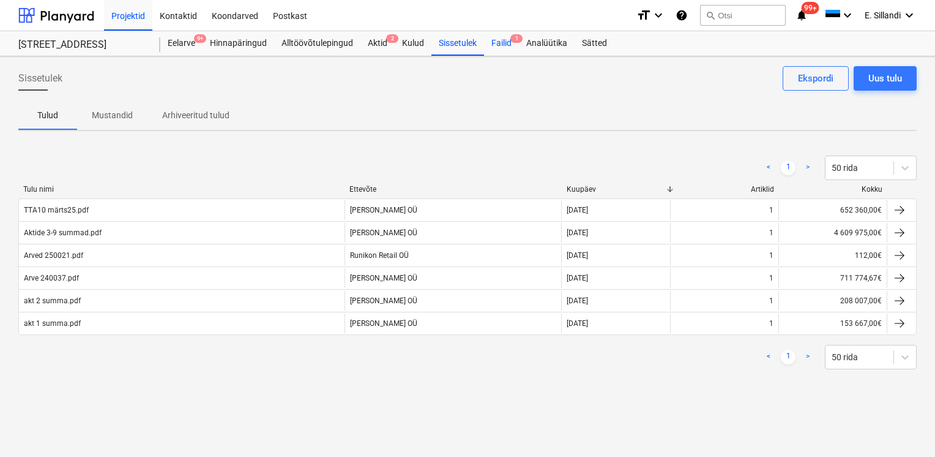
click at [500, 46] on div "Failid 1" at bounding box center [501, 43] width 35 height 24
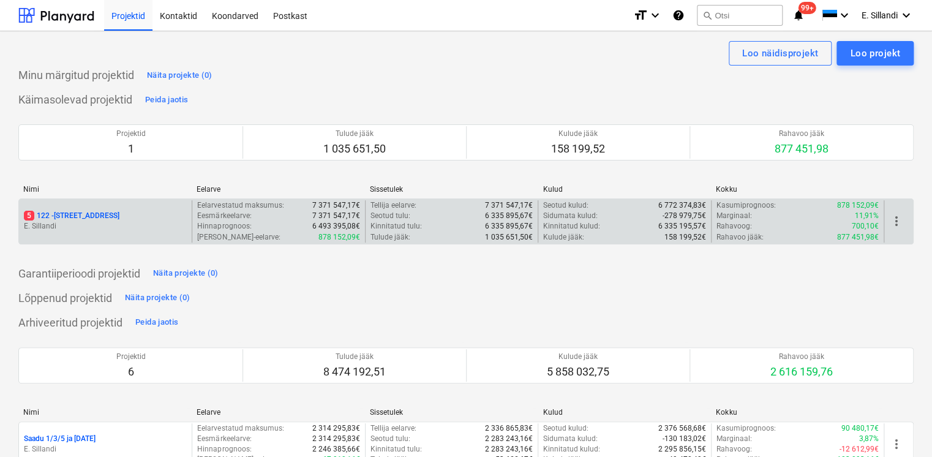
click at [105, 216] on div "5 122 - Viieaia tee 28" at bounding box center [105, 216] width 163 height 10
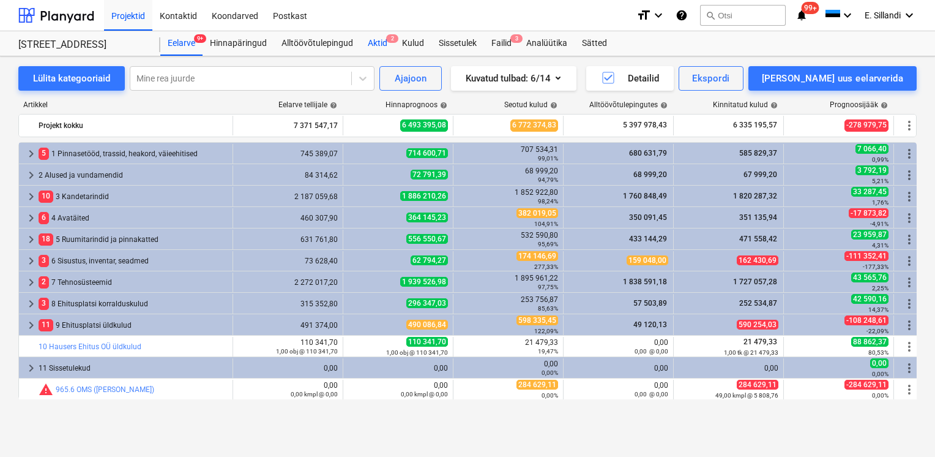
click at [375, 37] on div "Aktid 2" at bounding box center [378, 43] width 34 height 24
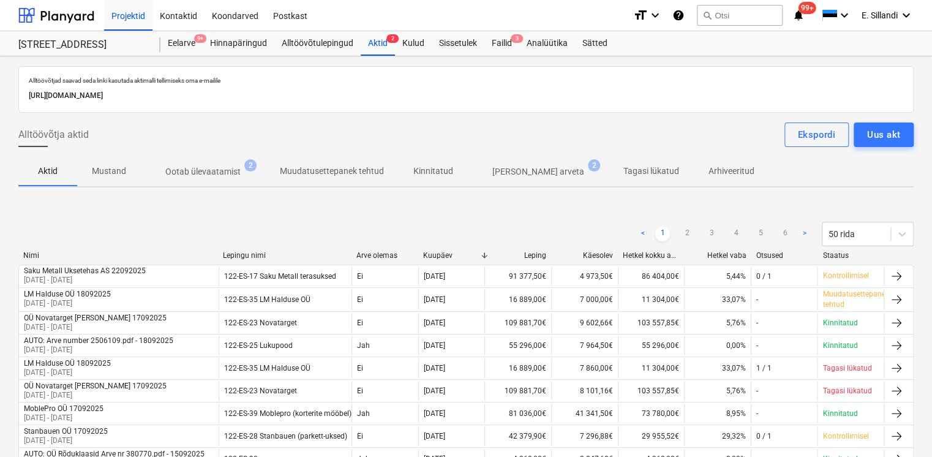
click at [222, 172] on p "Ootab ülevaatamist" at bounding box center [202, 171] width 75 height 13
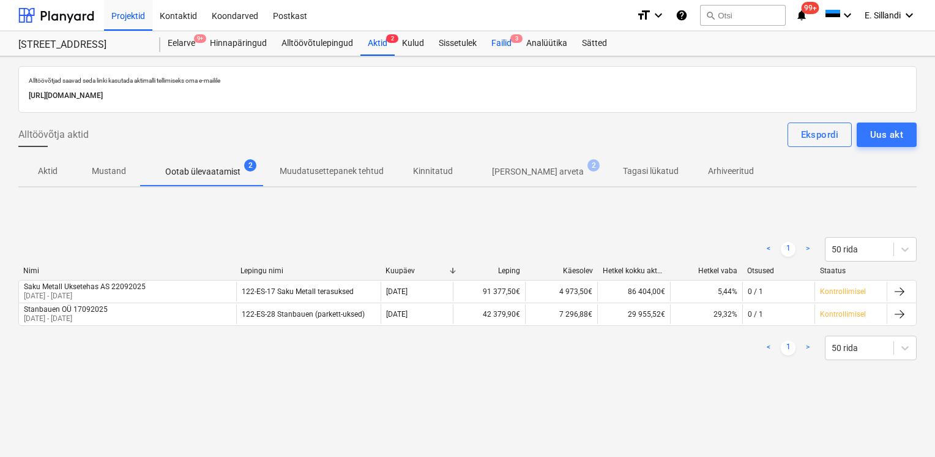
click at [499, 47] on div "Failid 3" at bounding box center [501, 43] width 35 height 24
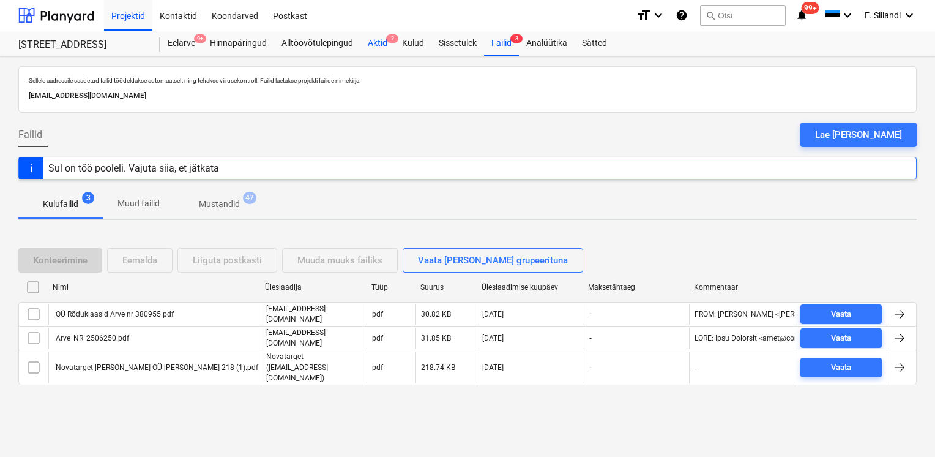
click at [378, 50] on div "Aktid 2" at bounding box center [378, 43] width 34 height 24
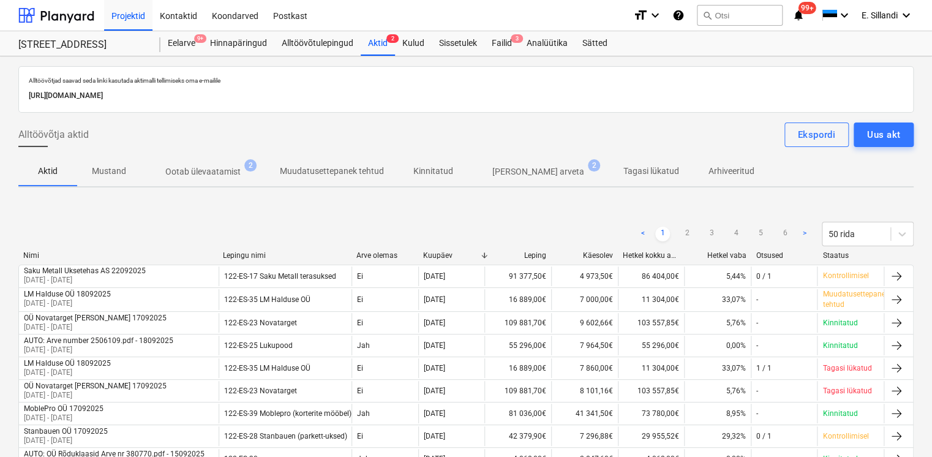
click at [492, 170] on p "[PERSON_NAME] arveta" at bounding box center [538, 171] width 92 height 13
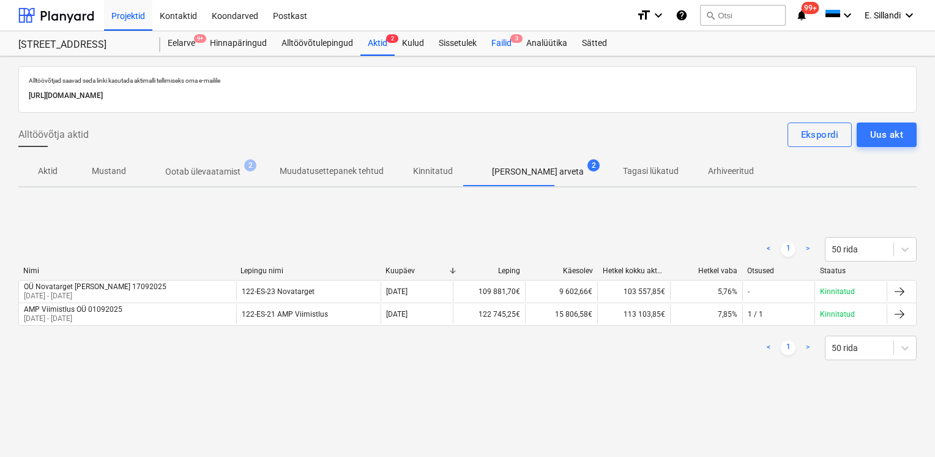
click at [503, 51] on div "Failid 3" at bounding box center [501, 43] width 35 height 24
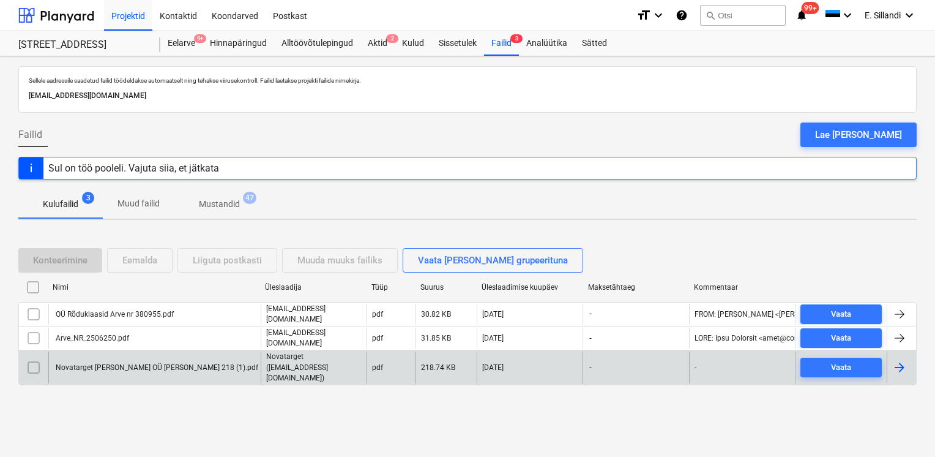
click at [131, 363] on div "Novatarget [PERSON_NAME] OÜ [PERSON_NAME] 218 (1).pdf" at bounding box center [156, 367] width 204 height 9
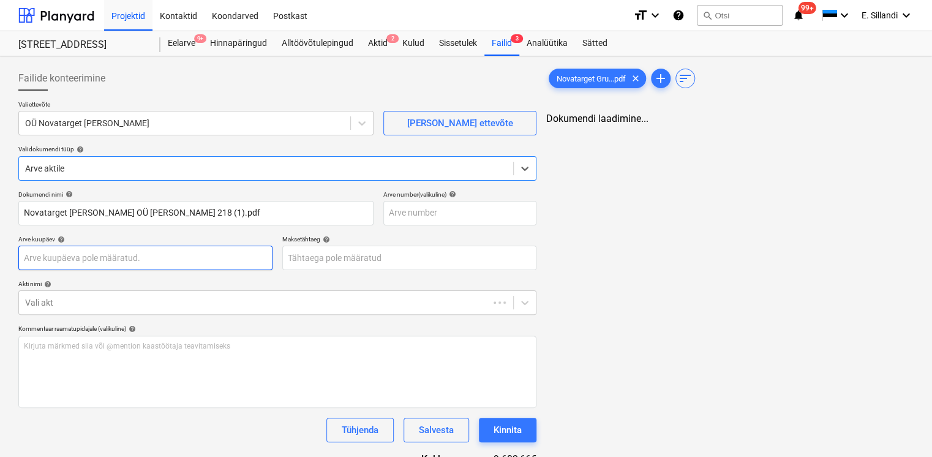
type input "Novatarget [PERSON_NAME] OÜ [PERSON_NAME] 218 (1).pdf"
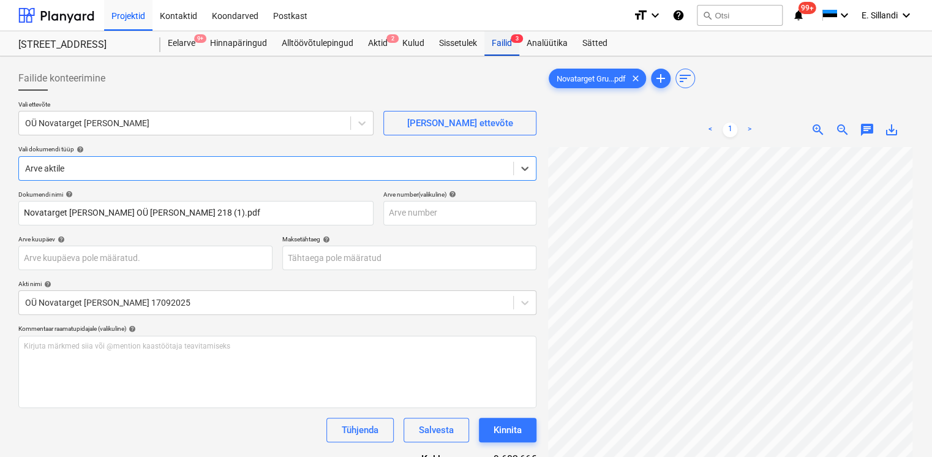
click at [501, 40] on div "Failid 3" at bounding box center [501, 43] width 35 height 24
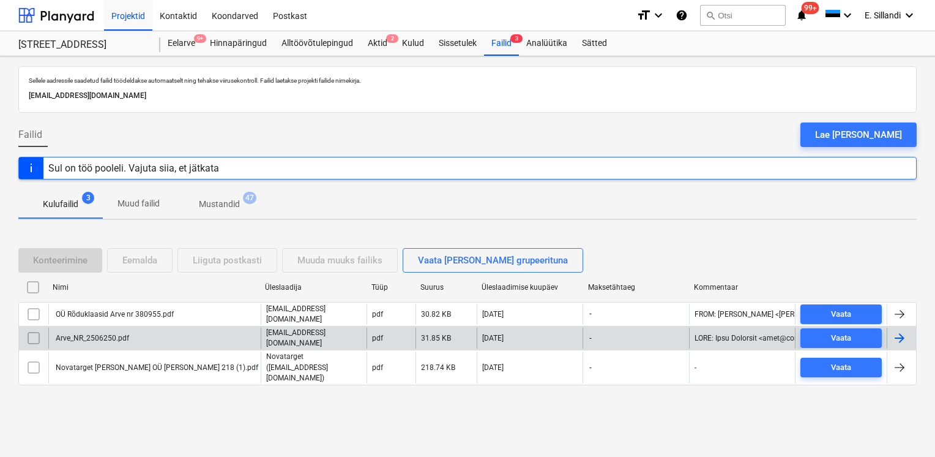
click at [105, 341] on div "Arve_NR_2506250.pdf" at bounding box center [91, 338] width 75 height 9
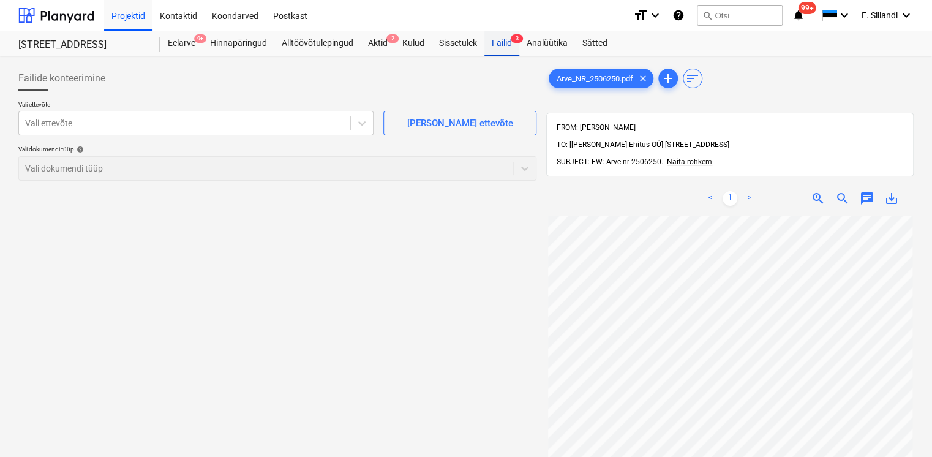
click at [496, 43] on div "Failid 3" at bounding box center [501, 43] width 35 height 24
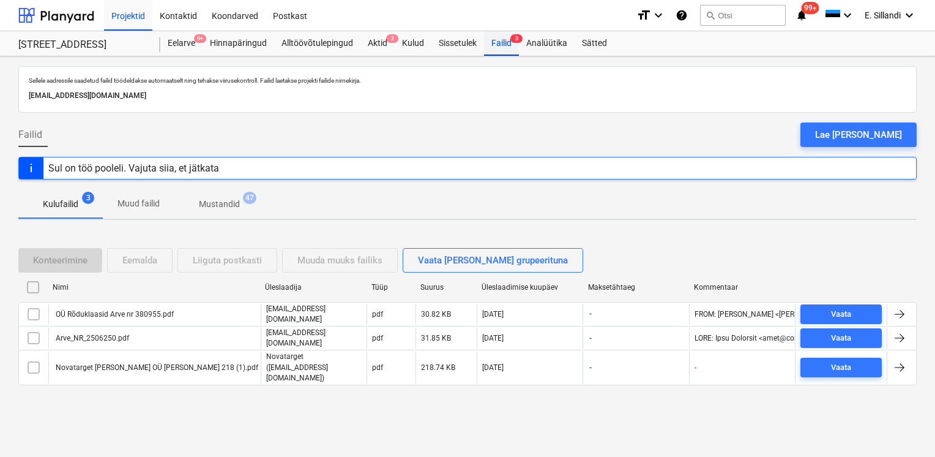
click at [509, 42] on div "Failid 3" at bounding box center [501, 43] width 35 height 24
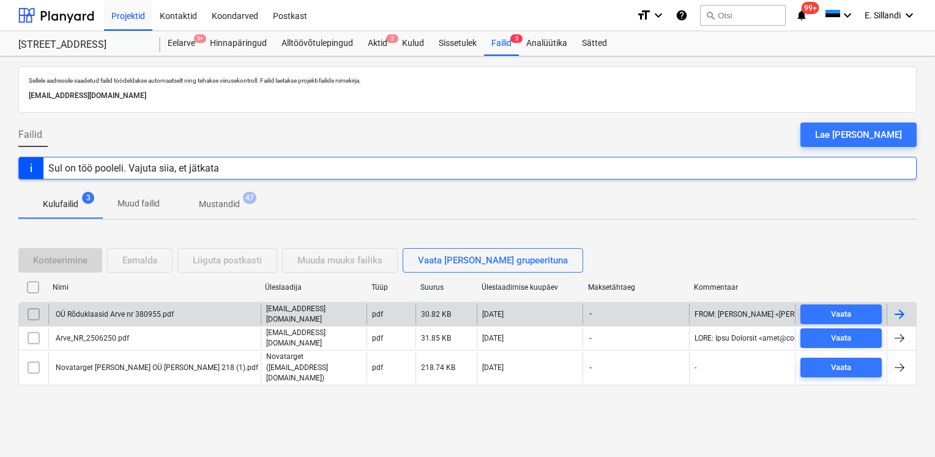
click at [205, 320] on div "OÜ Rõduklaasid Arve nr 380955.pdf" at bounding box center [154, 314] width 212 height 21
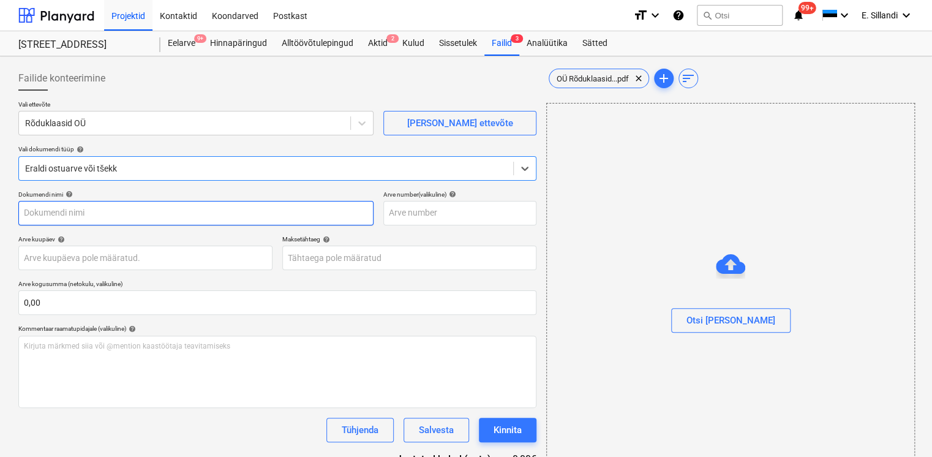
type input "OÜ Rõduklaasid Arve nr 380955.pdf"
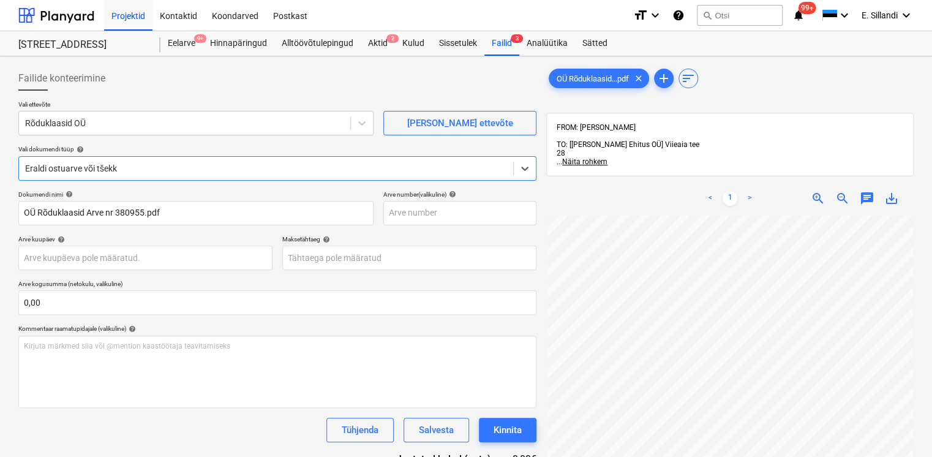
scroll to position [101, 0]
click at [600, 157] on span "Näita rohkem" at bounding box center [584, 161] width 45 height 9
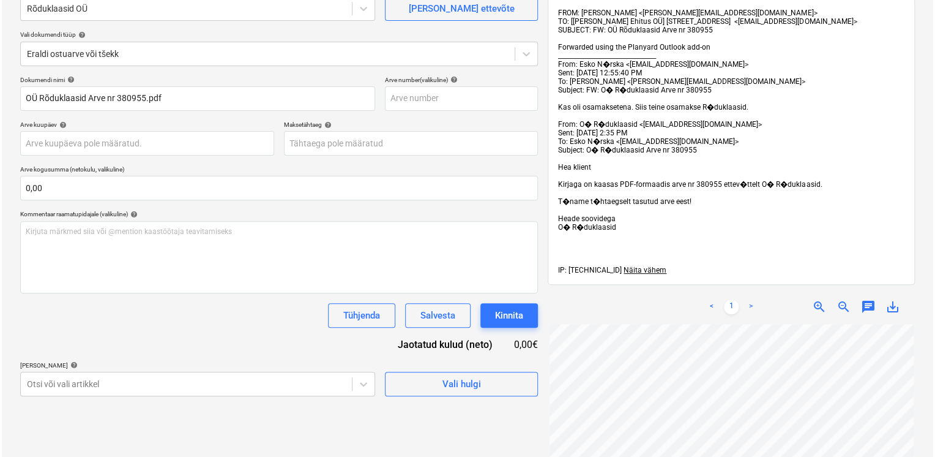
scroll to position [0, 0]
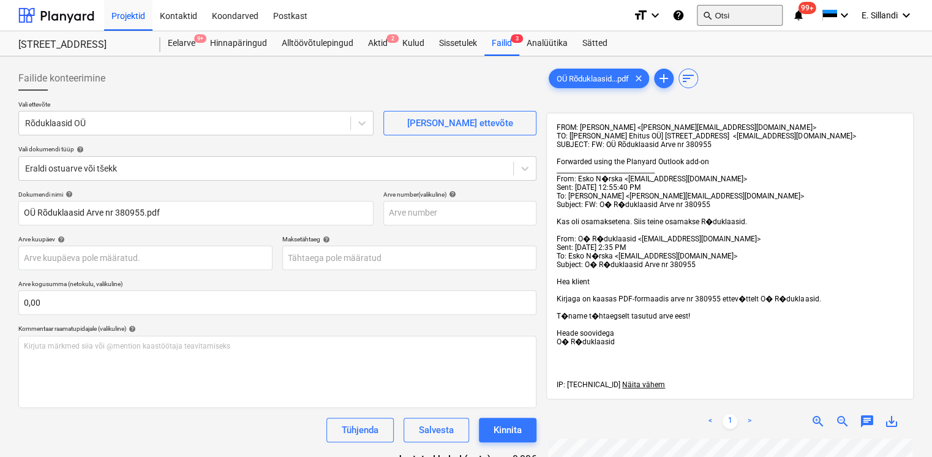
click at [740, 17] on button "search Otsi" at bounding box center [740, 15] width 86 height 21
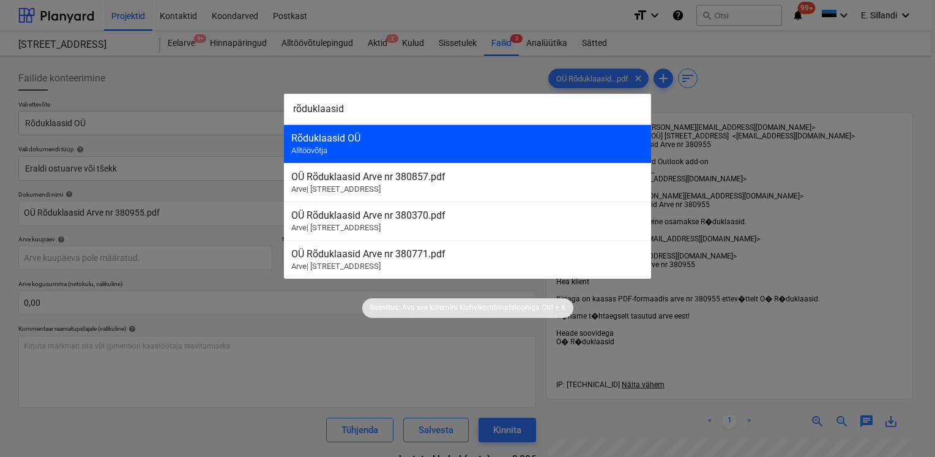
type input "rõduklaasid"
click at [339, 155] on div "Rõduklaasid OÜ Alltöövõtja" at bounding box center [467, 143] width 367 height 39
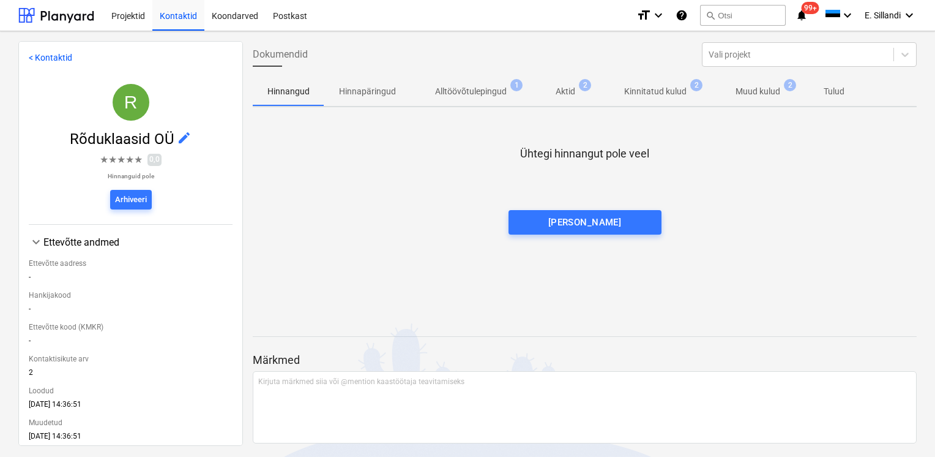
click at [609, 89] on span "Kinnitatud kulud 2" at bounding box center [655, 91] width 111 height 22
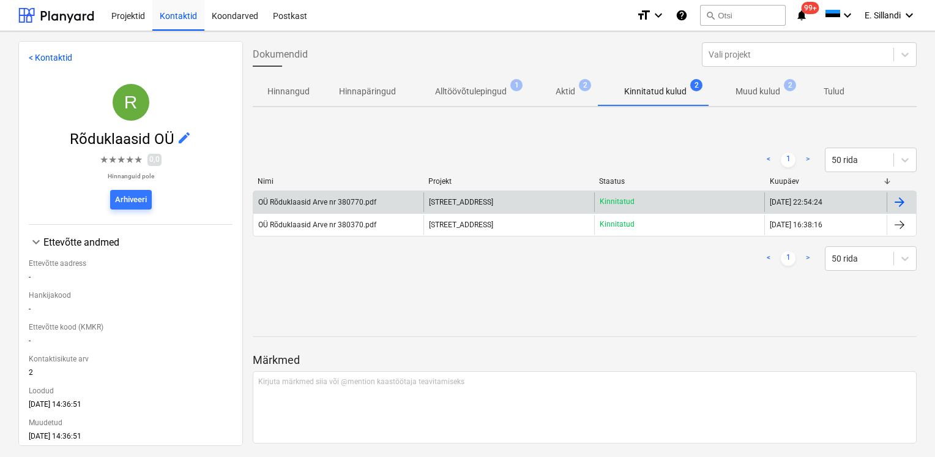
click at [385, 198] on div "OÜ Rõduklaasid Arve nr 380770.pdf" at bounding box center [338, 202] width 170 height 20
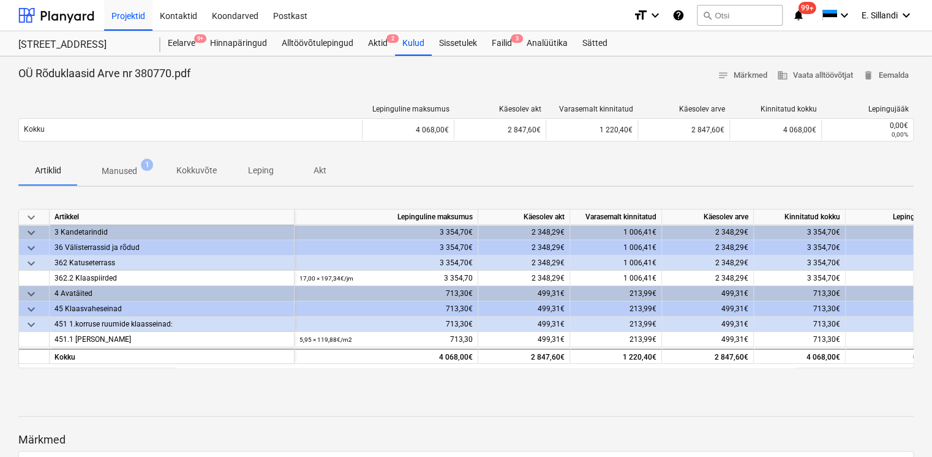
click at [138, 167] on span "Manused 1" at bounding box center [119, 171] width 55 height 13
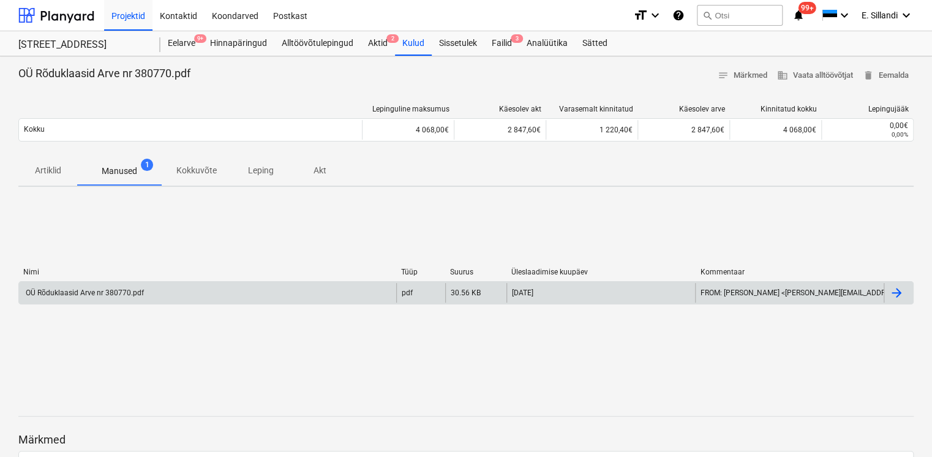
click at [127, 298] on div "OÜ Rõduklaasid Arve nr 380770.pdf" at bounding box center [207, 293] width 377 height 20
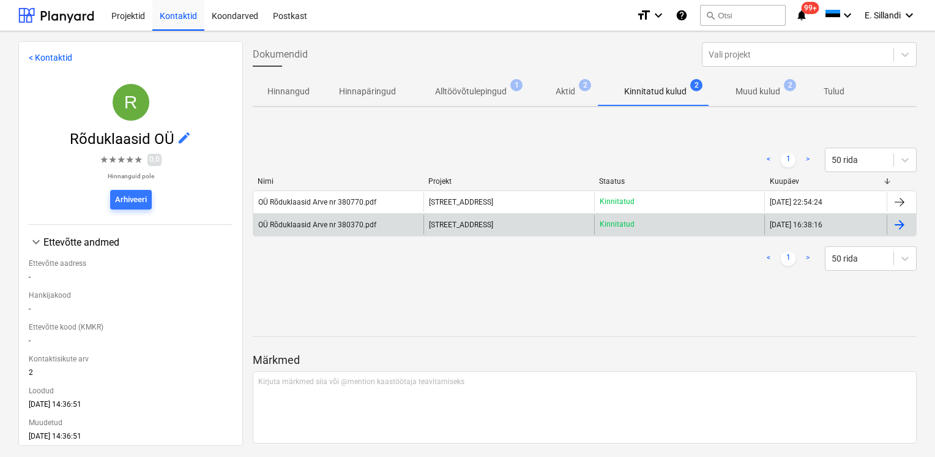
click at [398, 224] on div "OÜ Rõduklaasid Arve nr 380370.pdf" at bounding box center [338, 225] width 170 height 20
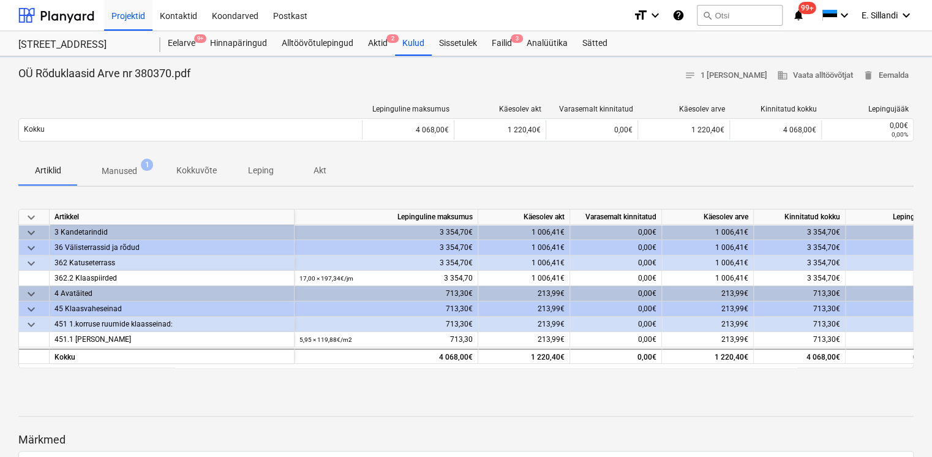
click at [144, 167] on span "1" at bounding box center [147, 165] width 12 height 12
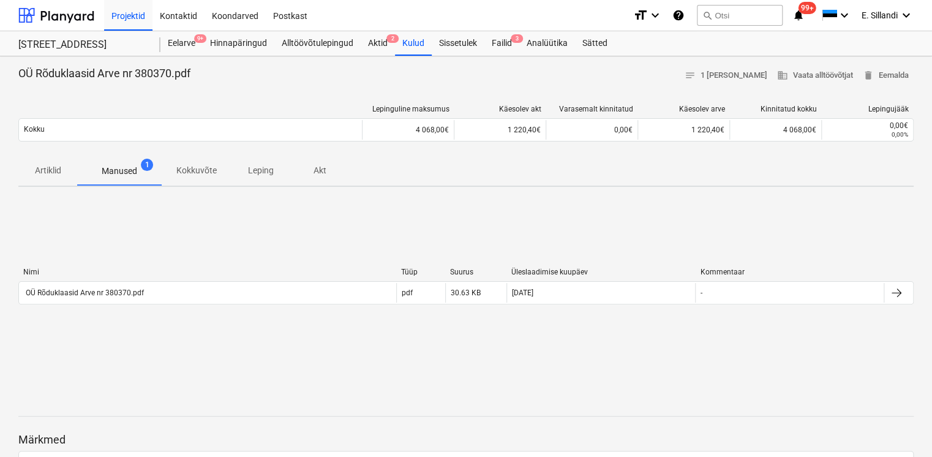
click at [101, 293] on div "OÜ Rõduklaasid Arve nr 380370.pdf" at bounding box center [84, 292] width 120 height 9
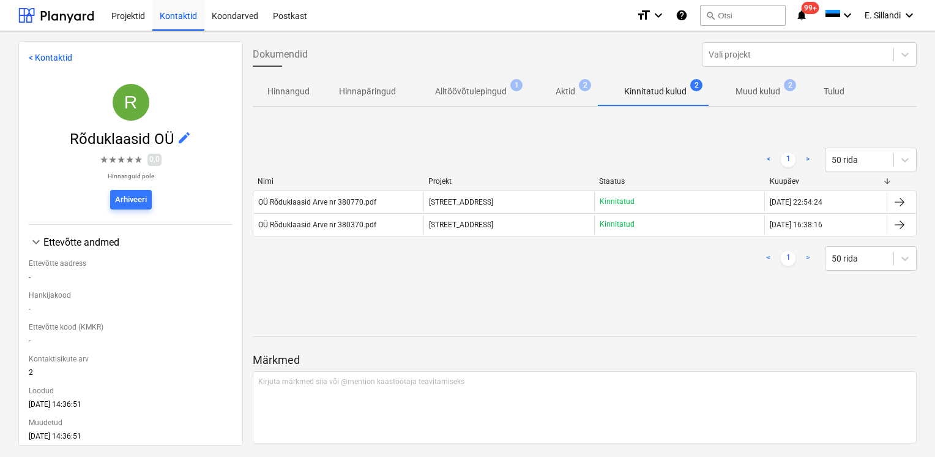
click at [781, 93] on span "Muud kulud 2" at bounding box center [758, 91] width 64 height 13
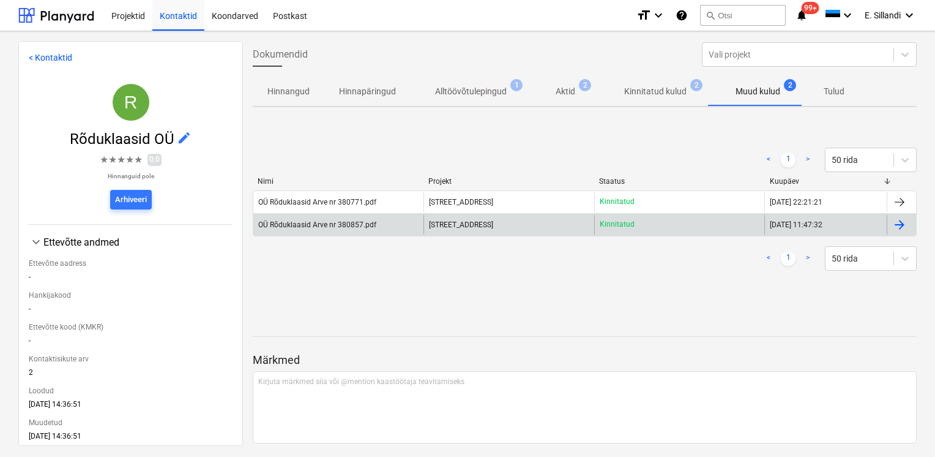
click at [320, 222] on div "OÜ Rõduklaasid Arve nr 380857.pdf" at bounding box center [317, 224] width 118 height 9
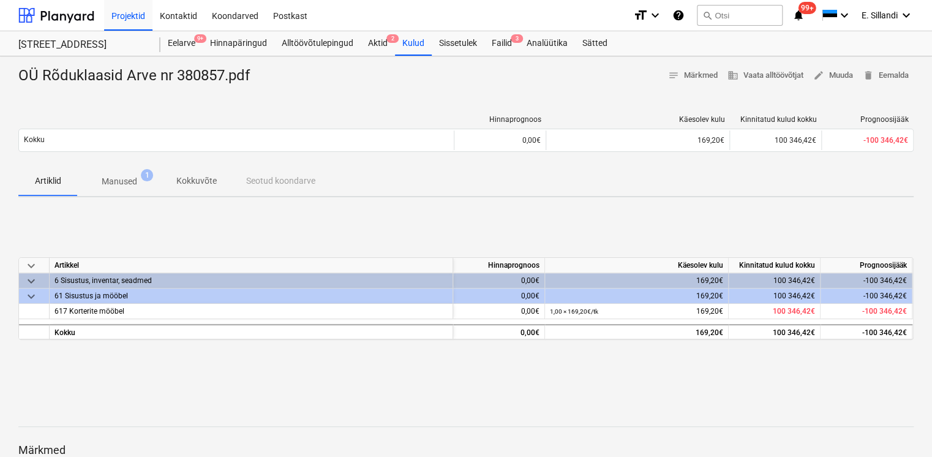
click at [122, 169] on button "Manused 1" at bounding box center [119, 181] width 84 height 29
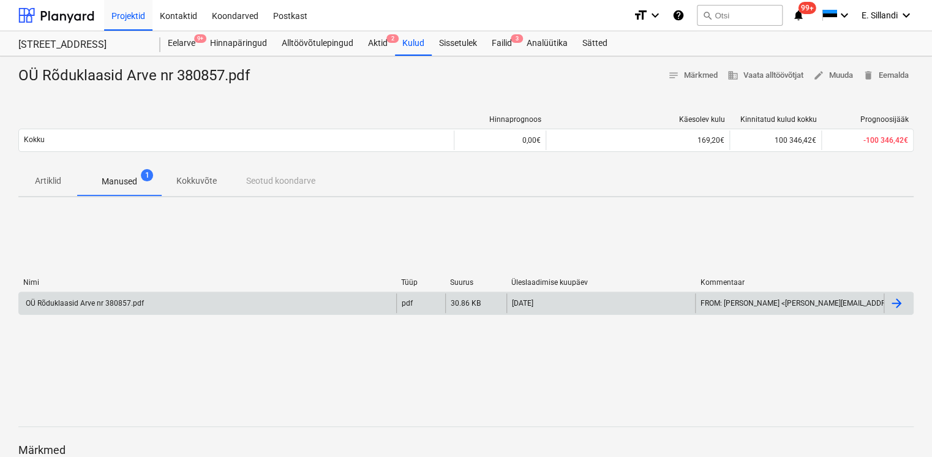
click at [108, 303] on div "OÜ Rõduklaasid Arve nr 380857.pdf" at bounding box center [84, 303] width 120 height 9
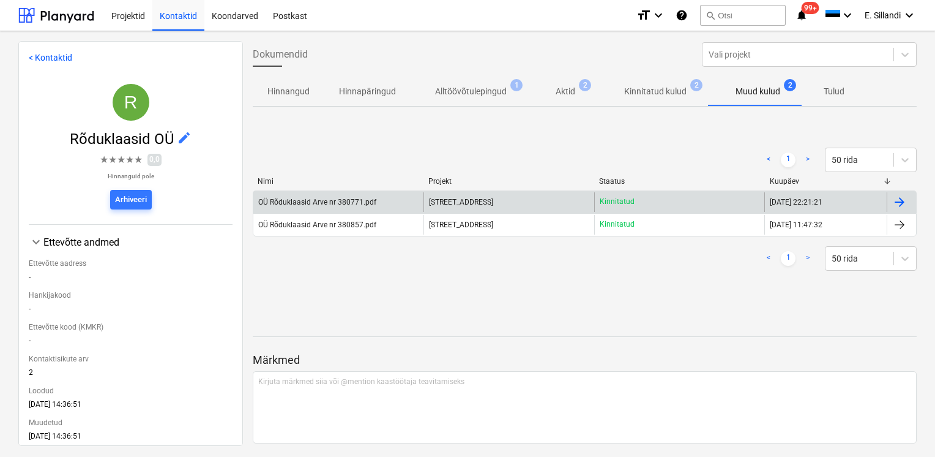
click at [323, 200] on div "OÜ Rõduklaasid Arve nr 380771.pdf" at bounding box center [317, 202] width 118 height 9
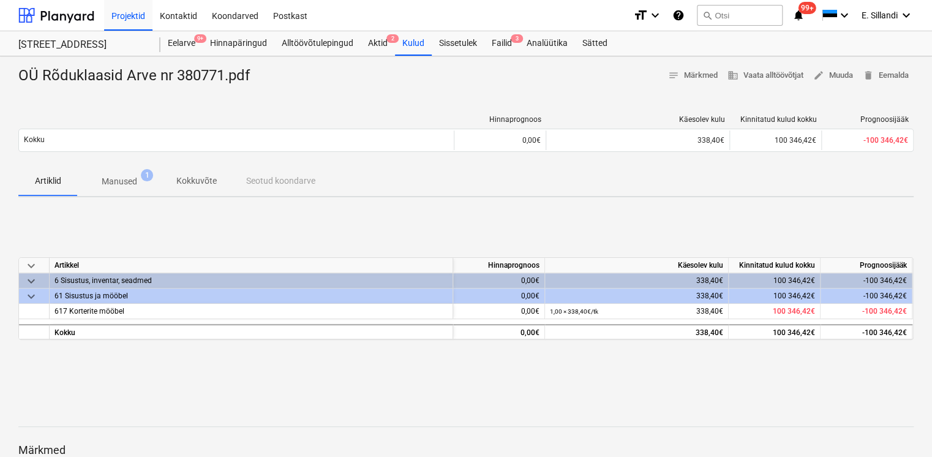
click at [119, 185] on p "Manused" at bounding box center [120, 181] width 36 height 13
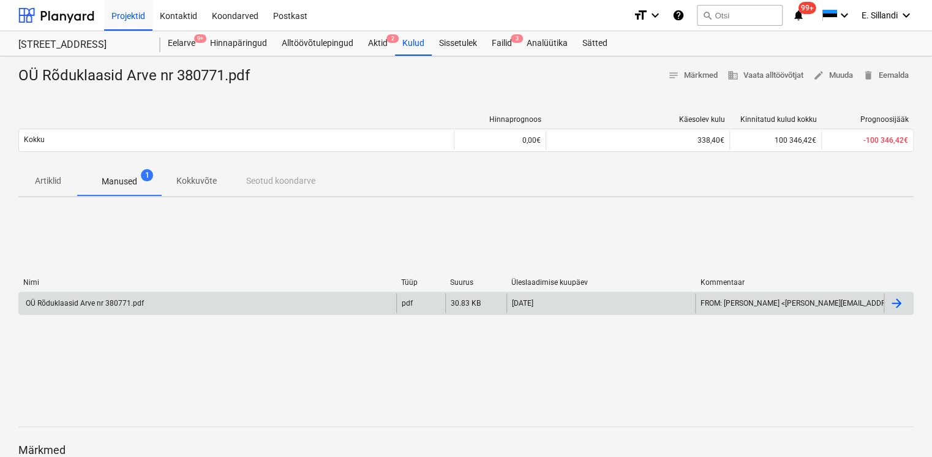
click at [100, 300] on div "OÜ Rõduklaasid Arve nr 380771.pdf" at bounding box center [84, 303] width 120 height 9
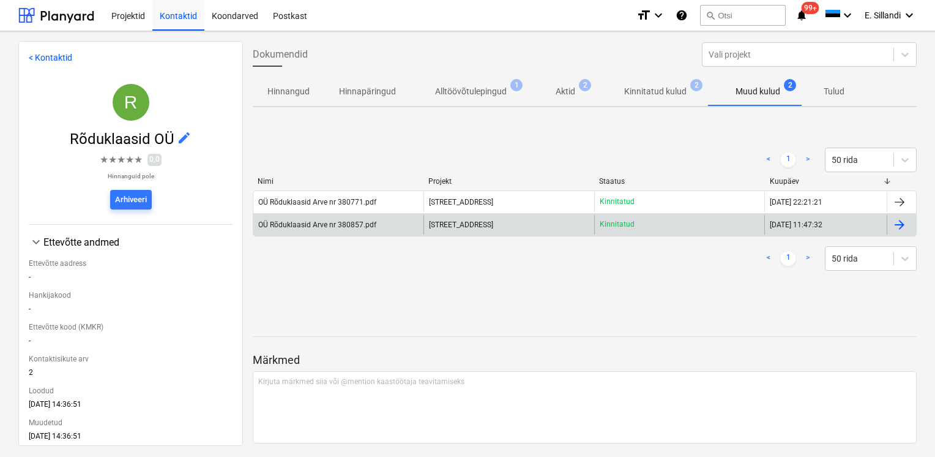
click at [377, 221] on div "OÜ Rõduklaasid Arve nr 380857.pdf" at bounding box center [338, 225] width 170 height 20
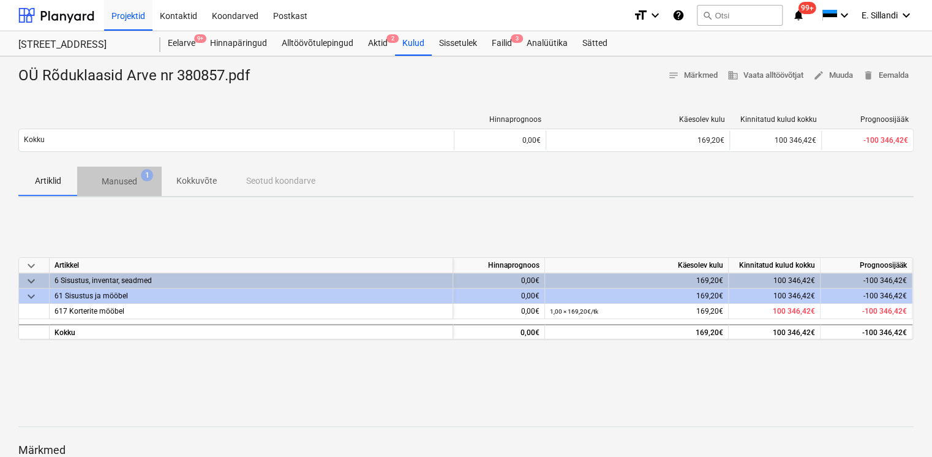
click at [132, 187] on p "Manused" at bounding box center [120, 181] width 36 height 13
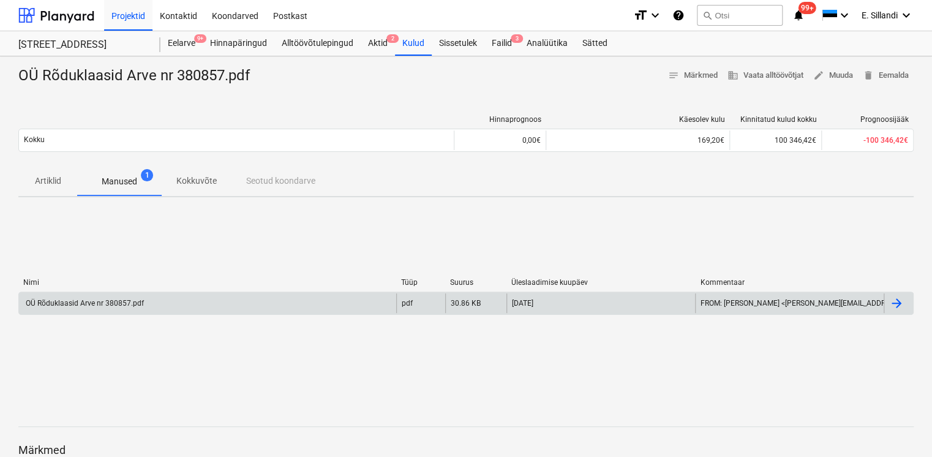
click at [84, 303] on div "OÜ Rõduklaasid Arve nr 380857.pdf" at bounding box center [84, 303] width 120 height 9
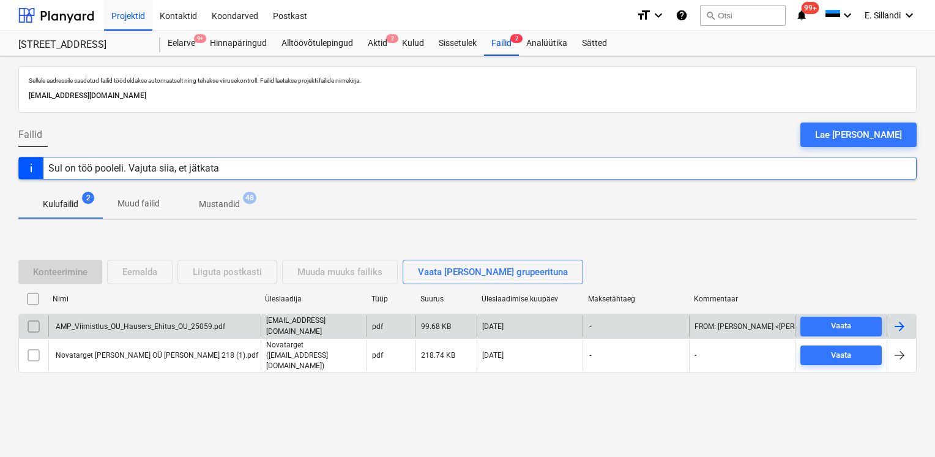
click at [88, 331] on div "AMP_Viimistlus_OU_Hausers_Ehitus_OU_25059.pdf" at bounding box center [139, 326] width 171 height 9
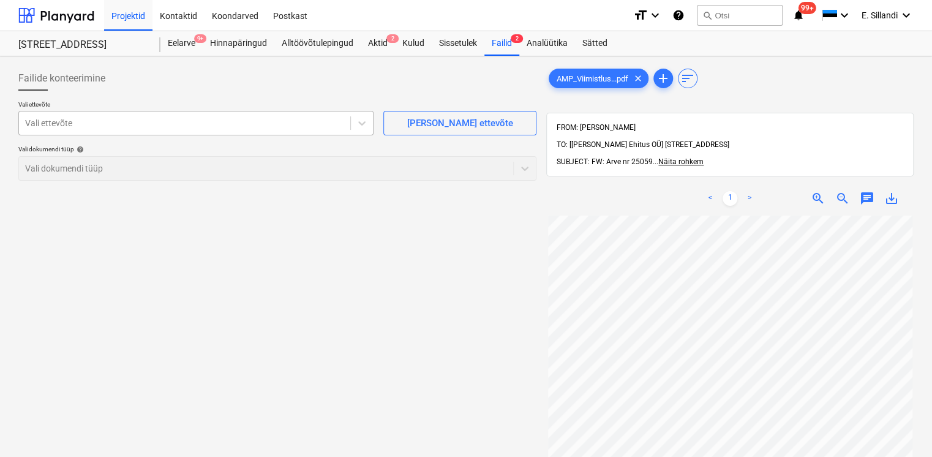
click at [167, 125] on div at bounding box center [184, 123] width 319 height 12
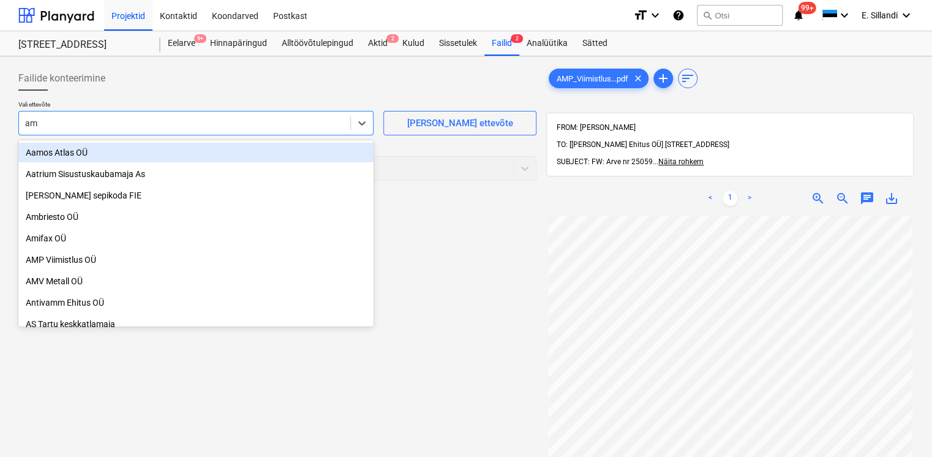
type input "amp"
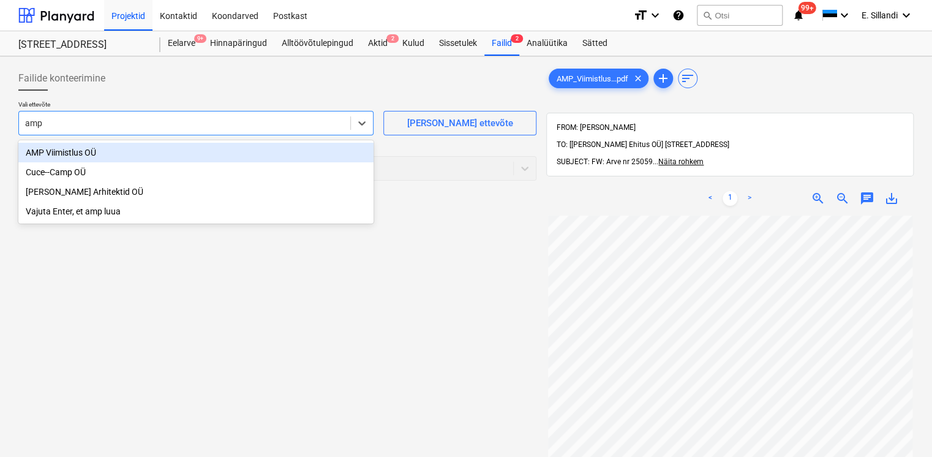
click at [81, 154] on div "AMP Viimistlus OÜ" at bounding box center [195, 153] width 355 height 20
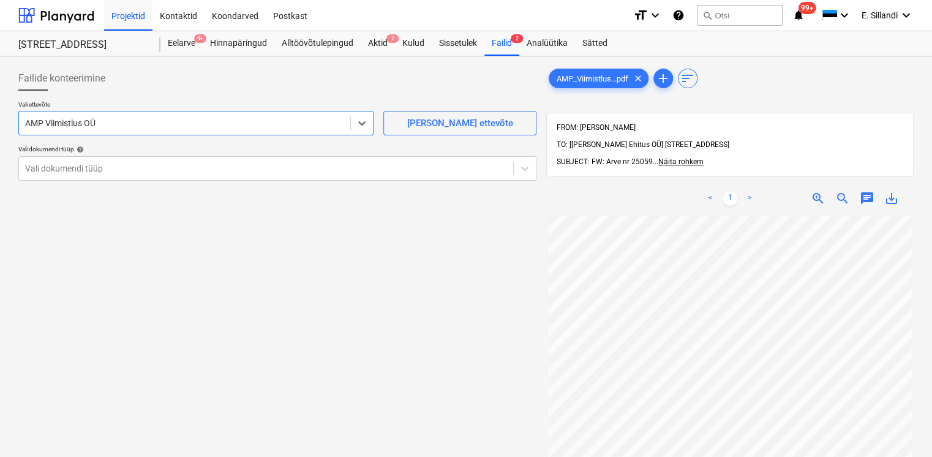
click at [109, 93] on div at bounding box center [277, 96] width 518 height 10
click at [81, 174] on div at bounding box center [266, 168] width 482 height 12
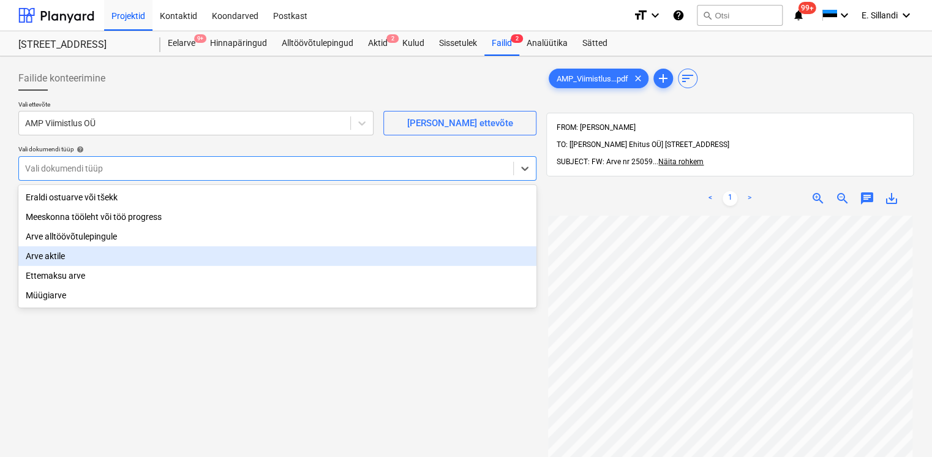
click at [78, 256] on div "Arve aktile" at bounding box center [277, 256] width 518 height 20
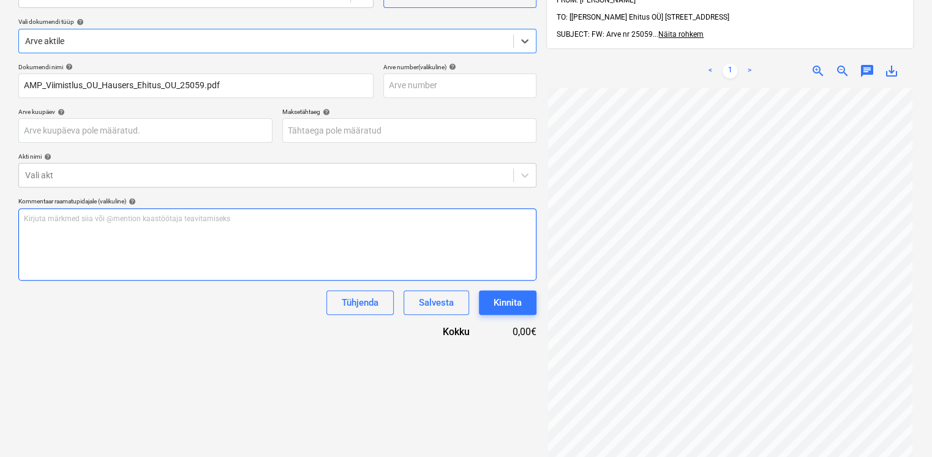
scroll to position [143, 0]
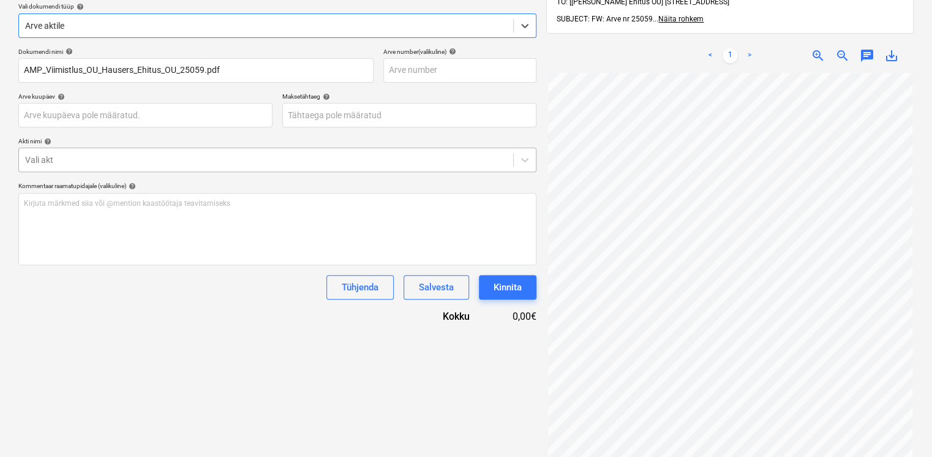
click at [133, 155] on div at bounding box center [266, 160] width 482 height 12
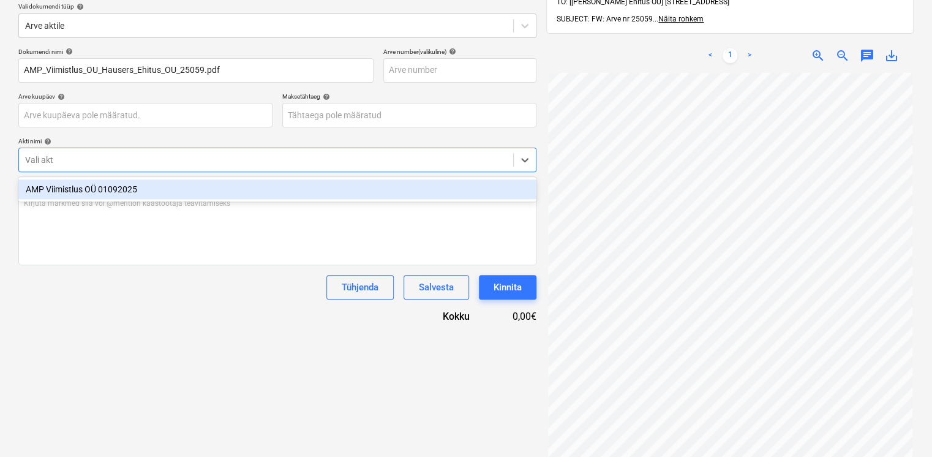
click at [127, 190] on div "AMP Viimistlus OÜ 01092025" at bounding box center [277, 189] width 518 height 20
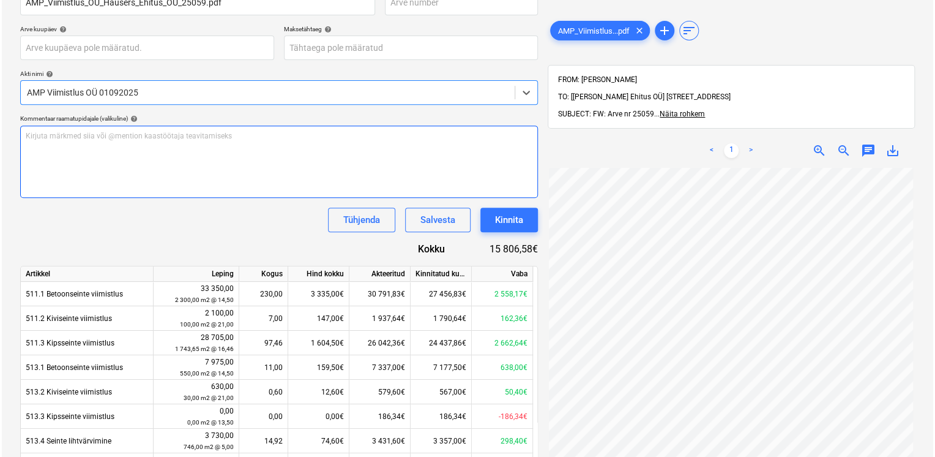
scroll to position [143, 0]
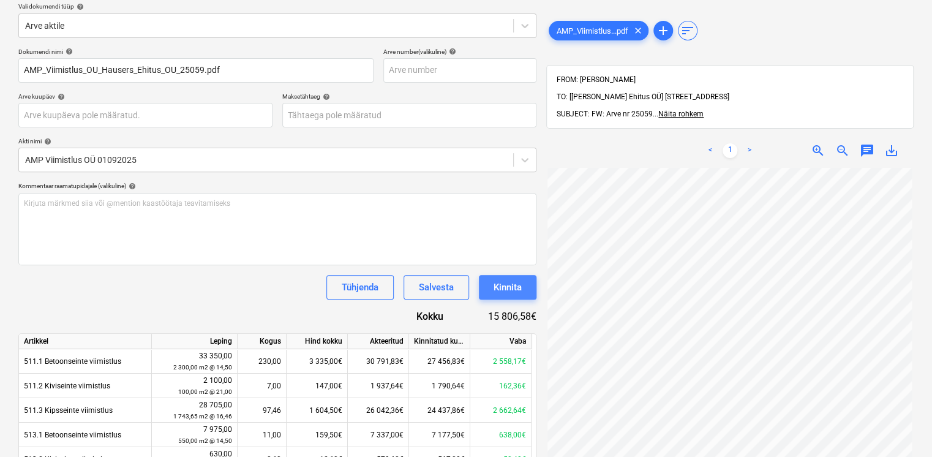
click at [520, 288] on div "Kinnita" at bounding box center [507, 287] width 28 height 16
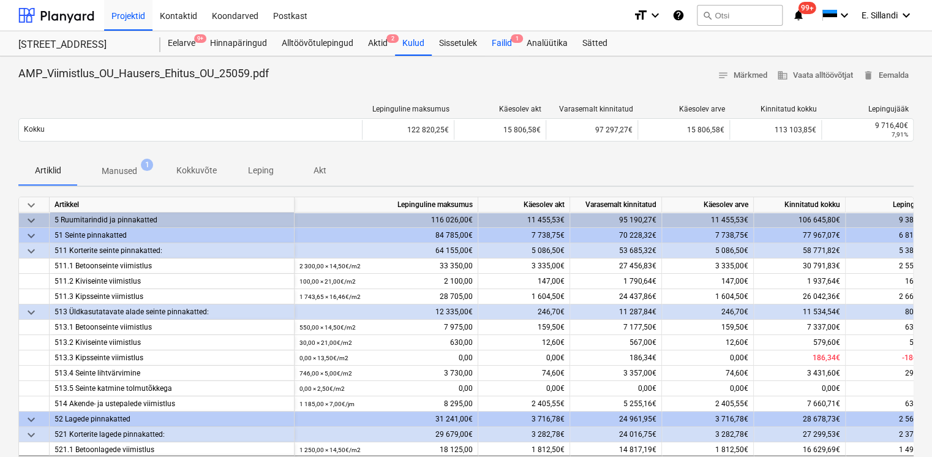
click at [507, 39] on div "Failid 1" at bounding box center [501, 43] width 35 height 24
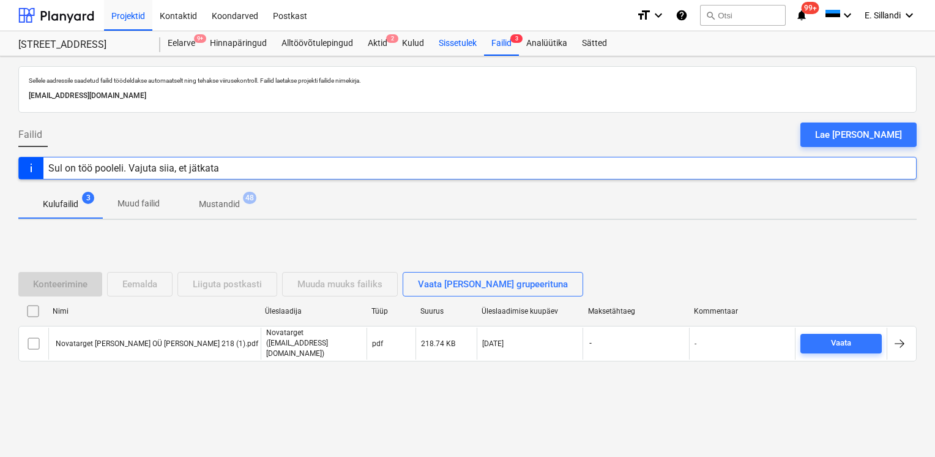
drag, startPoint x: 449, startPoint y: 46, endPoint x: 455, endPoint y: 47, distance: 6.2
click at [449, 46] on div "Sissetulek" at bounding box center [458, 43] width 53 height 24
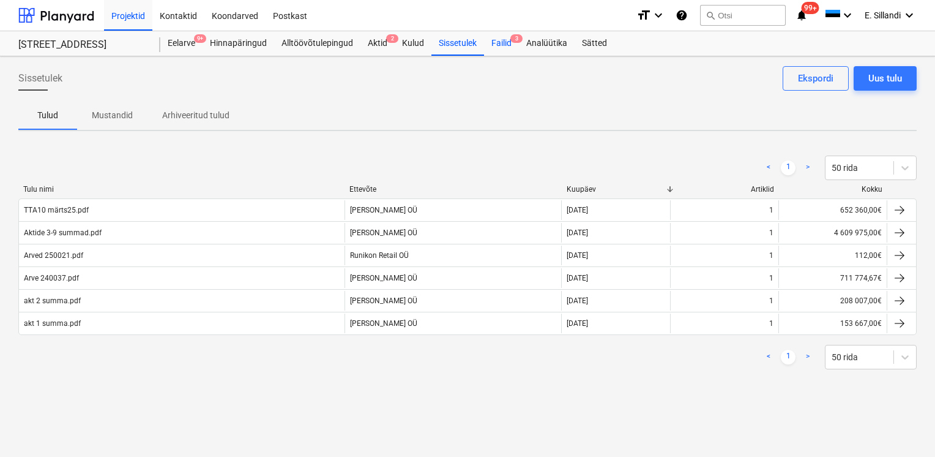
click at [507, 47] on div "Failid 3" at bounding box center [501, 43] width 35 height 24
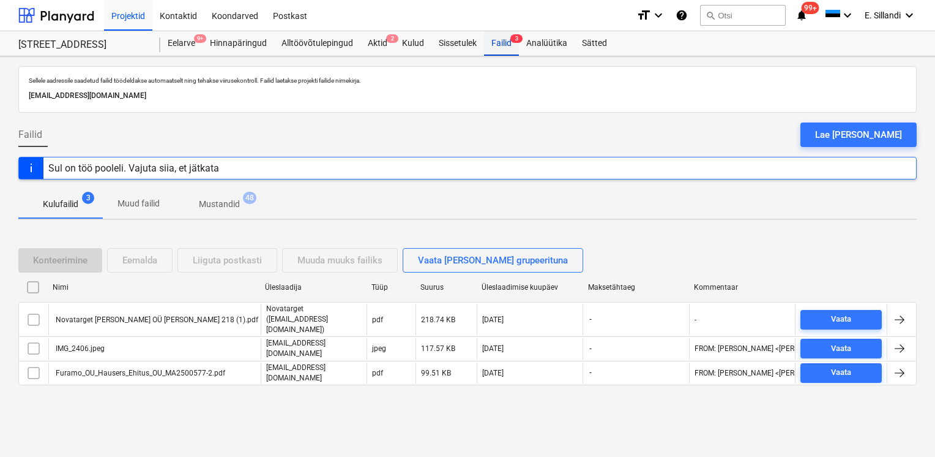
click at [500, 47] on div "Failid 3" at bounding box center [501, 43] width 35 height 24
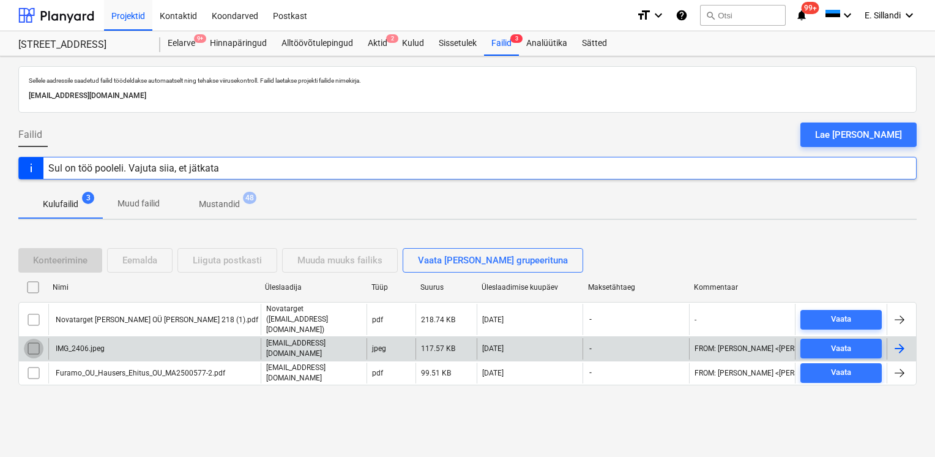
click at [32, 343] on input "checkbox" at bounding box center [34, 349] width 20 height 20
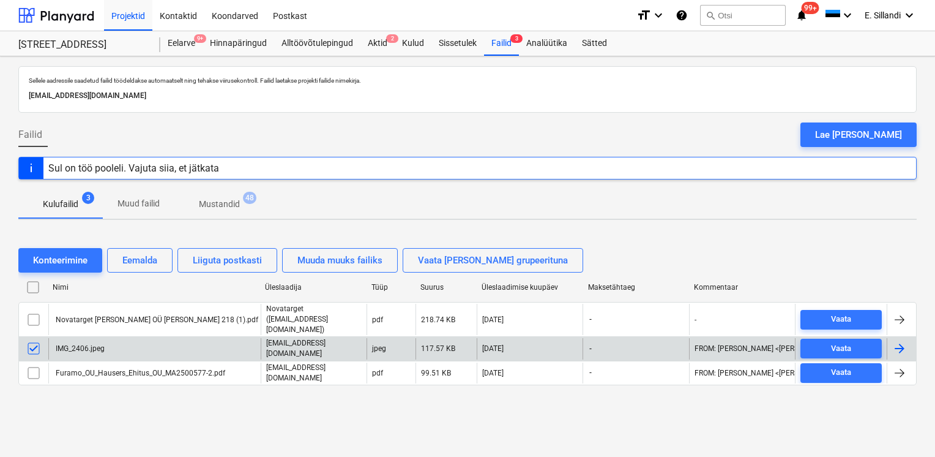
click at [160, 247] on div "Konteerimine Eemalda Liiguta postkasti Muuda muuks failiks Vaata [PERSON_NAME] …" at bounding box center [467, 321] width 899 height 176
click at [152, 266] on div "Eemalda" at bounding box center [139, 260] width 35 height 16
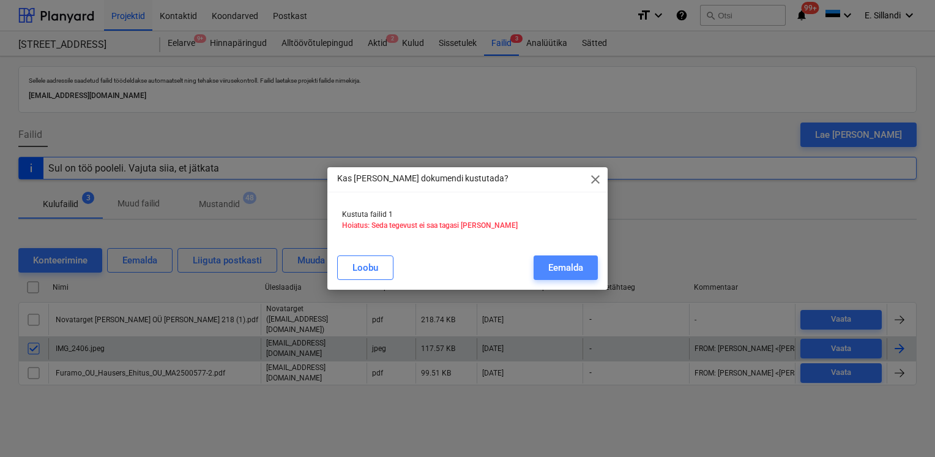
click at [566, 266] on div "Eemalda" at bounding box center [566, 268] width 35 height 16
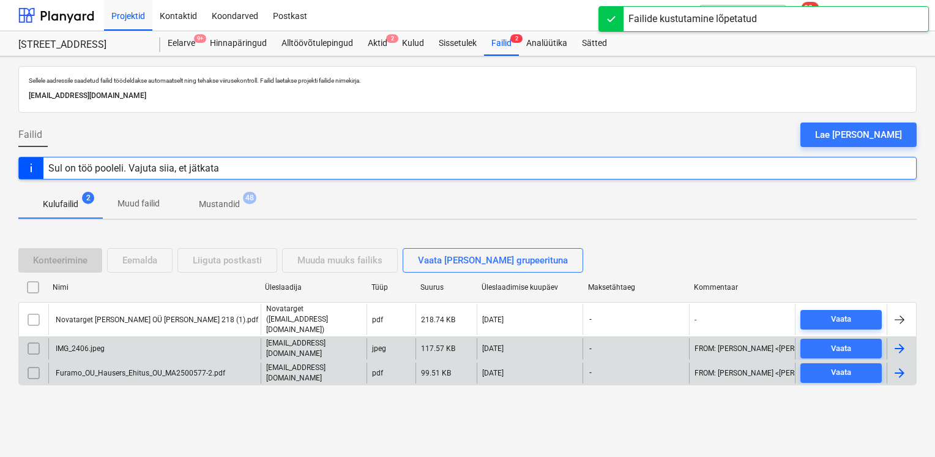
click at [149, 369] on div "Furamo_OU_Hausers_Ehitus_OU_MA2500577-2.pdf" at bounding box center [139, 373] width 171 height 9
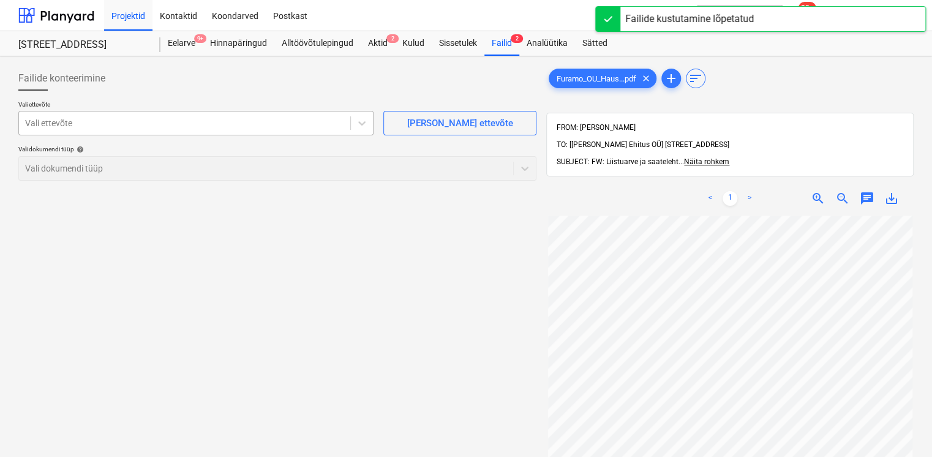
click at [152, 126] on div at bounding box center [184, 123] width 319 height 12
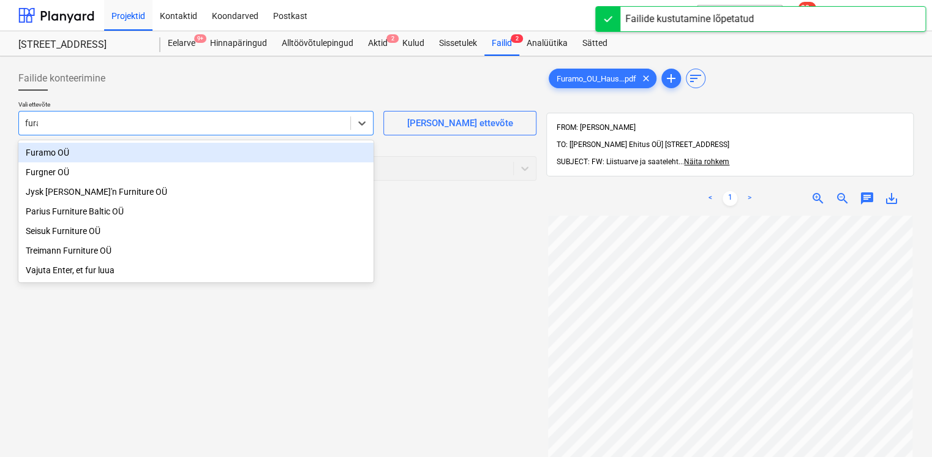
type input "furam"
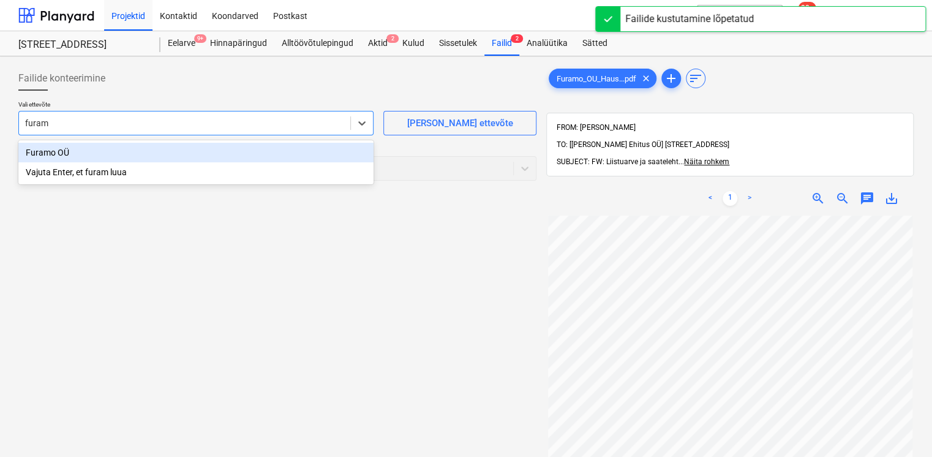
click at [130, 145] on div "Furamo OÜ" at bounding box center [195, 153] width 355 height 20
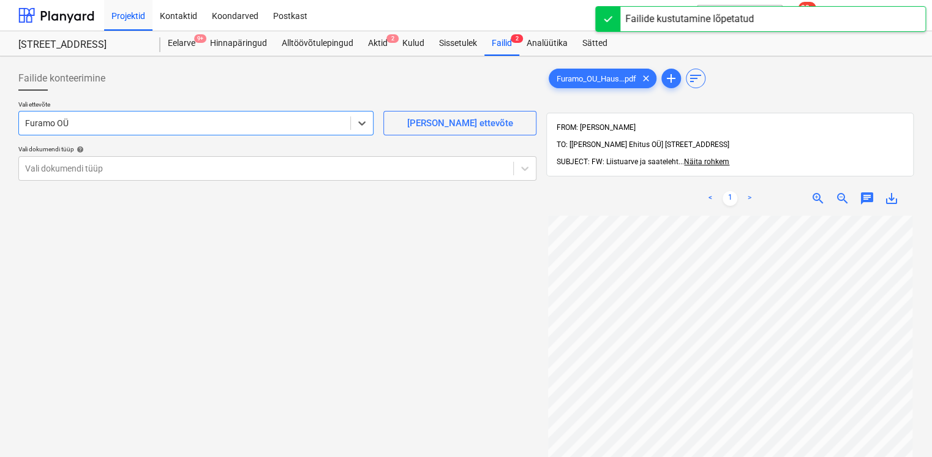
click at [155, 91] on div at bounding box center [277, 96] width 518 height 10
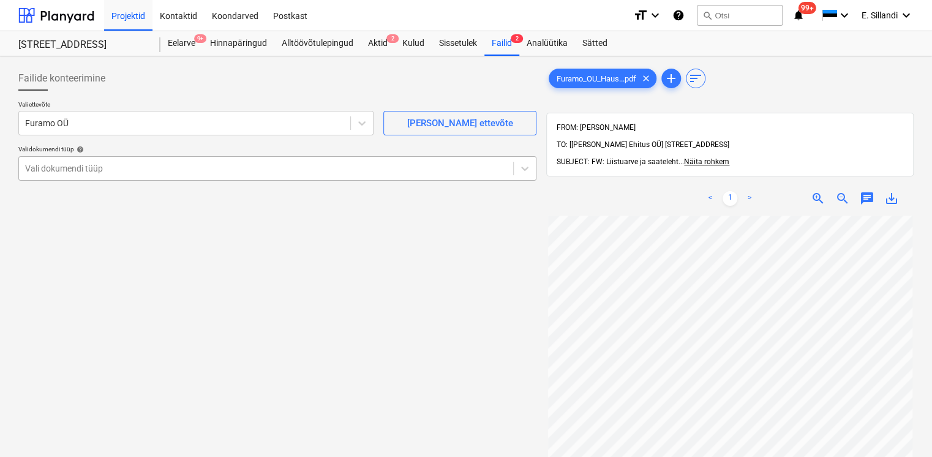
click at [118, 169] on div at bounding box center [266, 168] width 482 height 12
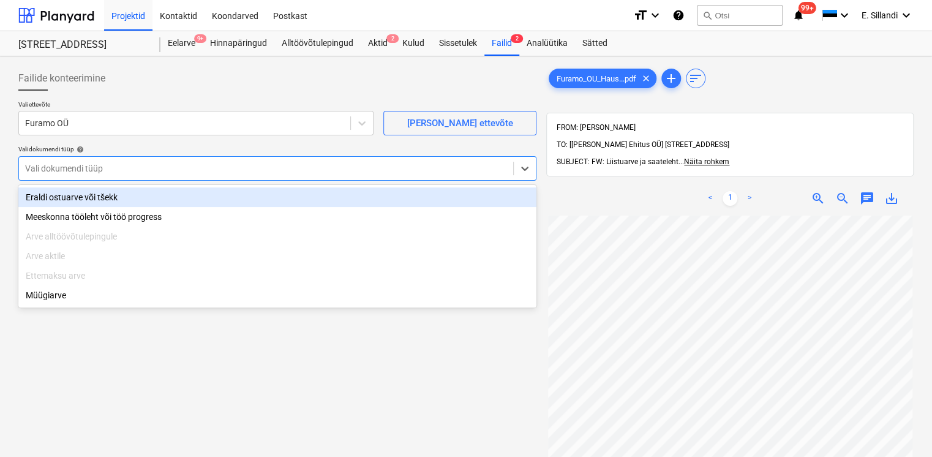
click at [99, 196] on div "Eraldi ostuarve või tšekk" at bounding box center [277, 197] width 518 height 20
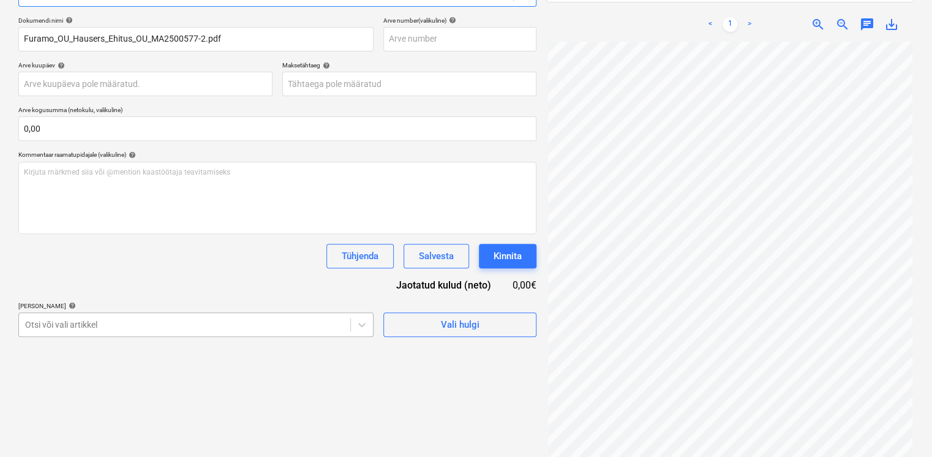
click at [94, 283] on body "Projektid Kontaktid Koondarved Postkast format_size keyboard_arrow_down help se…" at bounding box center [466, 54] width 932 height 457
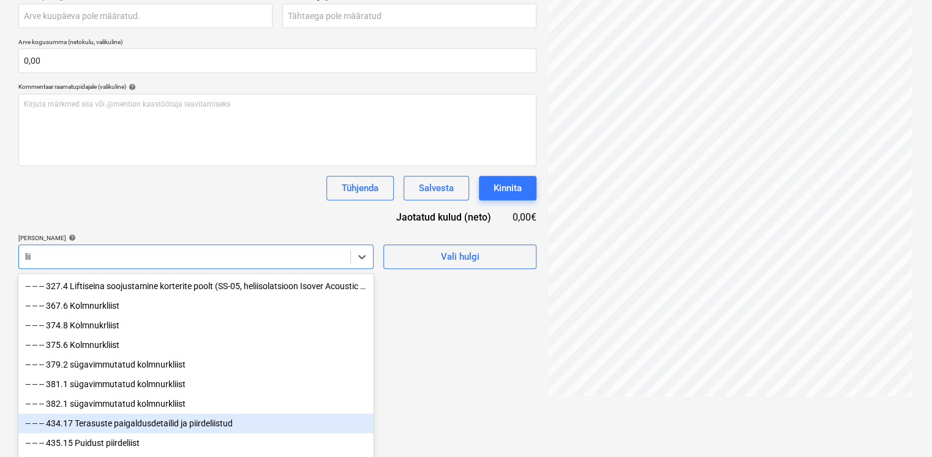
scroll to position [244, 0]
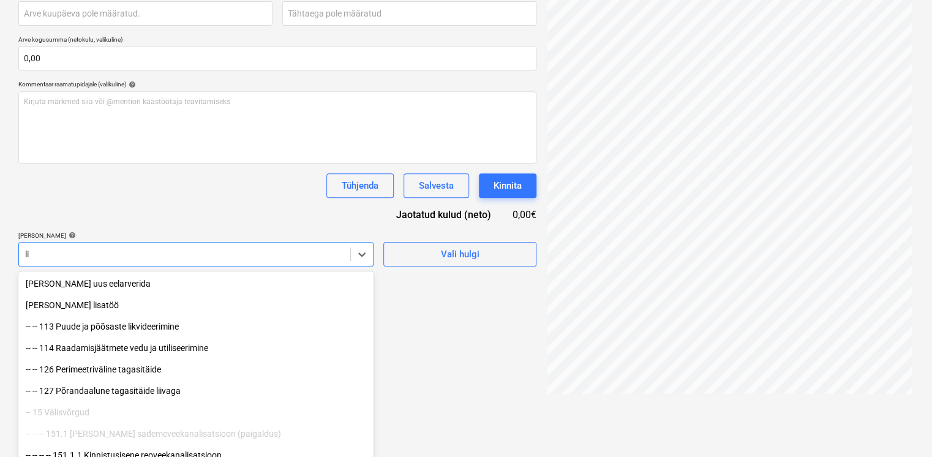
type input "l"
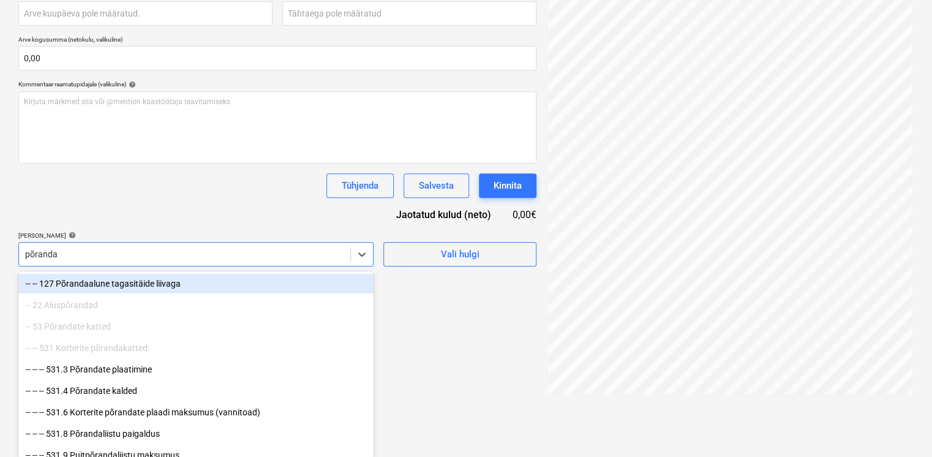
type input "põrandal"
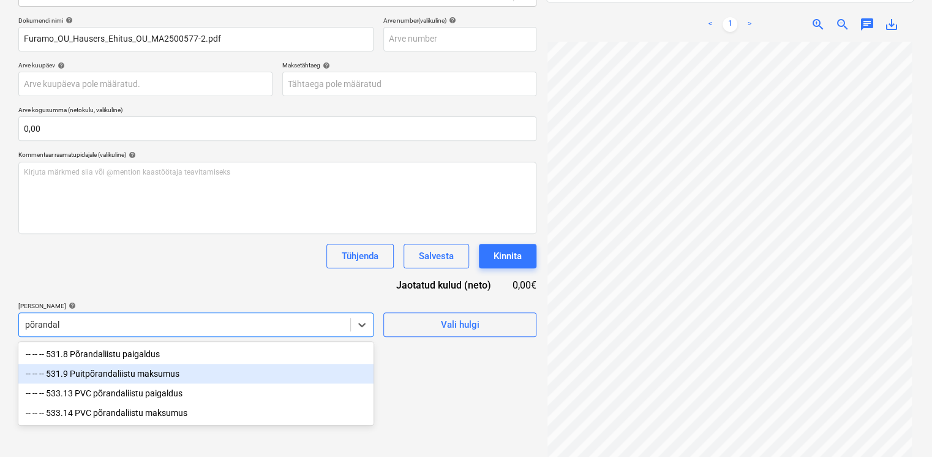
click at [121, 375] on div "-- -- -- 531.9 Puitpõrandaliistu maksumus" at bounding box center [195, 374] width 355 height 20
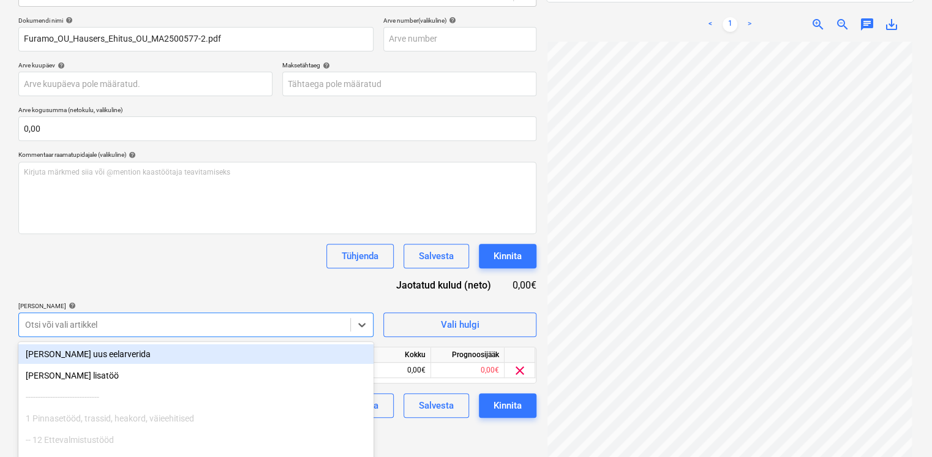
click at [142, 273] on div "Dokumendi nimi help Furamo_OU_Hausers_Ehitus_OU_MA2500577-2.pdf Arve number (va…" at bounding box center [277, 217] width 518 height 401
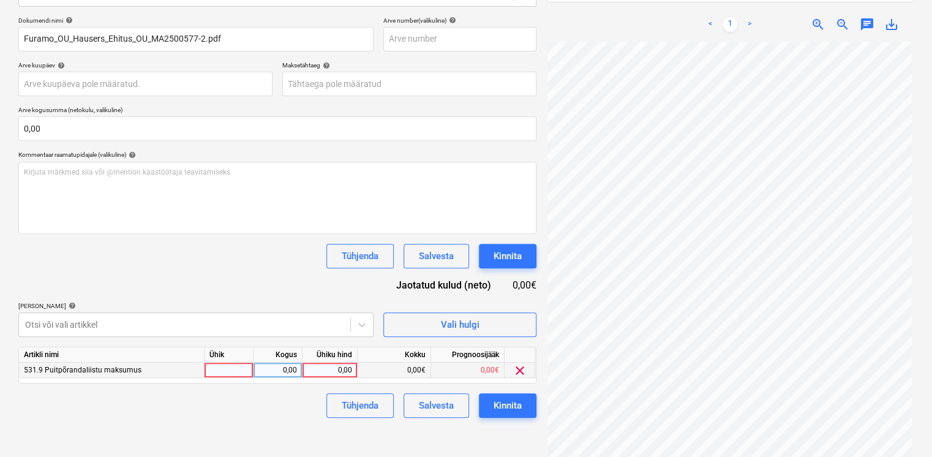
click at [231, 374] on div at bounding box center [228, 369] width 49 height 15
type input "m"
drag, startPoint x: 282, startPoint y: 368, endPoint x: 266, endPoint y: 359, distance: 18.1
click at [281, 368] on div "0,00" at bounding box center [277, 369] width 39 height 15
type input "100"
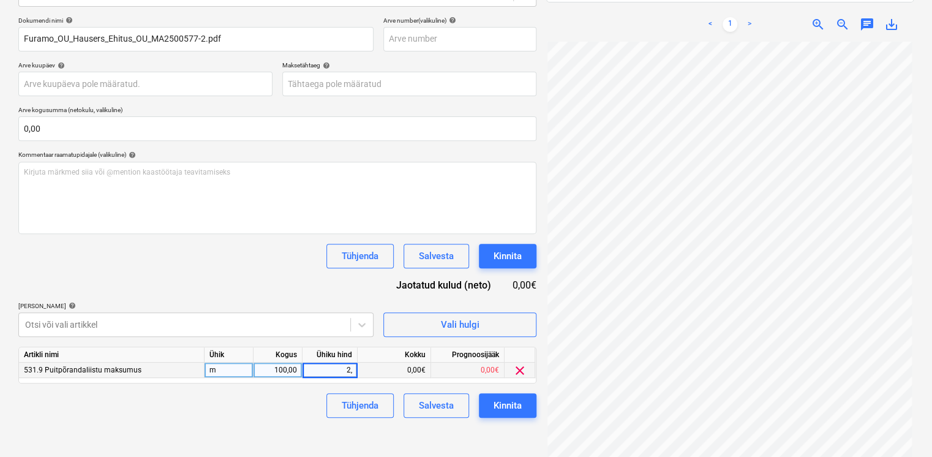
type input "2,4"
click at [221, 268] on div "Dokumendi nimi help Furamo_OU_Hausers_Ehitus_OU_MA2500577-2.pdf Arve number (va…" at bounding box center [277, 217] width 518 height 401
click at [498, 402] on div "Kinnita" at bounding box center [507, 405] width 28 height 16
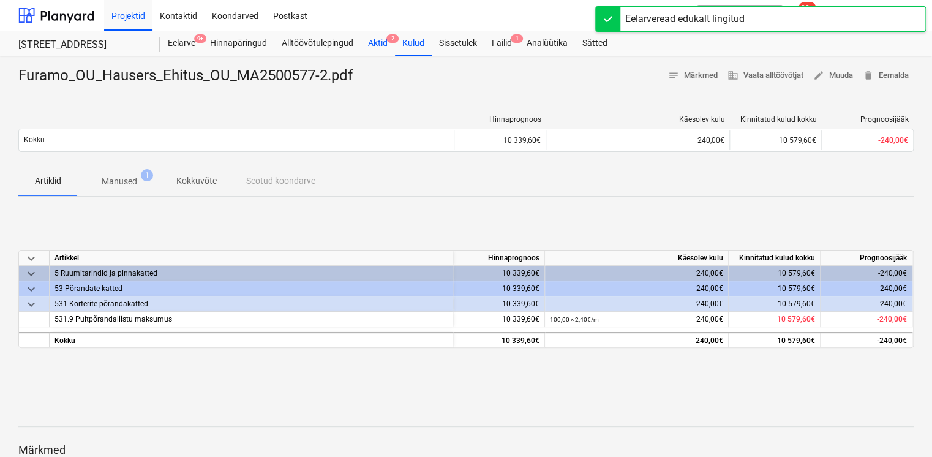
click at [384, 40] on div "Aktid 2" at bounding box center [378, 43] width 34 height 24
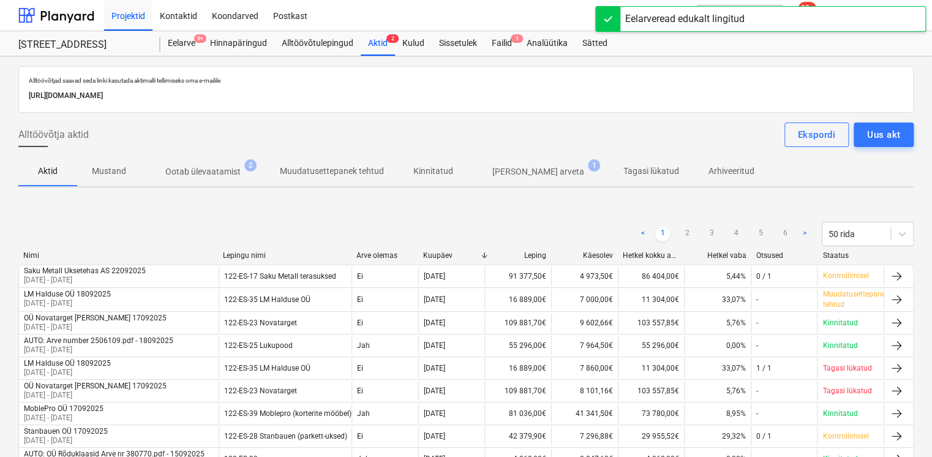
click at [208, 168] on p "Ootab ülevaatamist" at bounding box center [202, 171] width 75 height 13
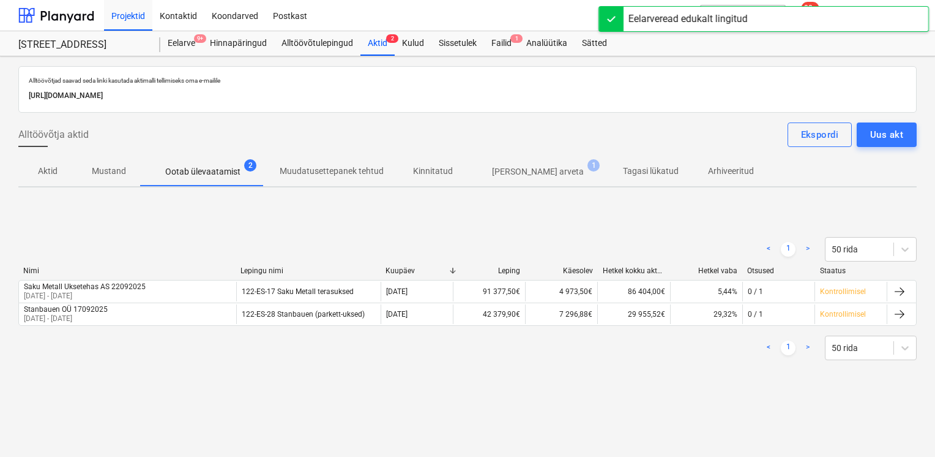
click at [118, 364] on div "< 1 > 50 rida" at bounding box center [467, 348] width 899 height 34
